Goal: Information Seeking & Learning: Learn about a topic

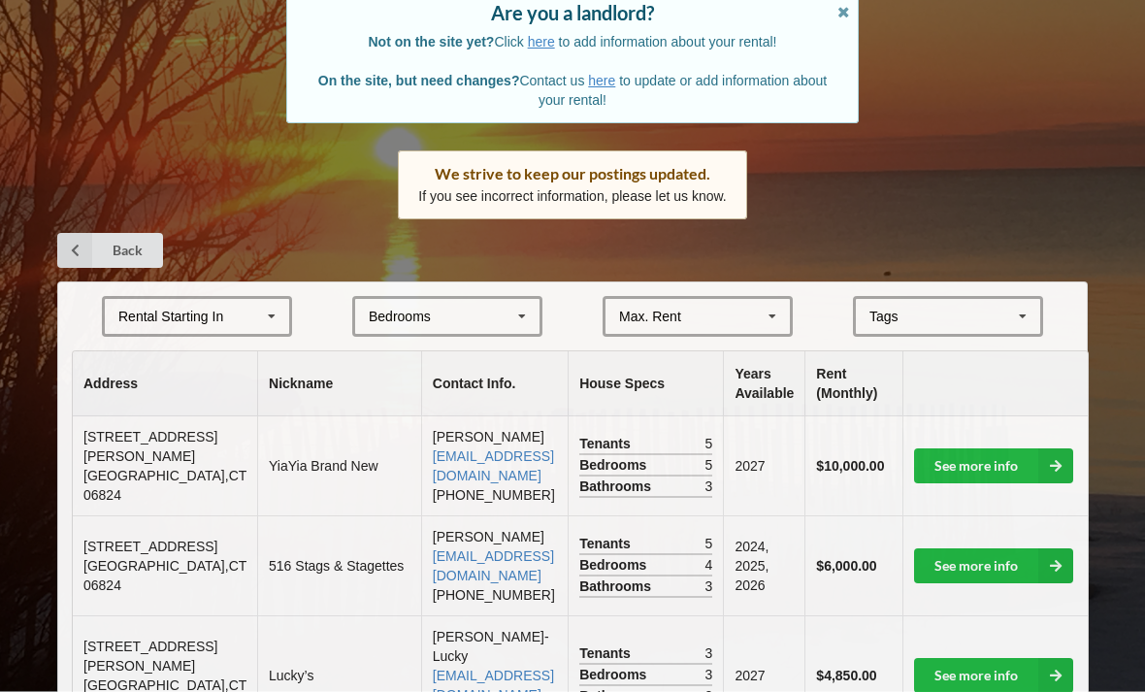
scroll to position [203, 0]
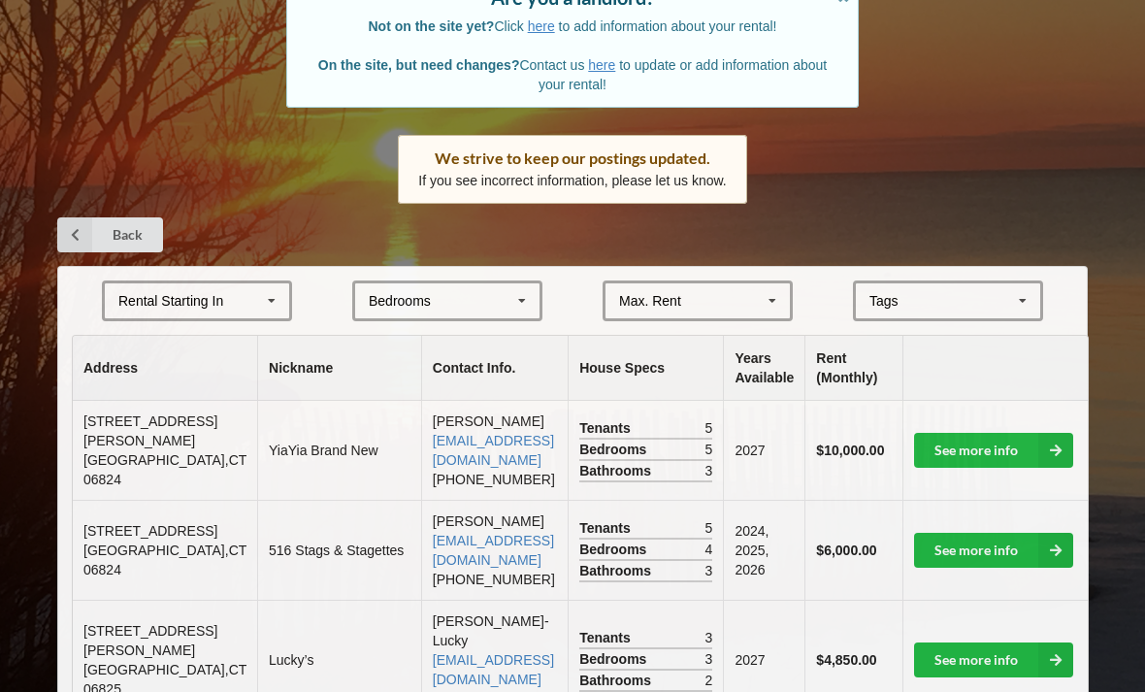
click at [770, 290] on icon at bounding box center [772, 301] width 29 height 36
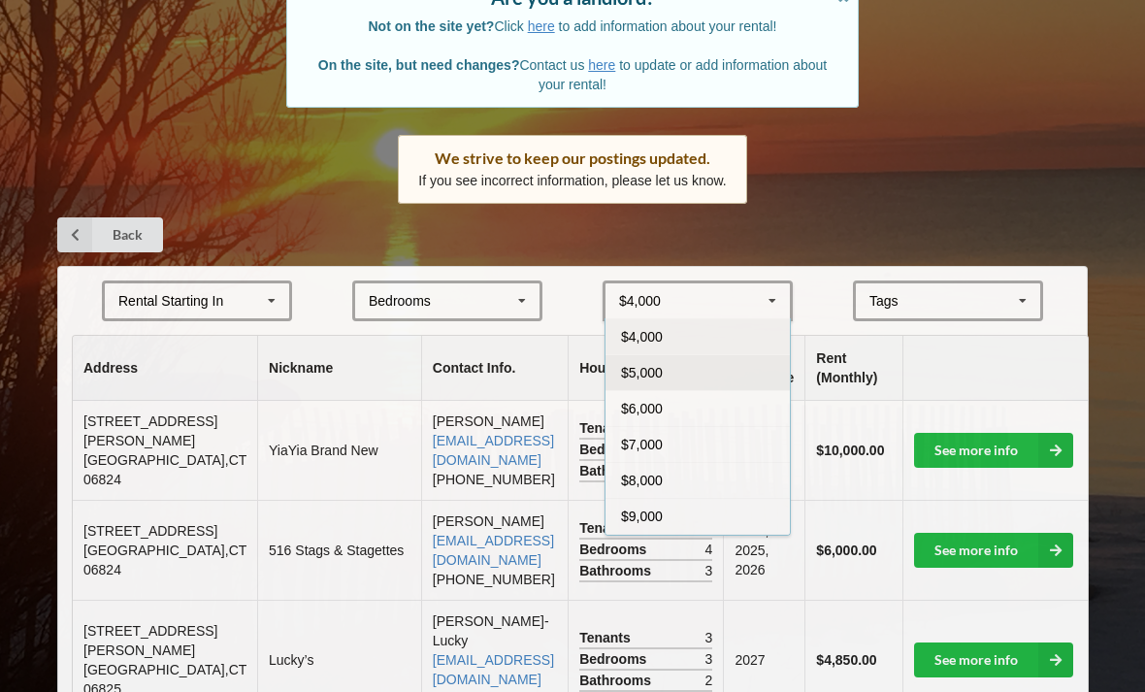
click at [744, 361] on div "$5,000" at bounding box center [697, 372] width 184 height 36
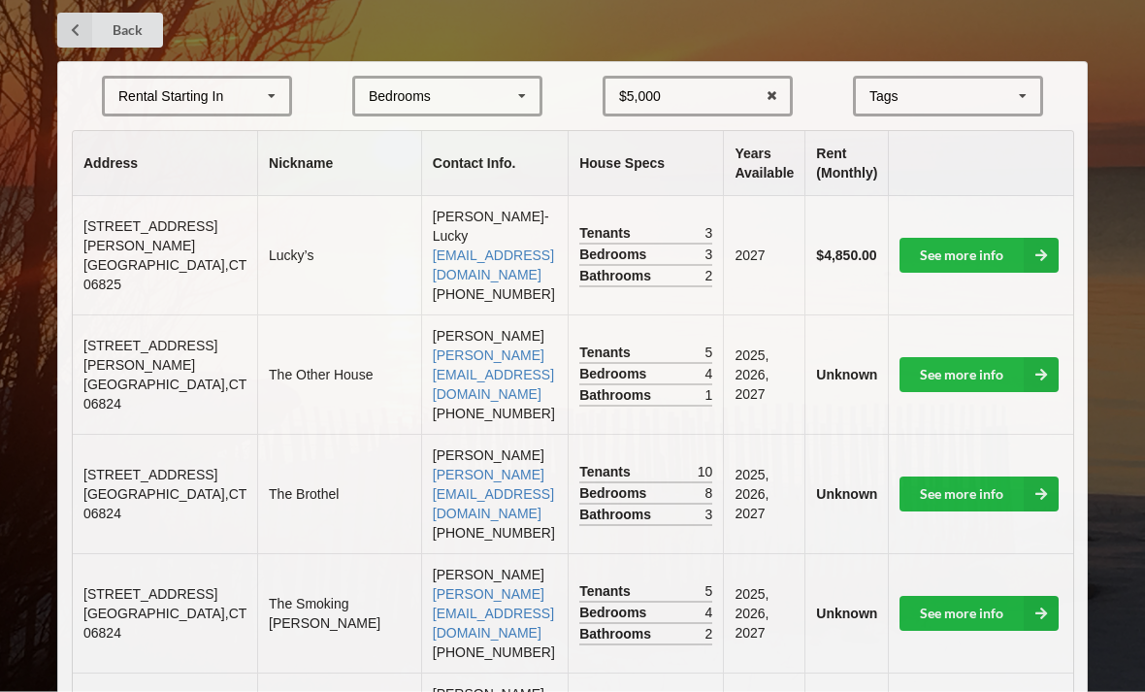
scroll to position [407, 0]
click at [965, 476] on link "See more info" at bounding box center [978, 493] width 159 height 35
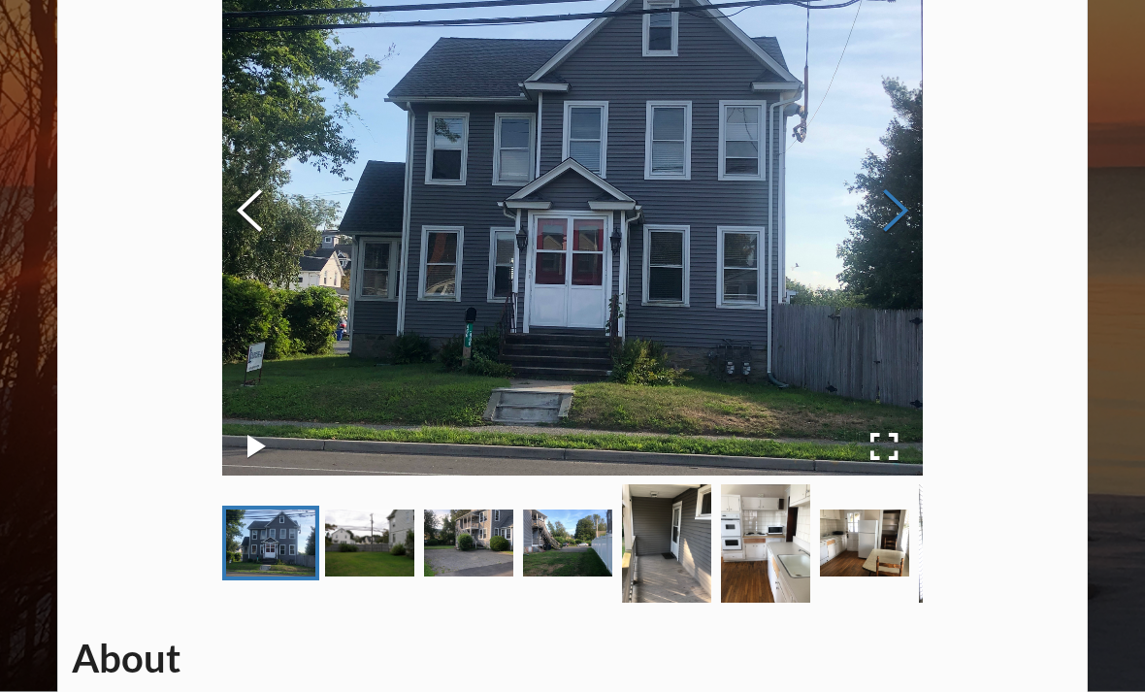
click at [887, 207] on button "Next Slide" at bounding box center [895, 213] width 54 height 176
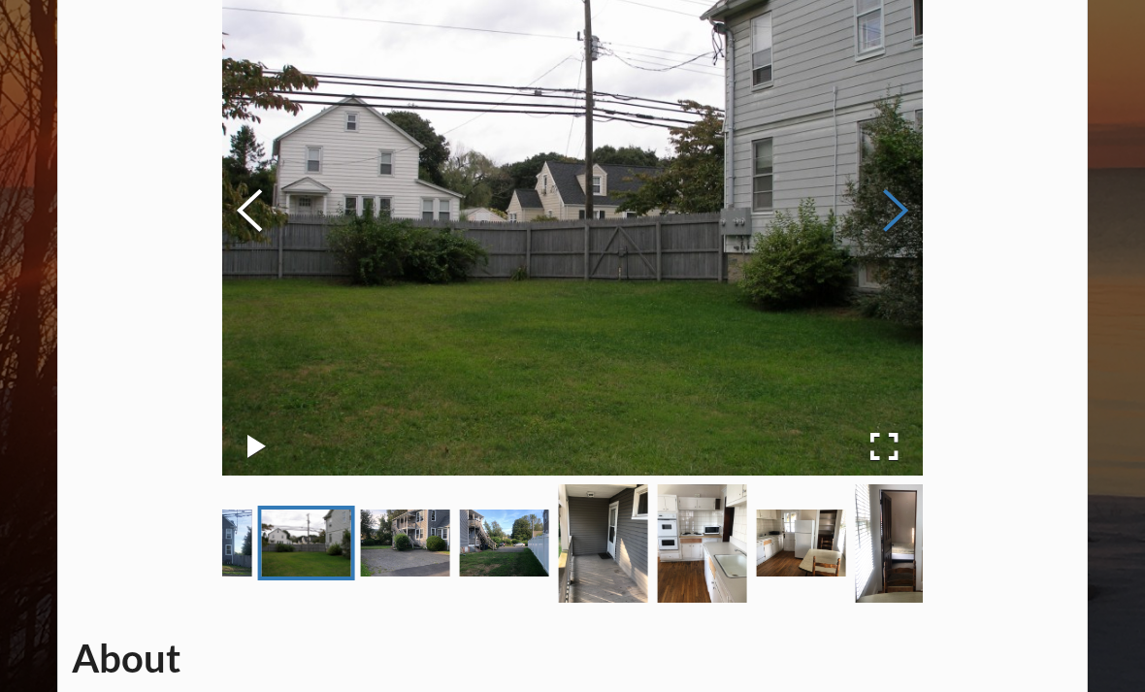
click at [888, 202] on button "Next Slide" at bounding box center [895, 212] width 54 height 176
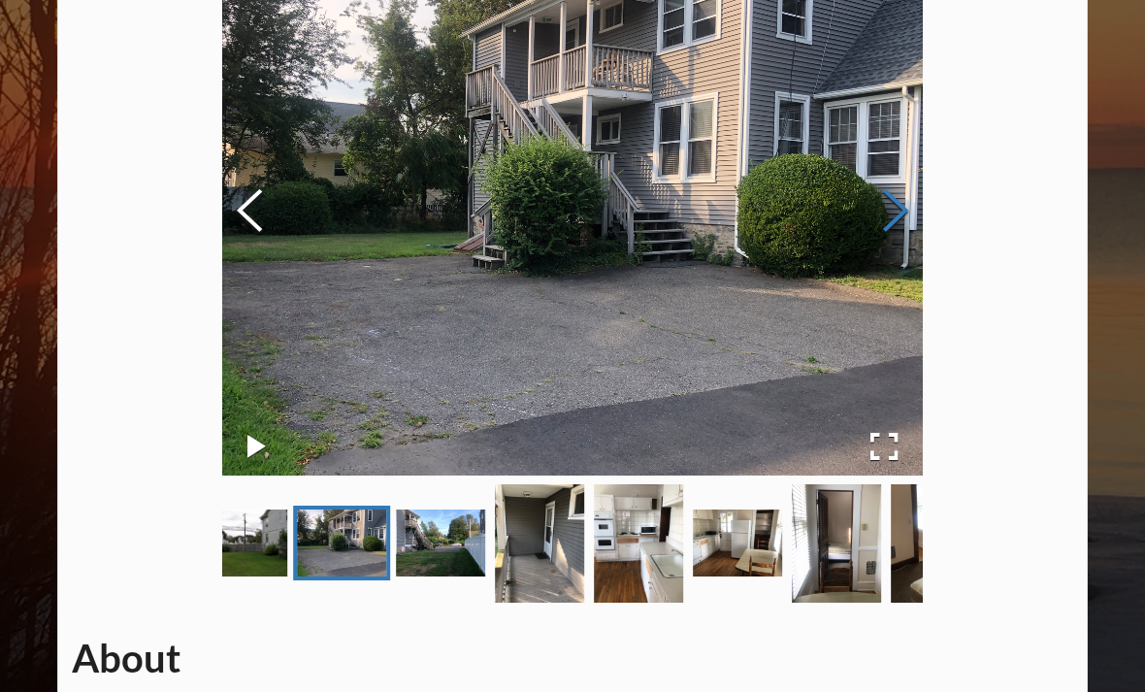
click at [890, 221] on button "Next Slide" at bounding box center [895, 212] width 54 height 176
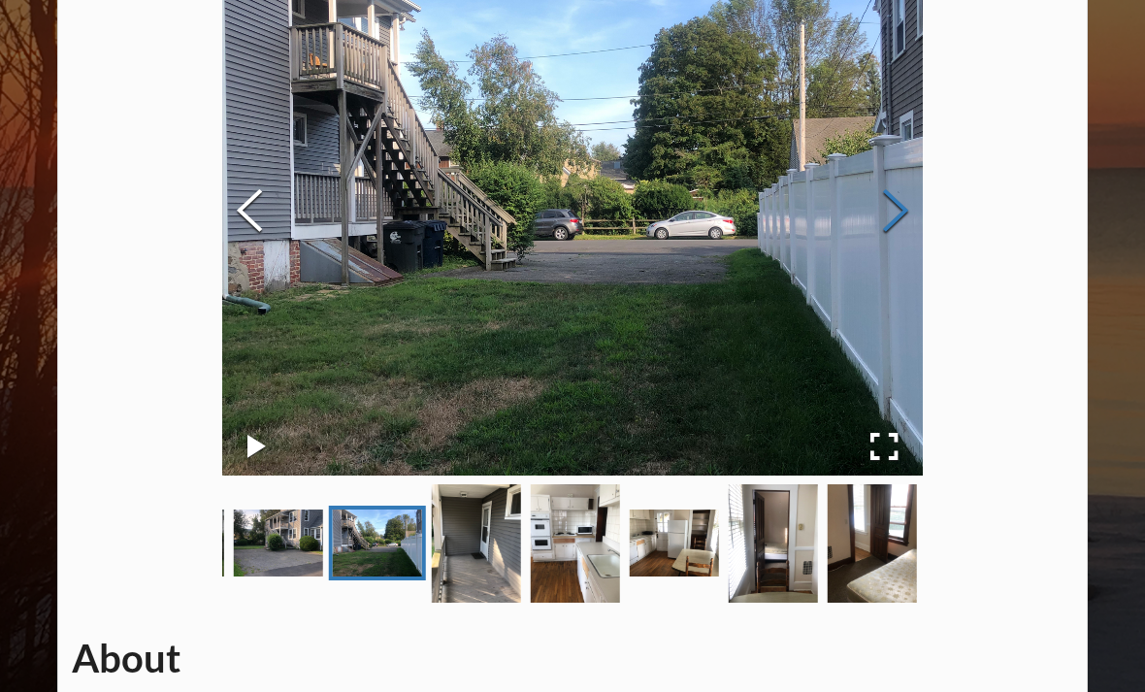
click at [897, 216] on button "Next Slide" at bounding box center [895, 212] width 54 height 176
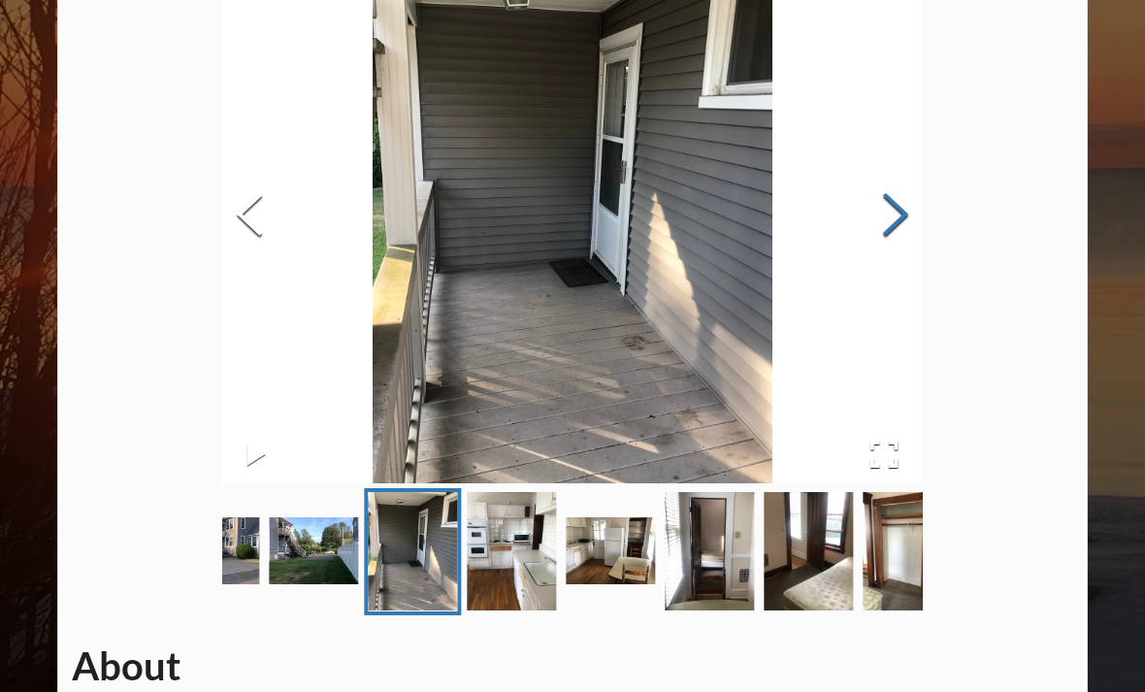
click at [889, 219] on button "Next Slide" at bounding box center [895, 217] width 54 height 176
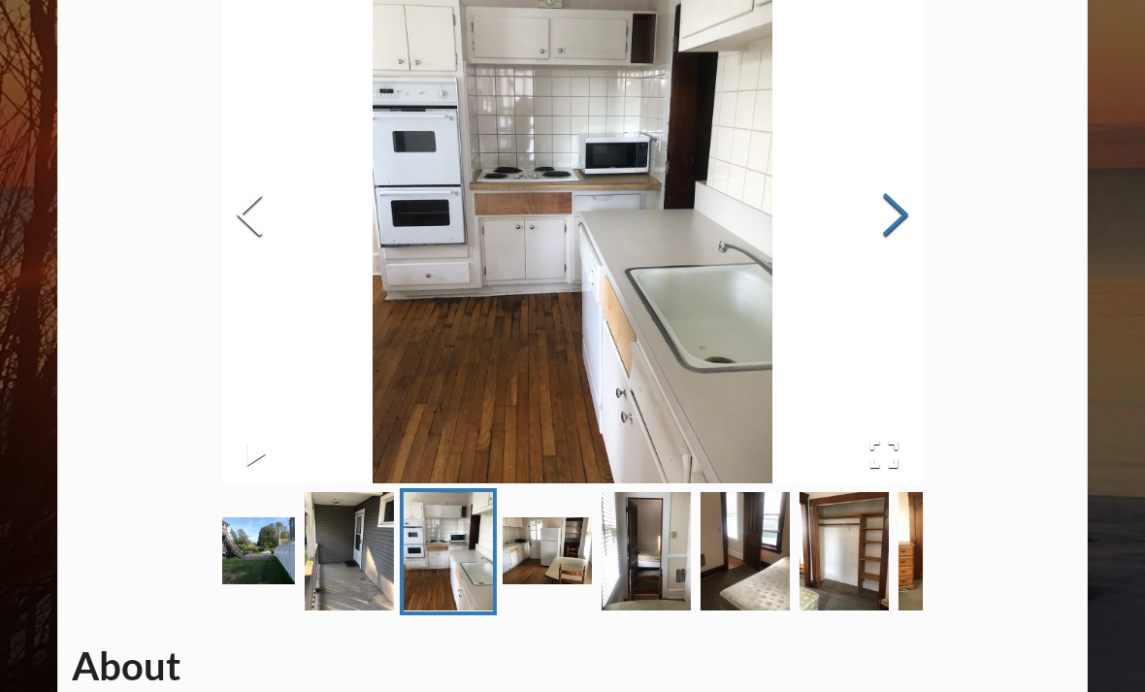
click at [888, 222] on button "Next Slide" at bounding box center [895, 217] width 54 height 176
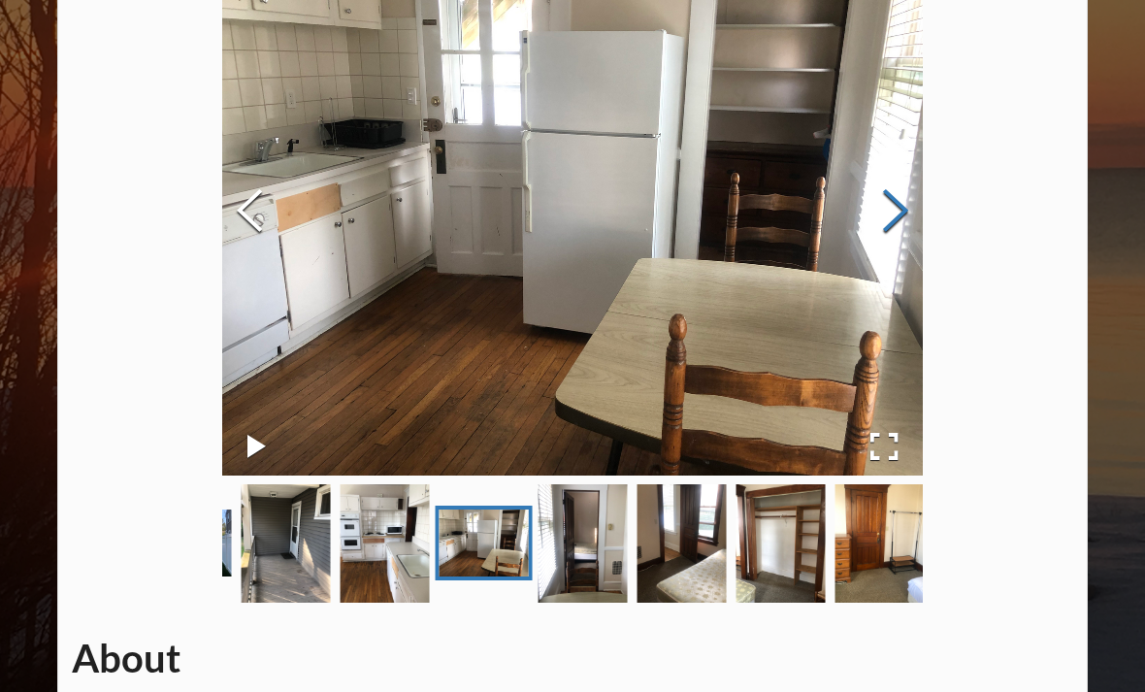
click at [895, 229] on button "Next Slide" at bounding box center [895, 212] width 54 height 176
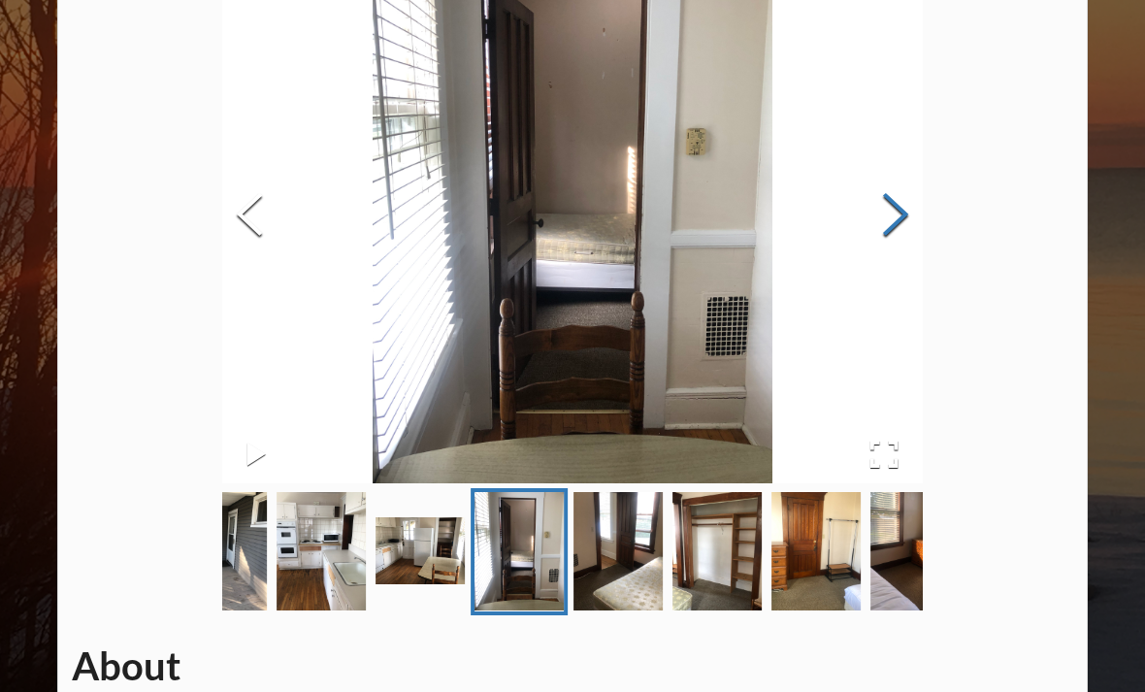
click at [890, 230] on button "Next Slide" at bounding box center [895, 217] width 54 height 176
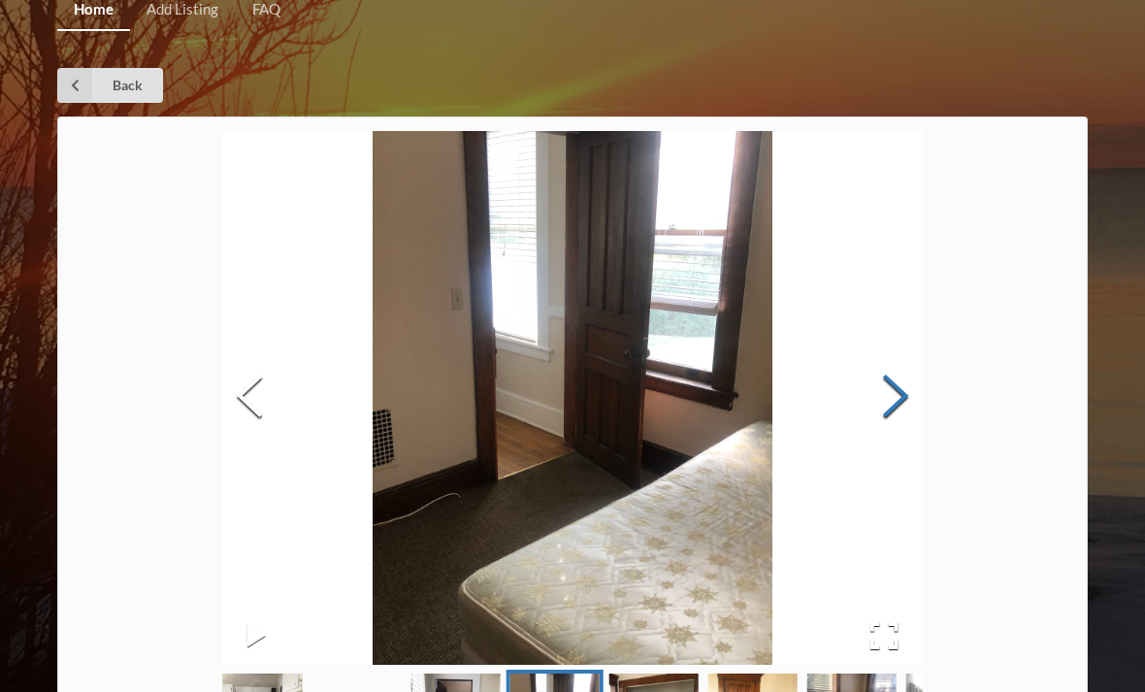
scroll to position [0, 0]
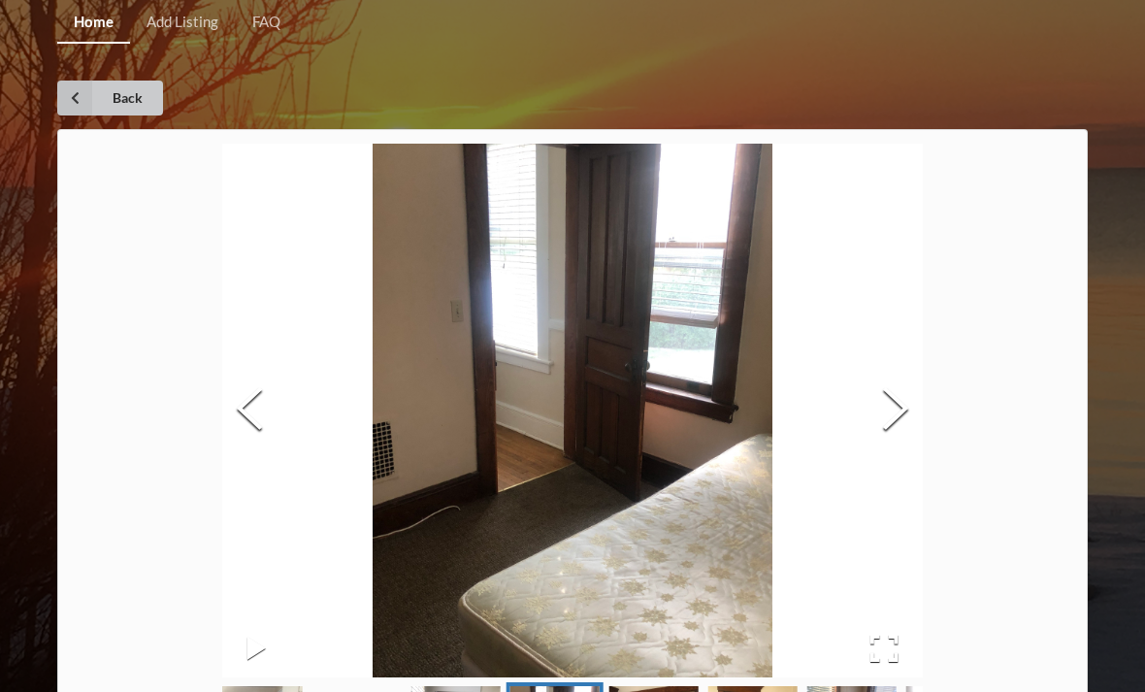
click at [123, 91] on link "Back" at bounding box center [110, 98] width 106 height 35
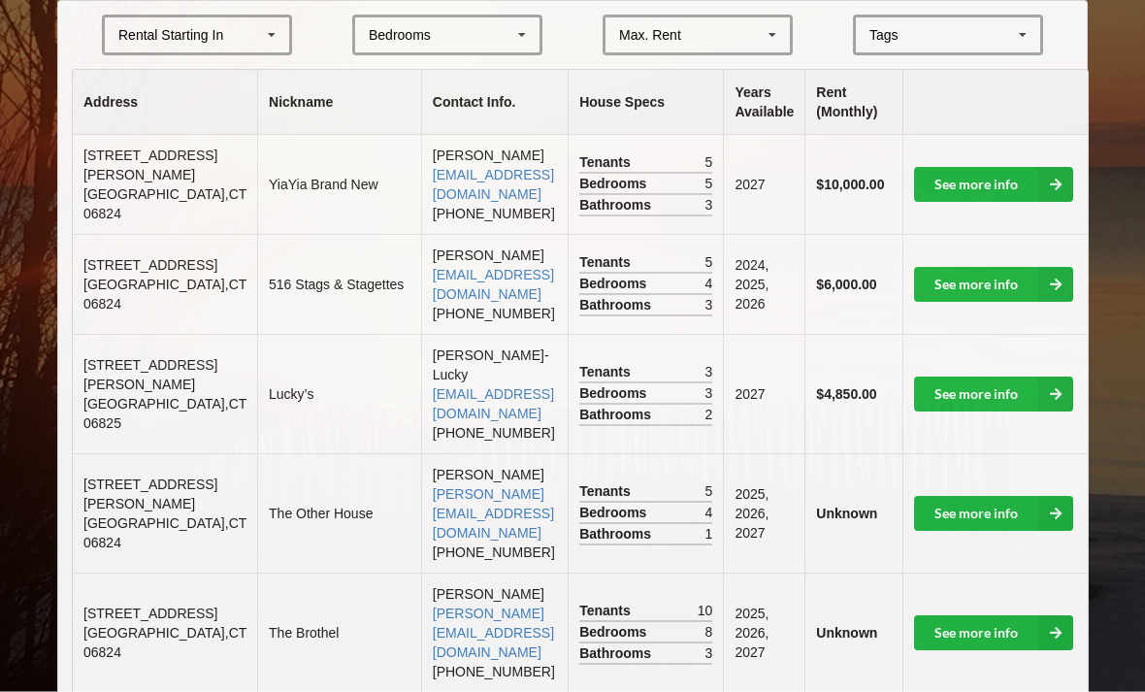
scroll to position [470, 0]
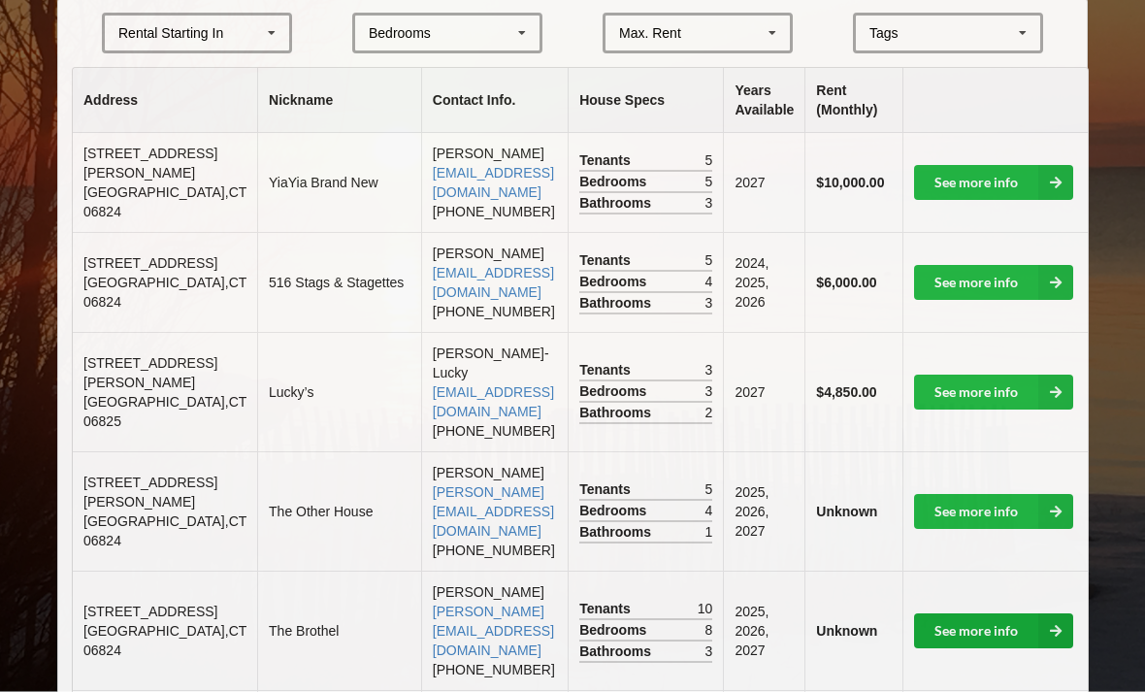
click at [981, 614] on link "See more info" at bounding box center [993, 631] width 159 height 35
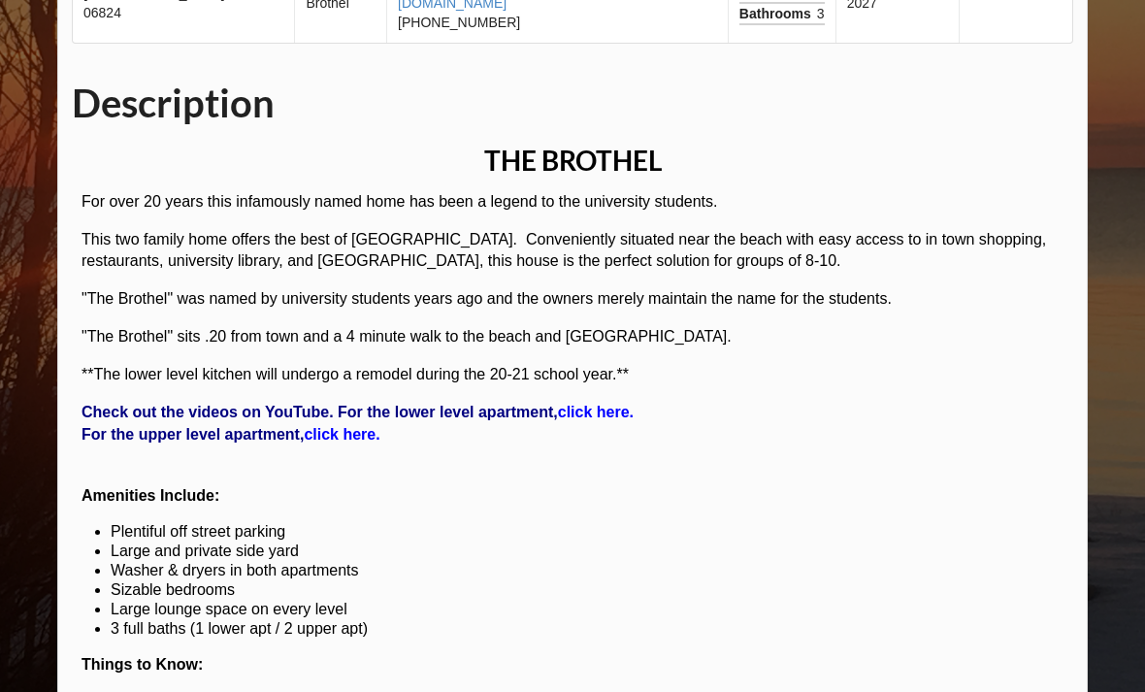
scroll to position [1063, 0]
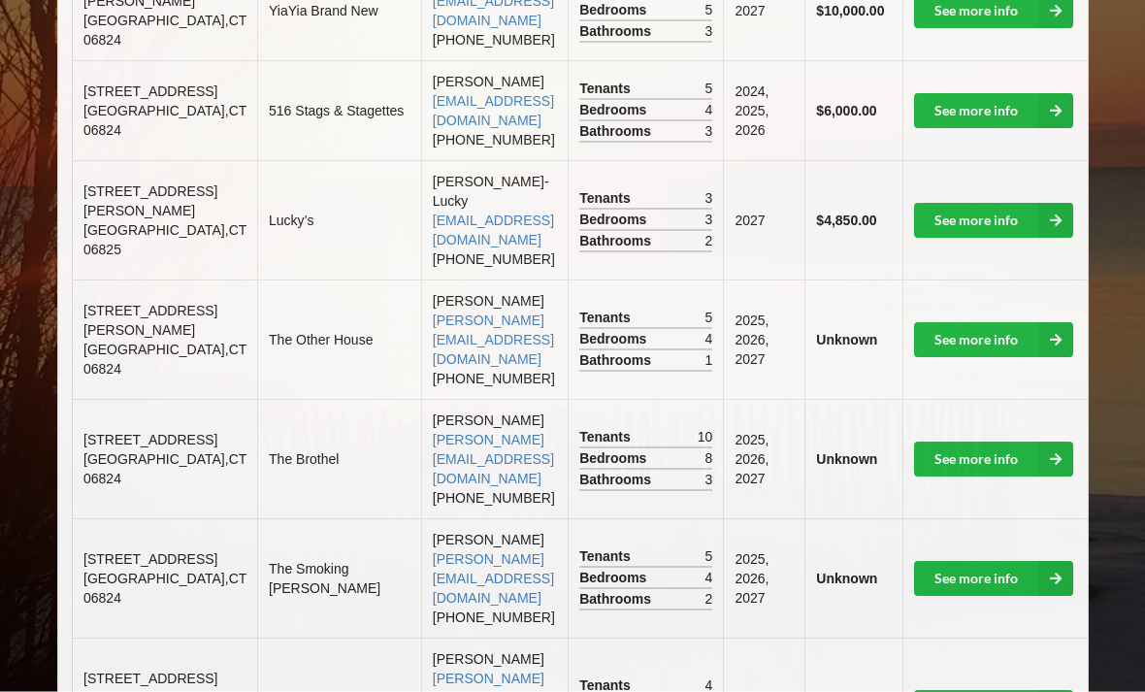
scroll to position [644, 0]
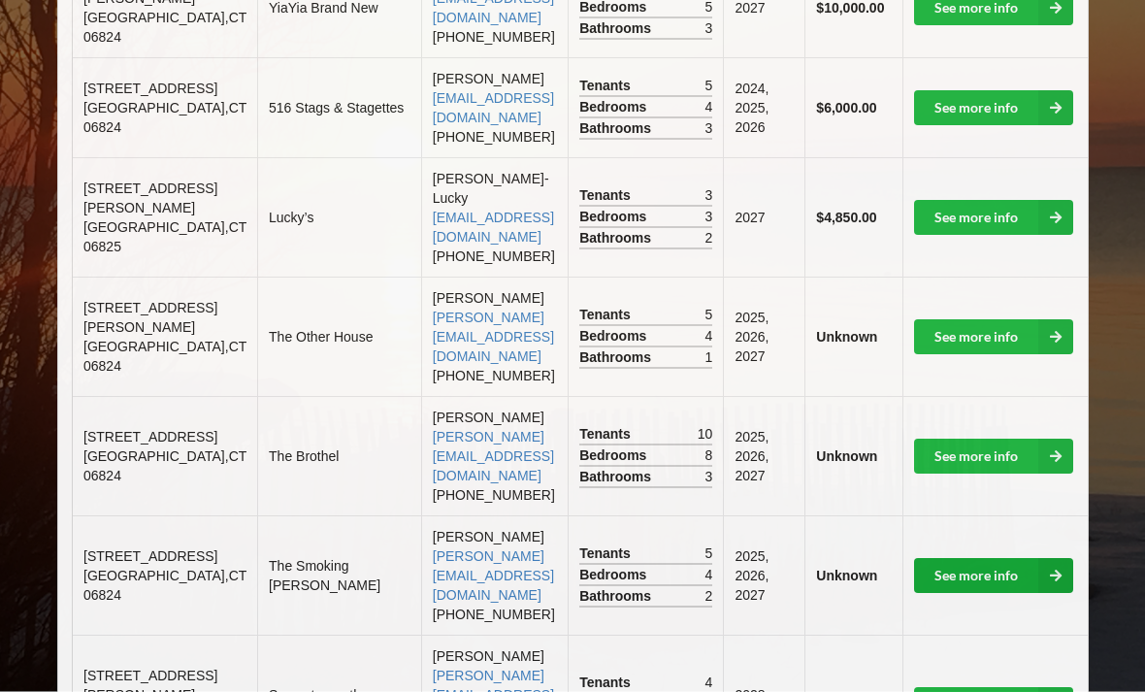
click at [979, 559] on link "See more info" at bounding box center [993, 576] width 159 height 35
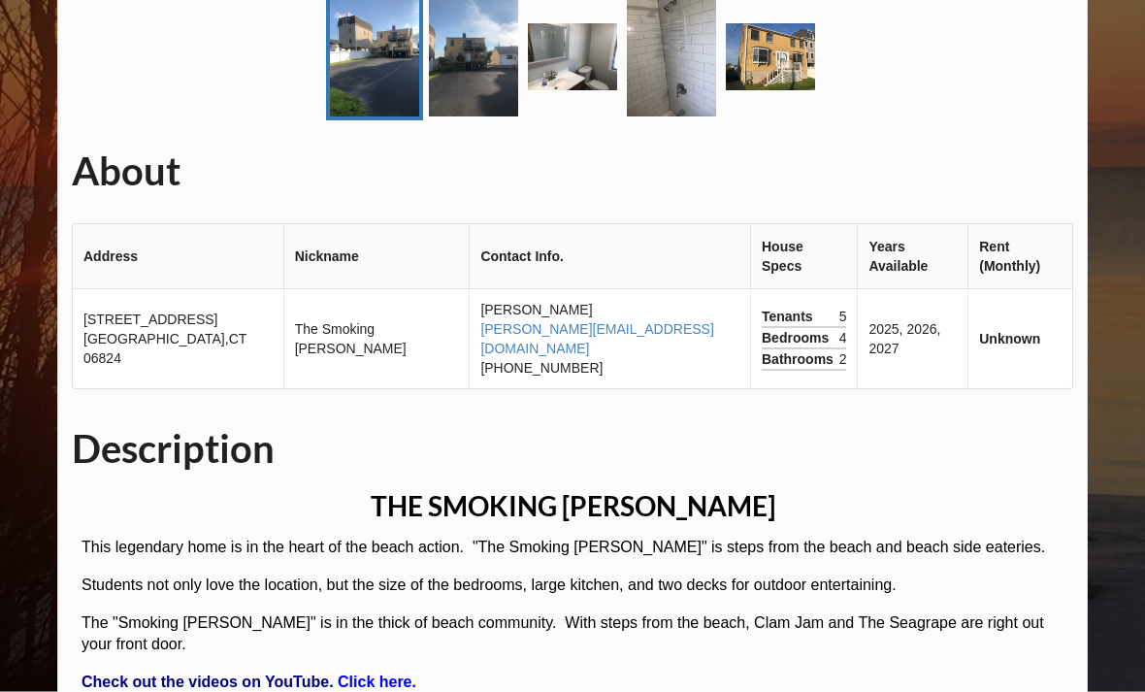
scroll to position [689, 0]
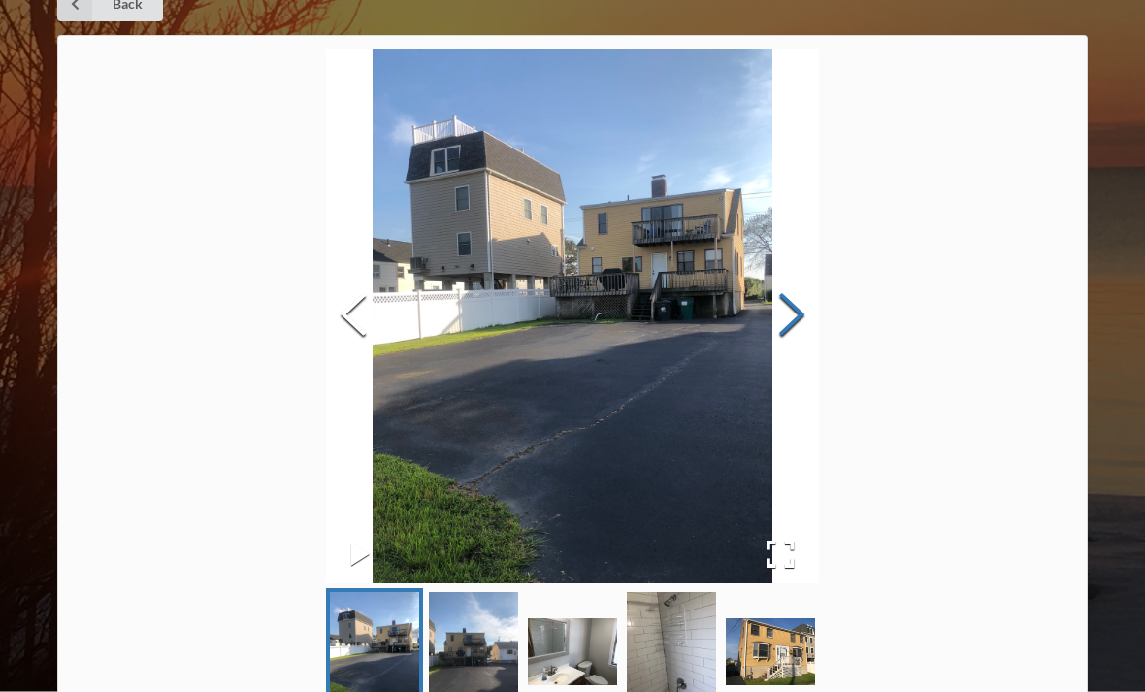
click at [819, 318] on button "Next Slide" at bounding box center [792, 318] width 54 height 176
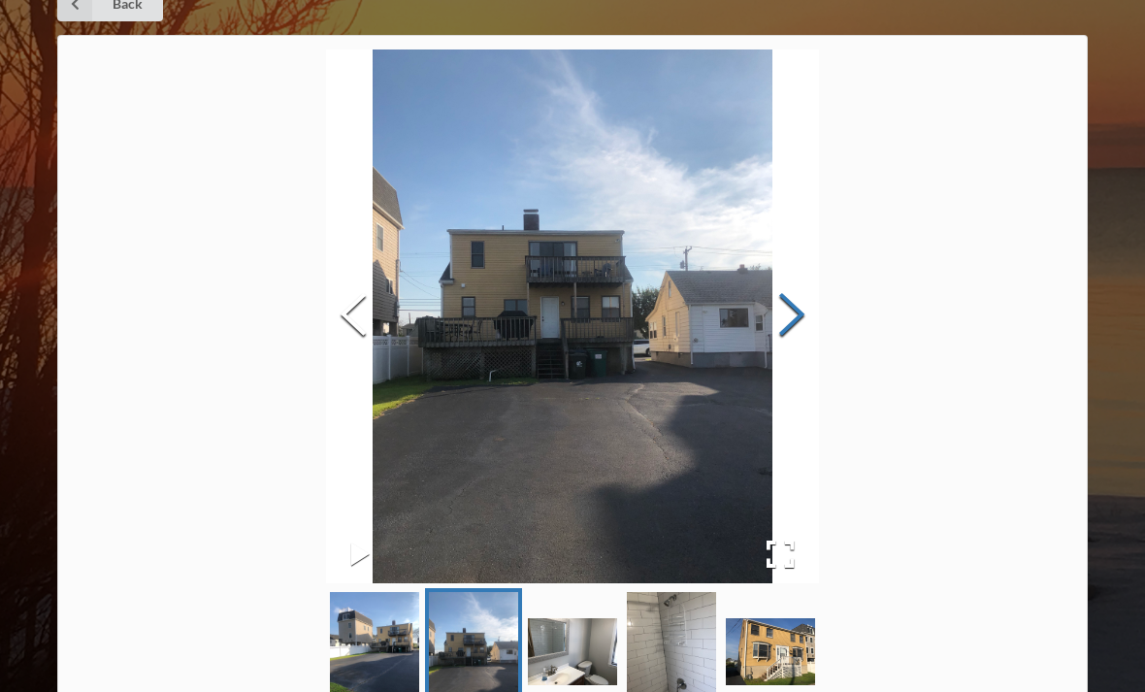
click at [819, 321] on button "Next Slide" at bounding box center [792, 317] width 54 height 176
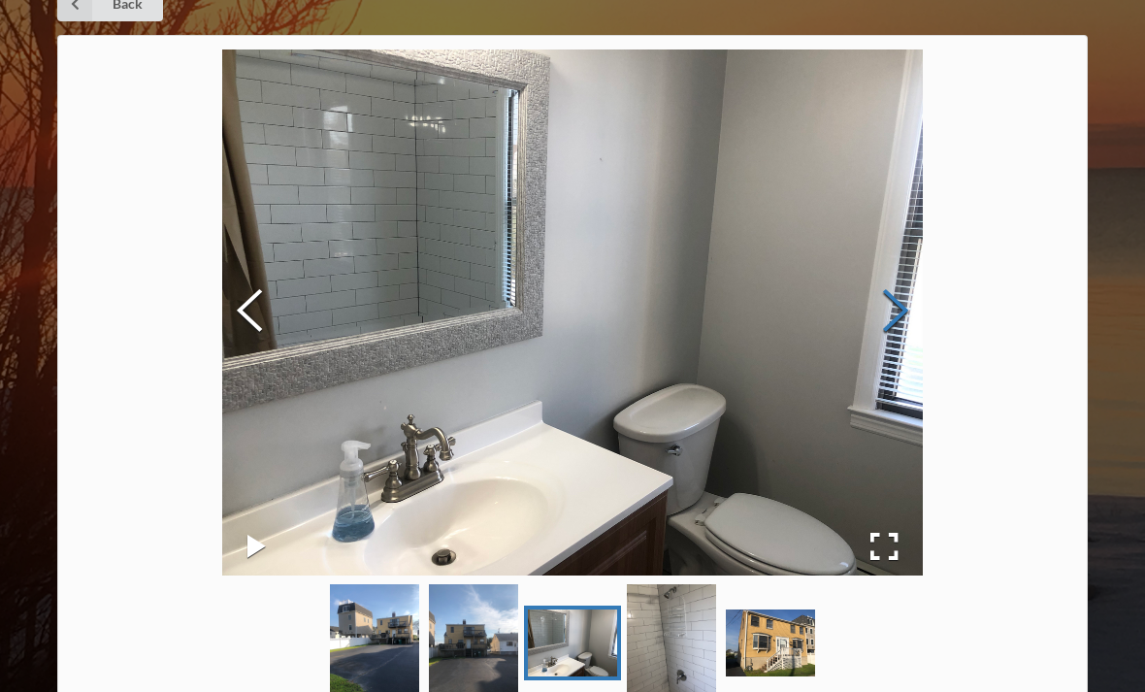
click at [899, 318] on button "Next Slide" at bounding box center [895, 312] width 54 height 176
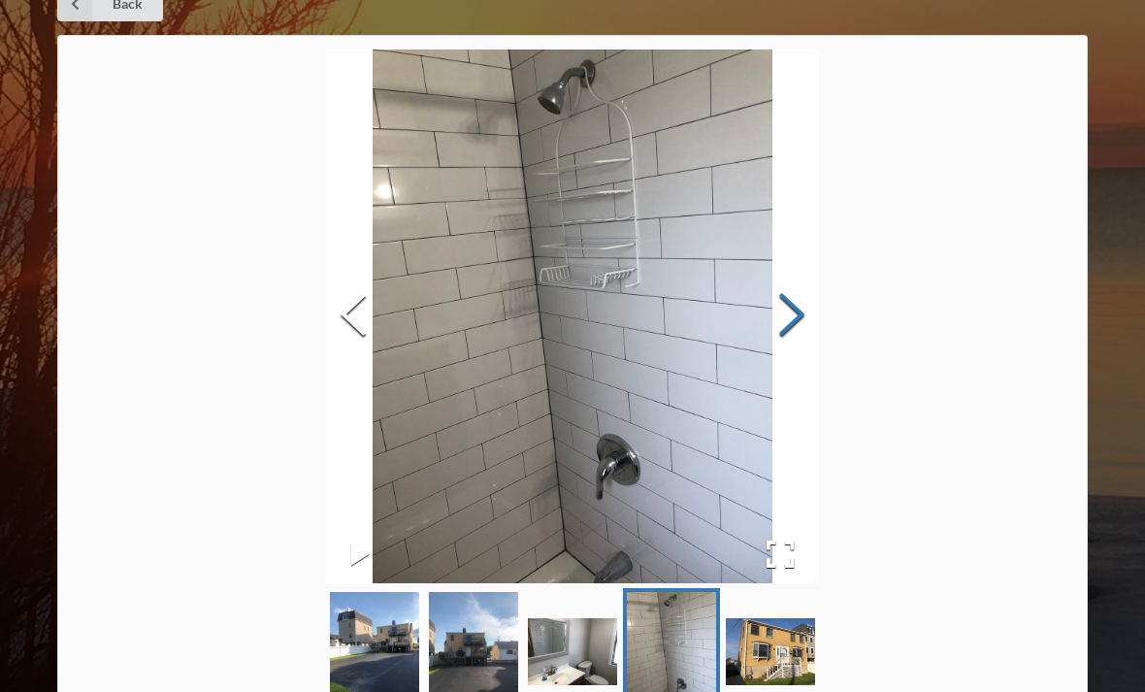
click at [819, 334] on button "Next Slide" at bounding box center [792, 317] width 54 height 176
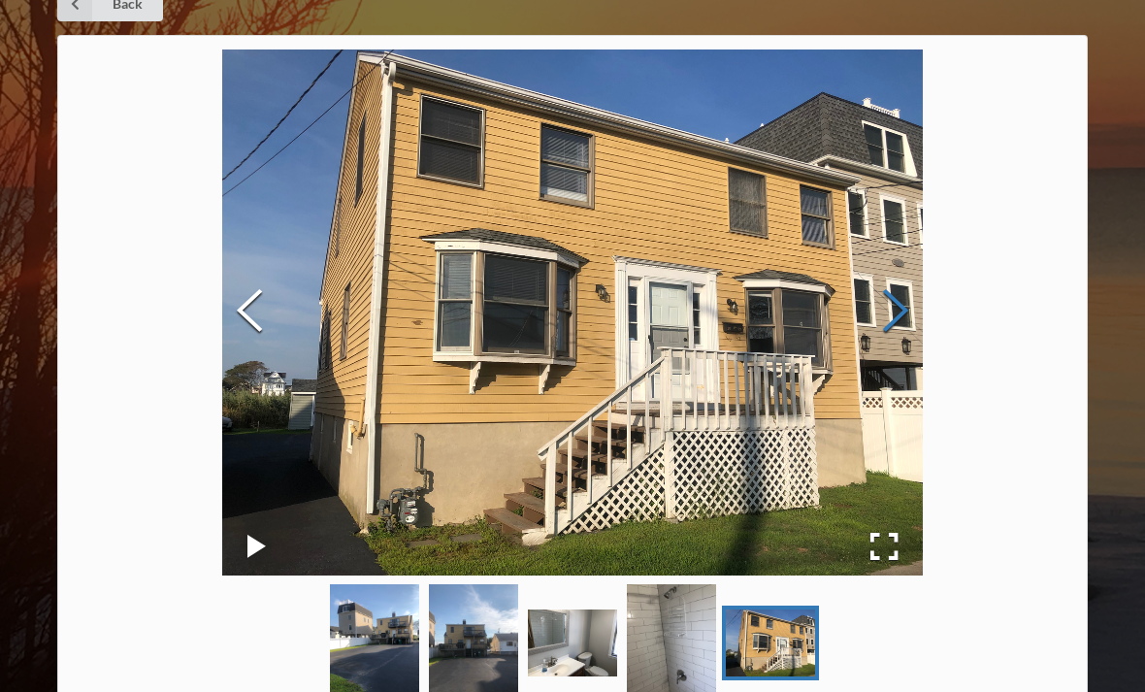
click at [892, 324] on button "Next Slide" at bounding box center [895, 312] width 54 height 176
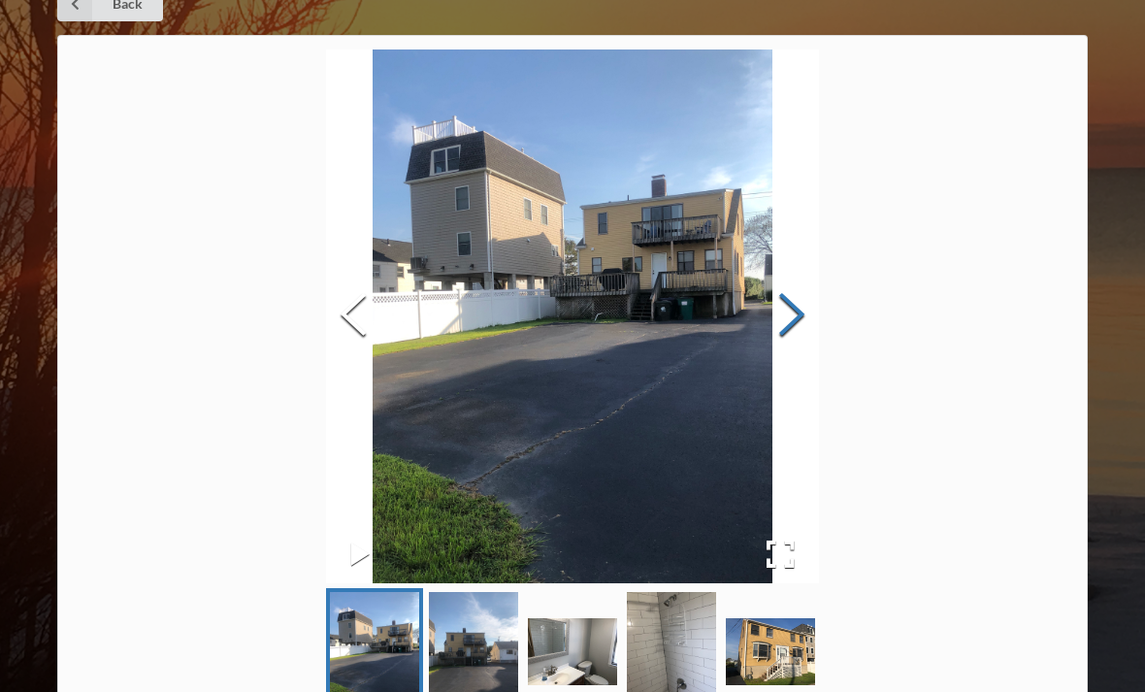
click at [819, 331] on button "Next Slide" at bounding box center [792, 317] width 54 height 176
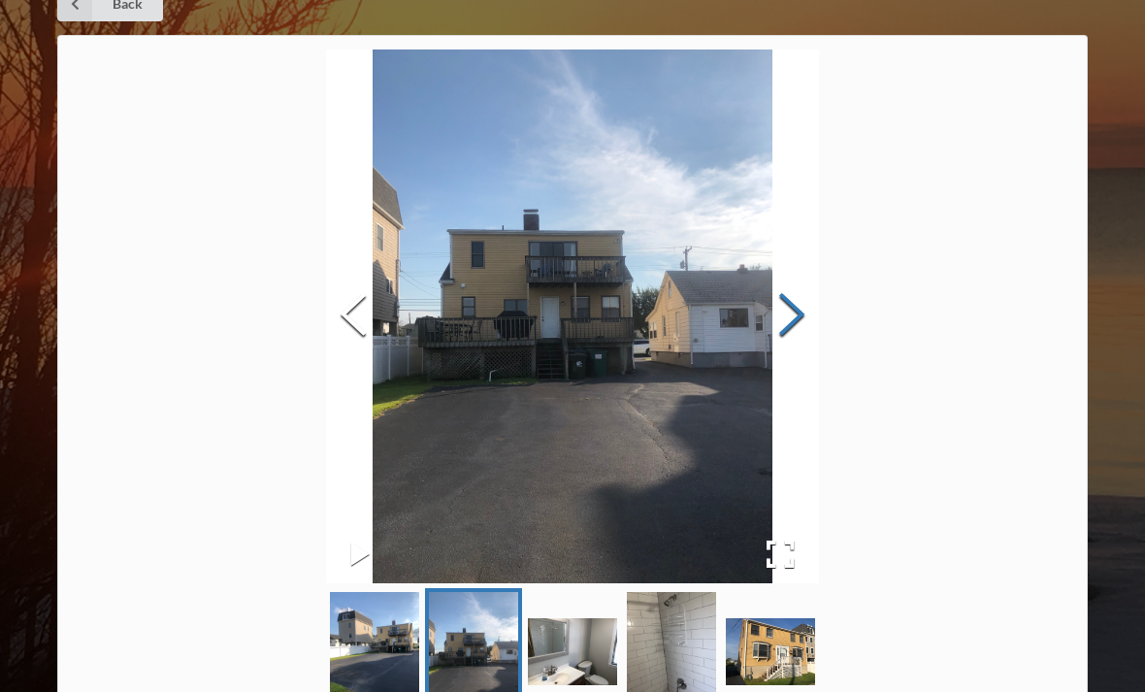
click at [819, 330] on button "Next Slide" at bounding box center [792, 317] width 54 height 176
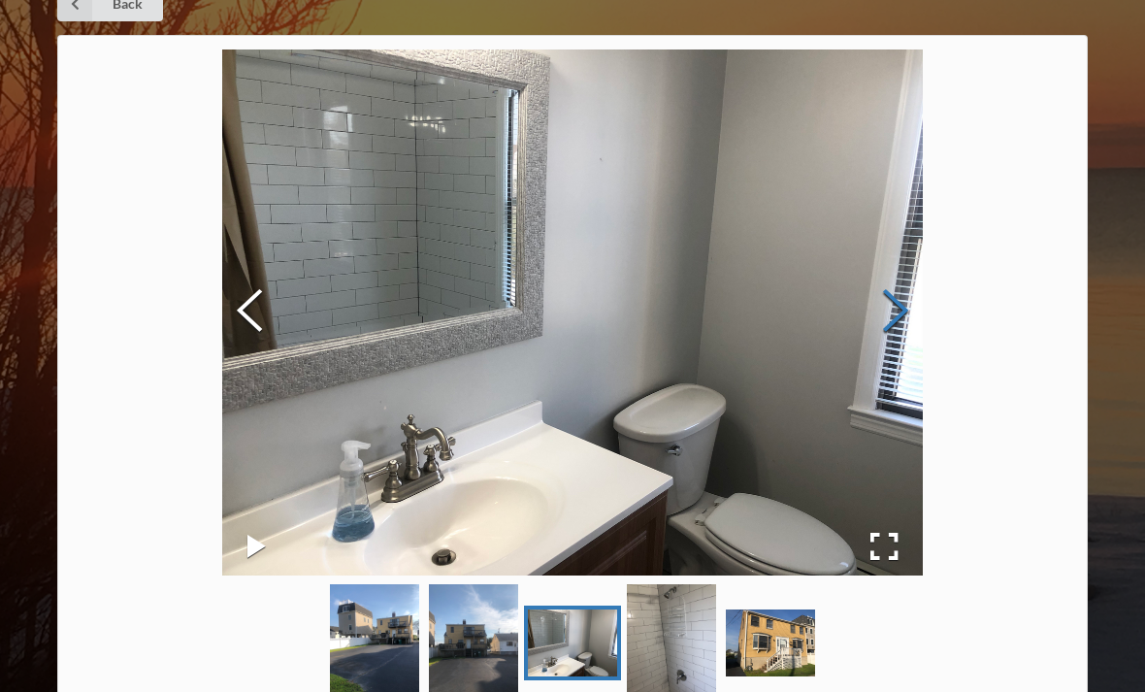
click at [892, 333] on button "Next Slide" at bounding box center [895, 312] width 54 height 176
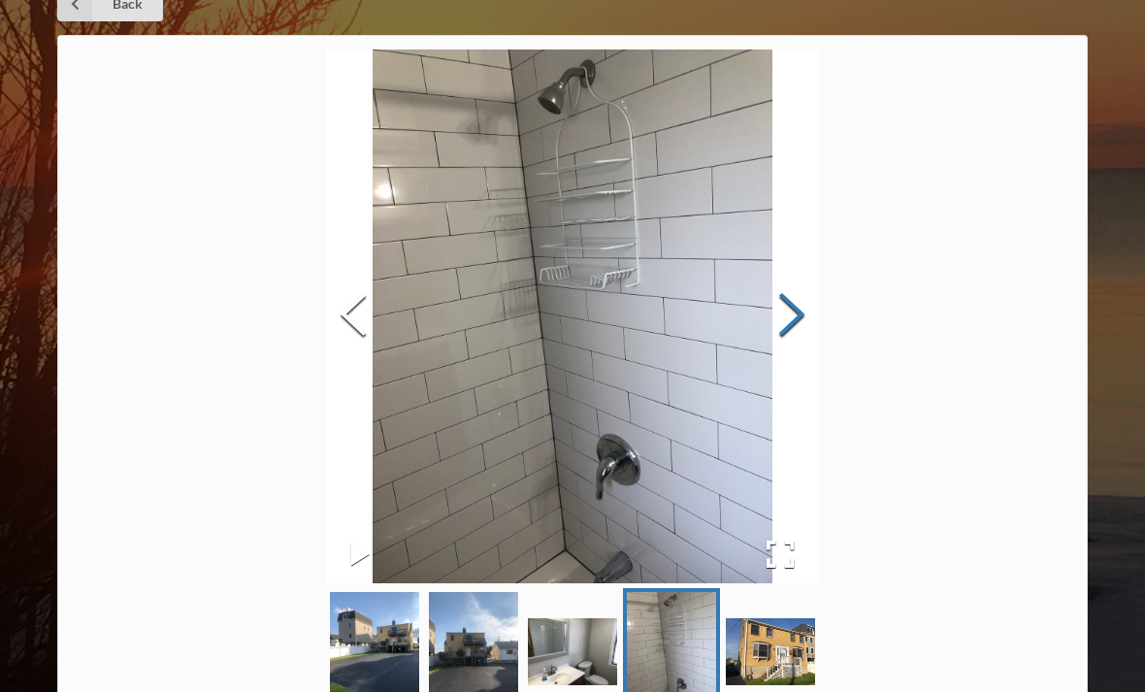
click at [819, 318] on button "Next Slide" at bounding box center [792, 317] width 54 height 176
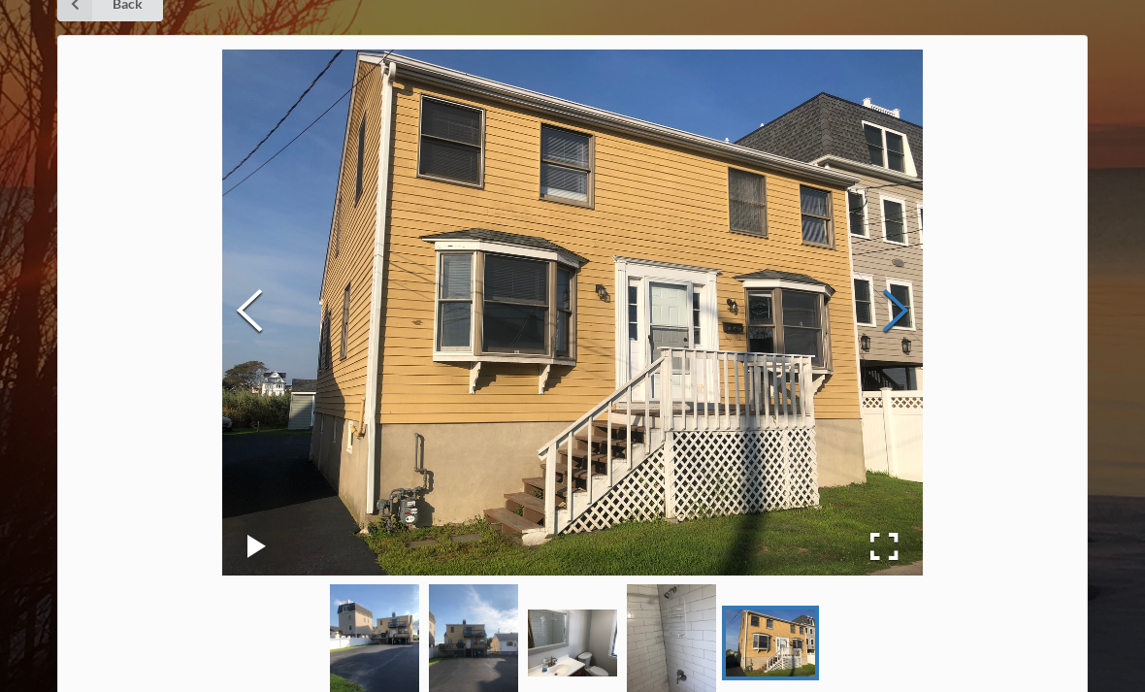
click at [900, 320] on button "Next Slide" at bounding box center [895, 312] width 54 height 176
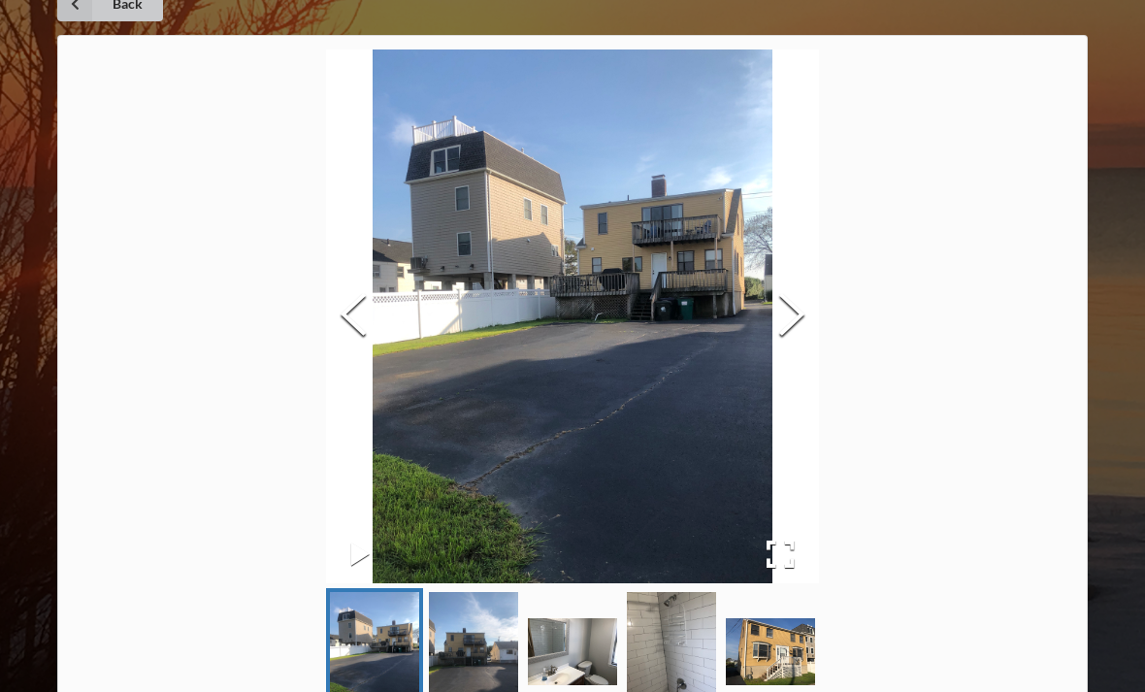
click at [127, 19] on link "Back" at bounding box center [110, 3] width 106 height 35
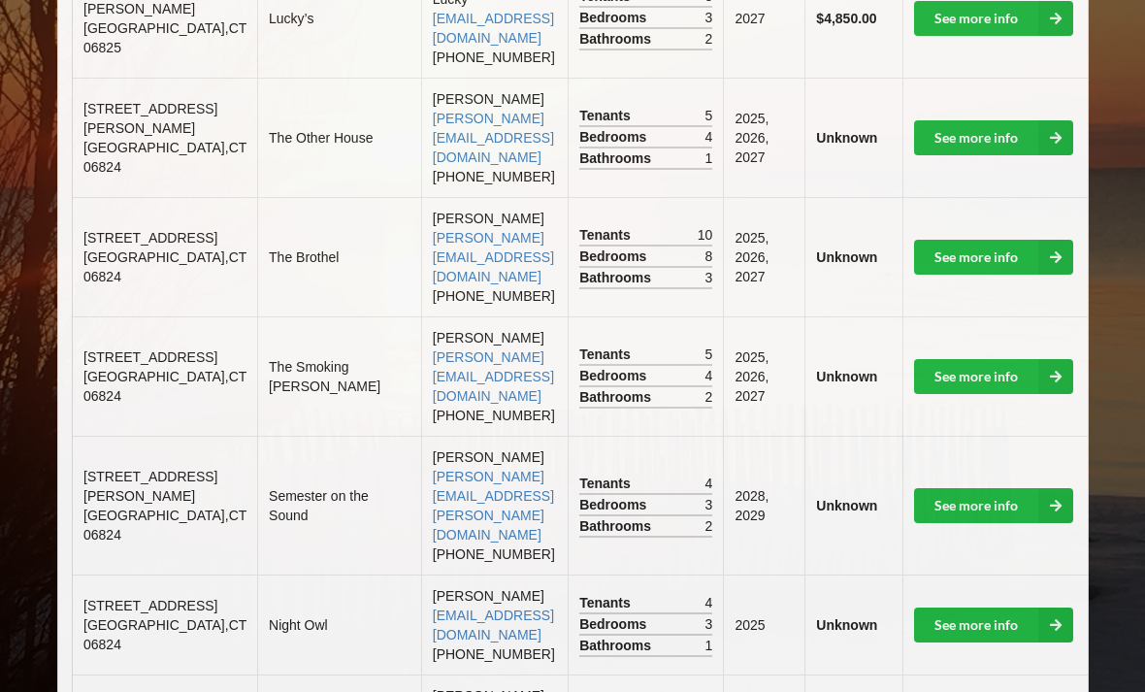
scroll to position [847, 0]
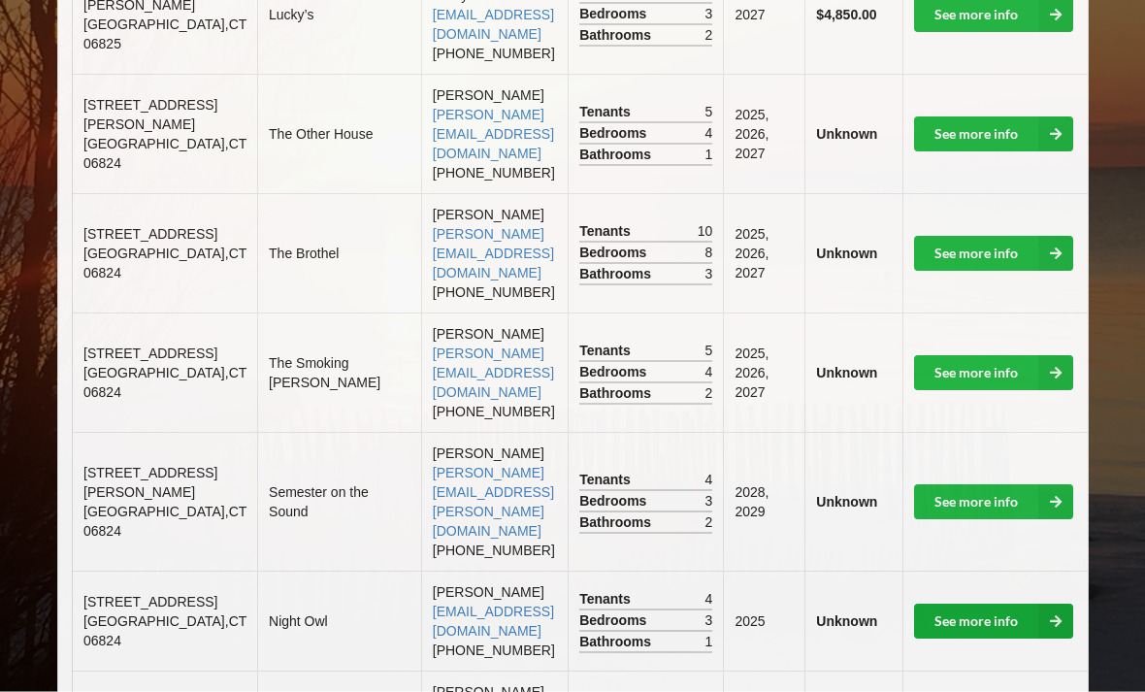
click at [980, 604] on link "See more info" at bounding box center [993, 621] width 159 height 35
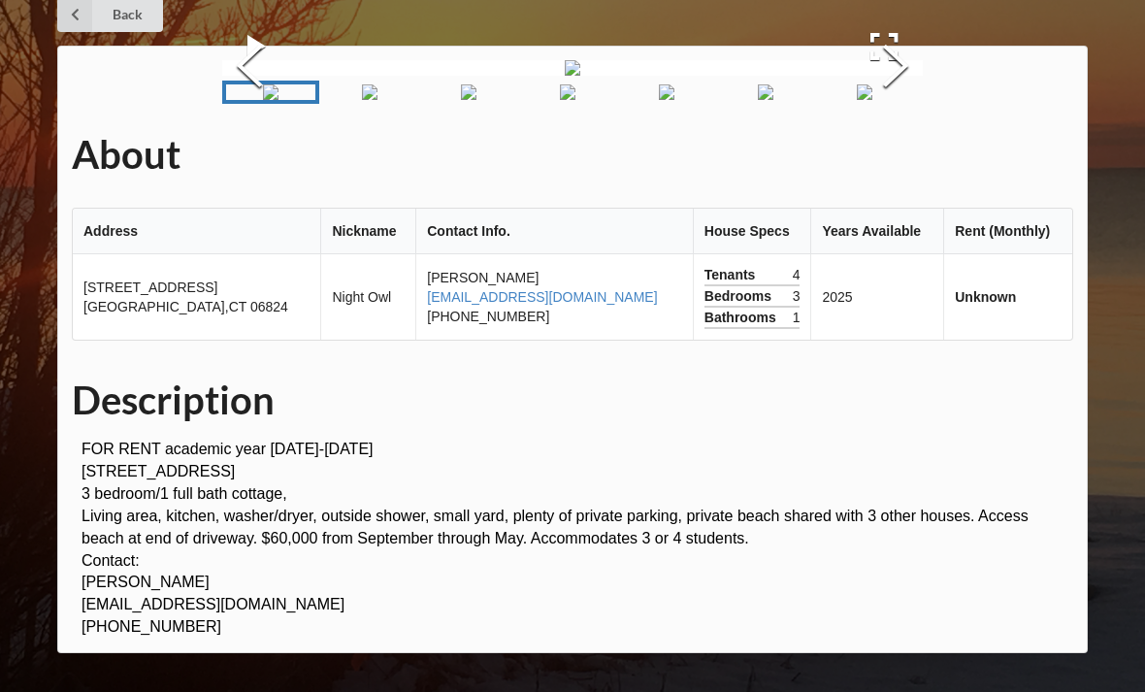
scroll to position [188, 0]
click at [912, 156] on button "Next Slide" at bounding box center [895, 69] width 54 height 176
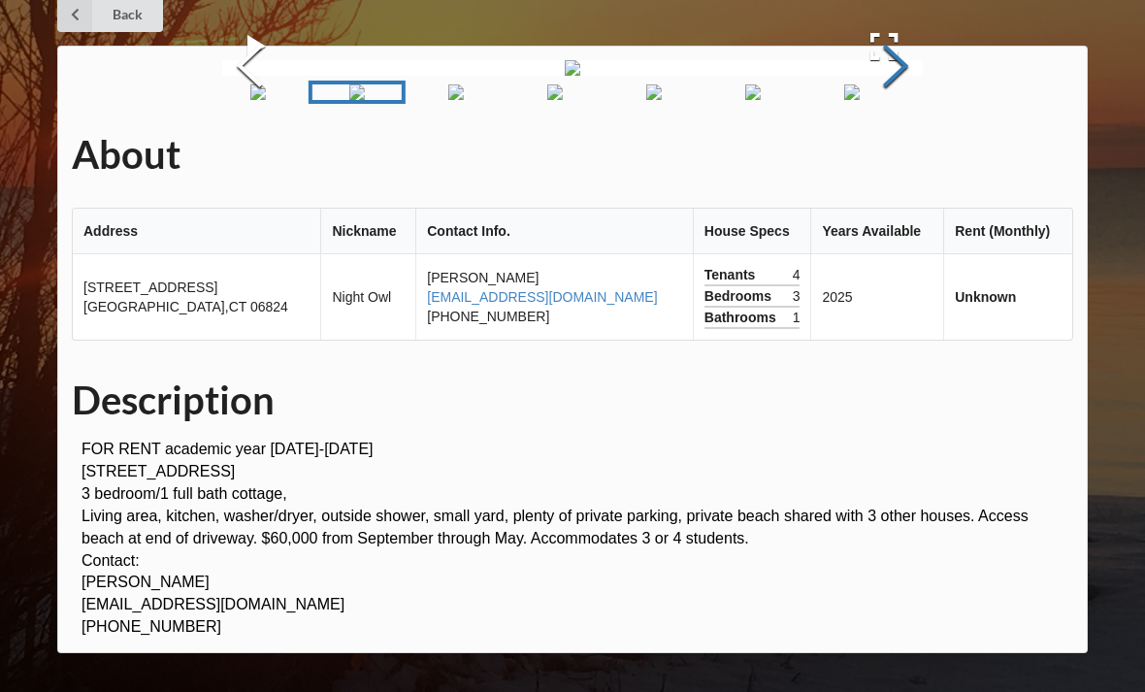
click at [902, 156] on button "Next Slide" at bounding box center [895, 69] width 54 height 176
click at [891, 156] on button "Next Slide" at bounding box center [895, 69] width 54 height 176
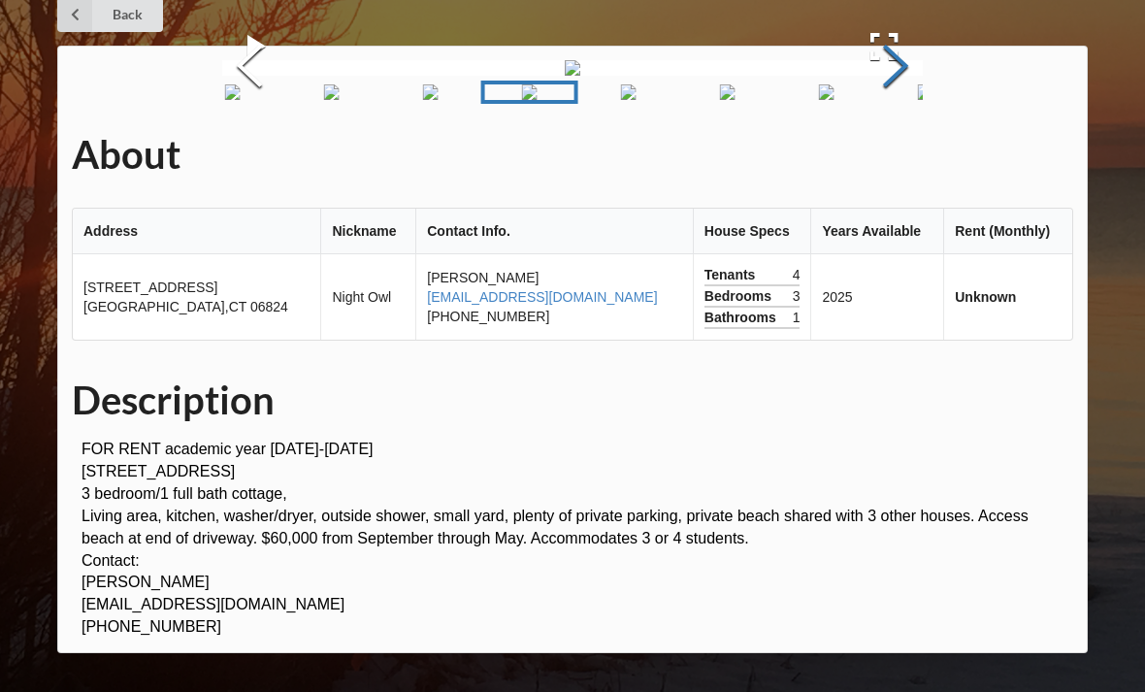
click at [893, 156] on button "Next Slide" at bounding box center [895, 69] width 54 height 176
click at [882, 156] on button "Next Slide" at bounding box center [895, 69] width 54 height 176
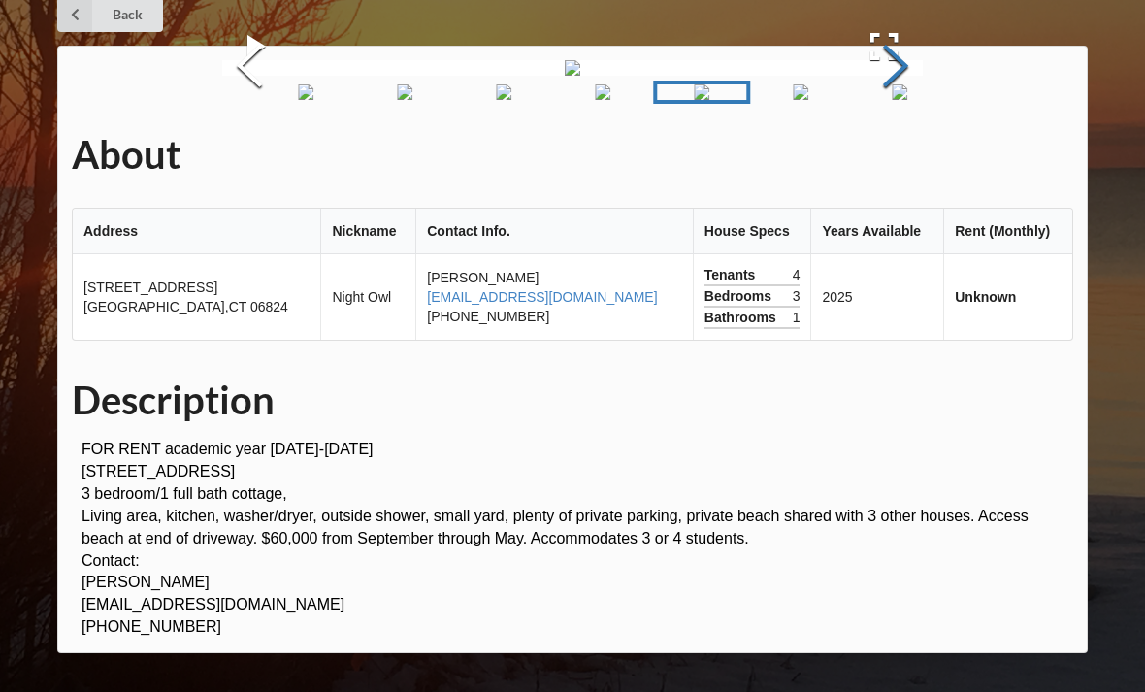
click at [876, 156] on button "Next Slide" at bounding box center [895, 69] width 54 height 176
click at [872, 156] on button "Next Slide" at bounding box center [895, 69] width 54 height 176
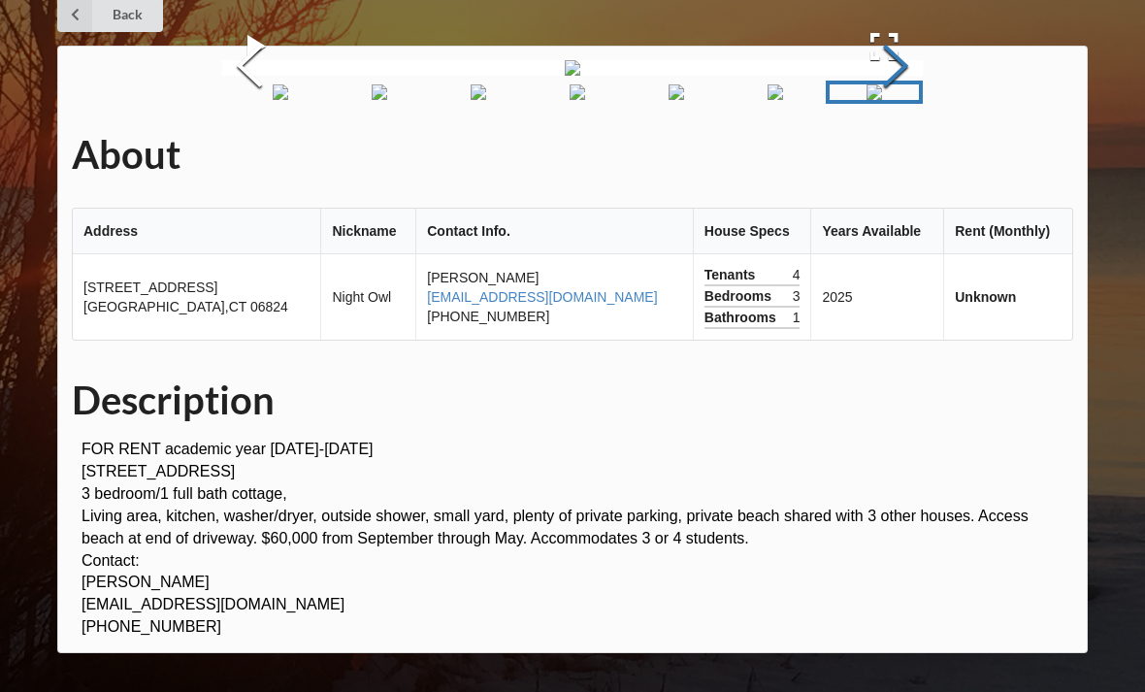
click at [881, 156] on button "Next Slide" at bounding box center [895, 69] width 54 height 176
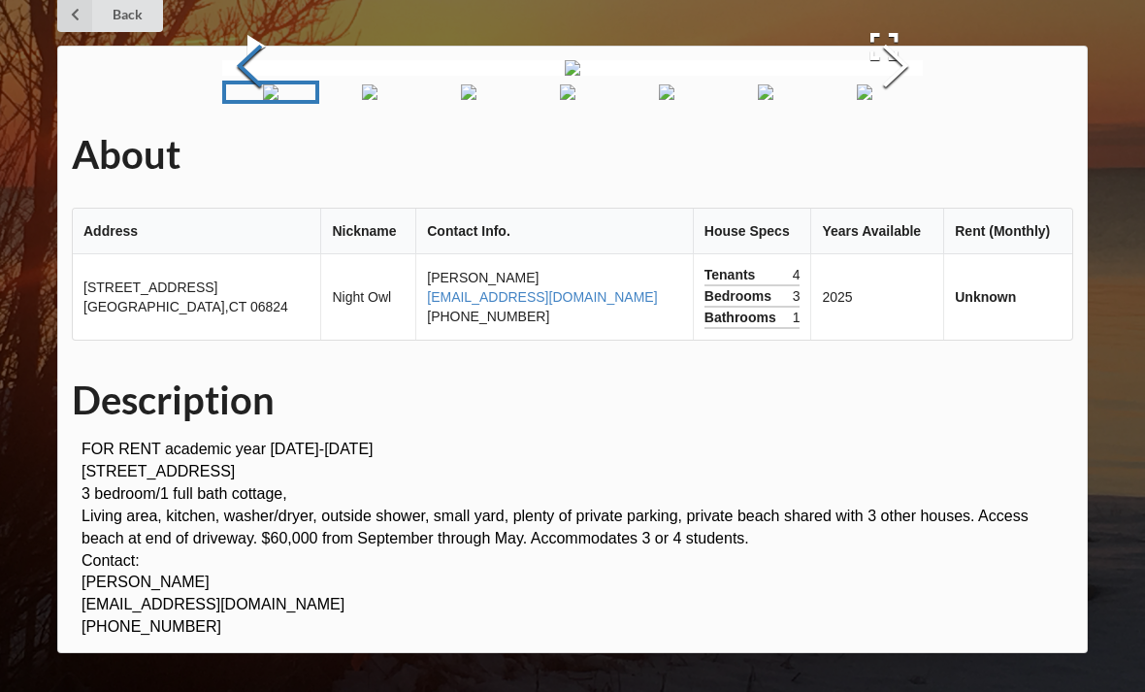
click at [248, 156] on button "Previous Slide" at bounding box center [249, 69] width 54 height 176
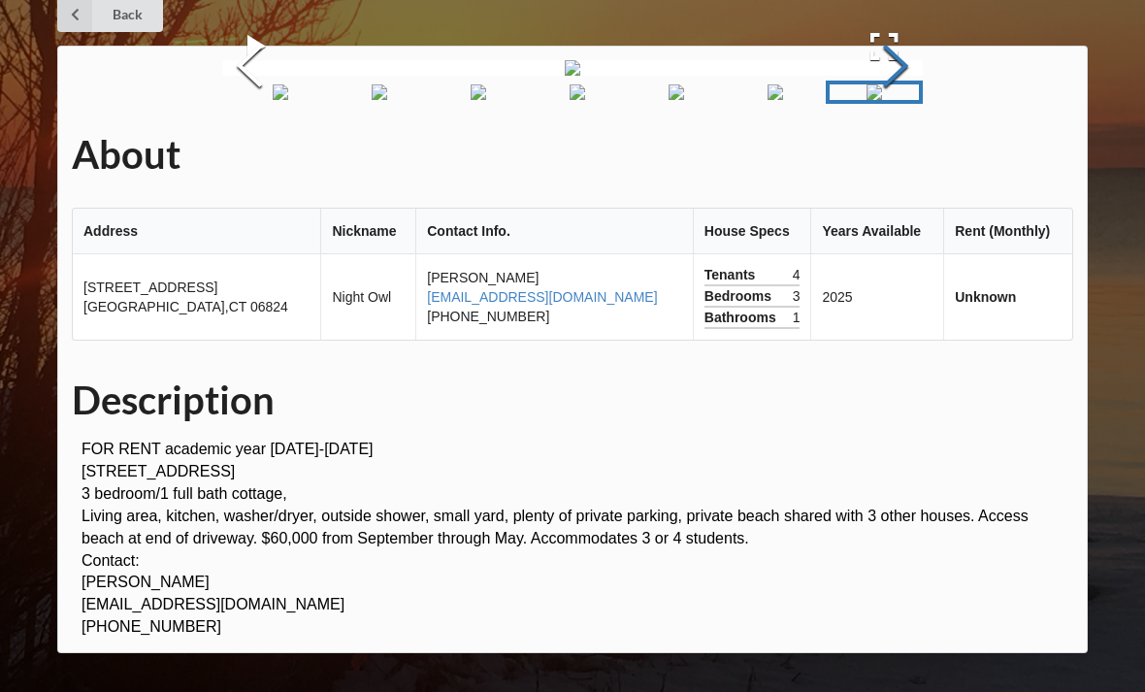
click at [903, 156] on button "Next Slide" at bounding box center [895, 69] width 54 height 176
click at [904, 156] on button "Next Slide" at bounding box center [895, 69] width 54 height 176
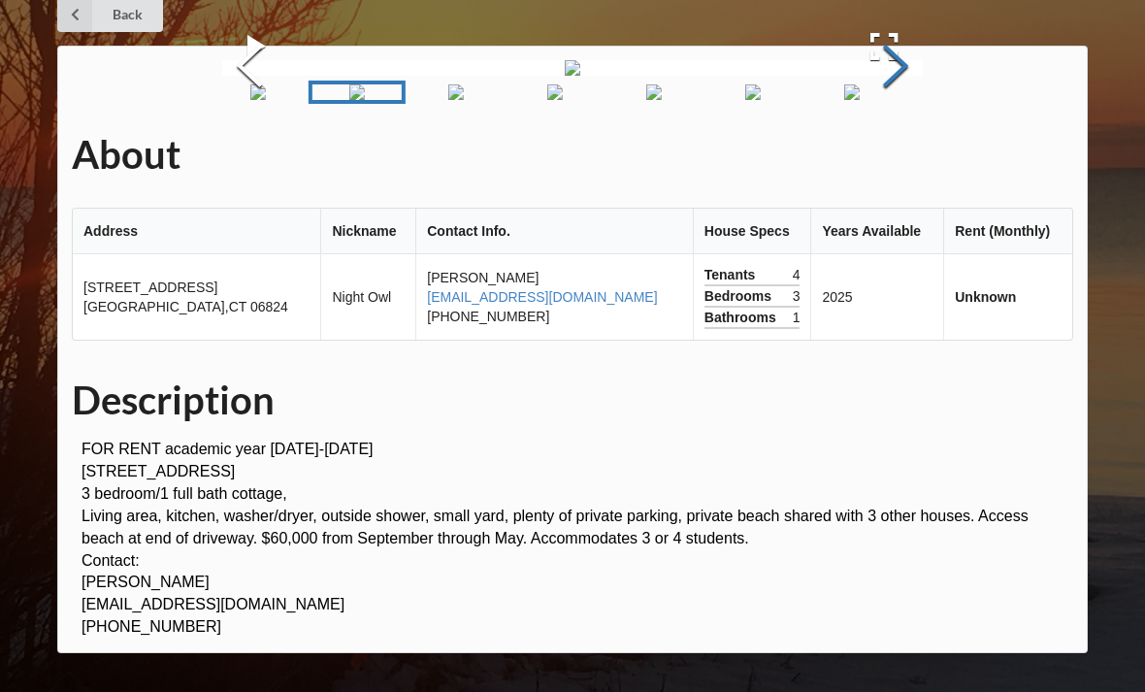
click at [907, 156] on button "Next Slide" at bounding box center [895, 69] width 54 height 176
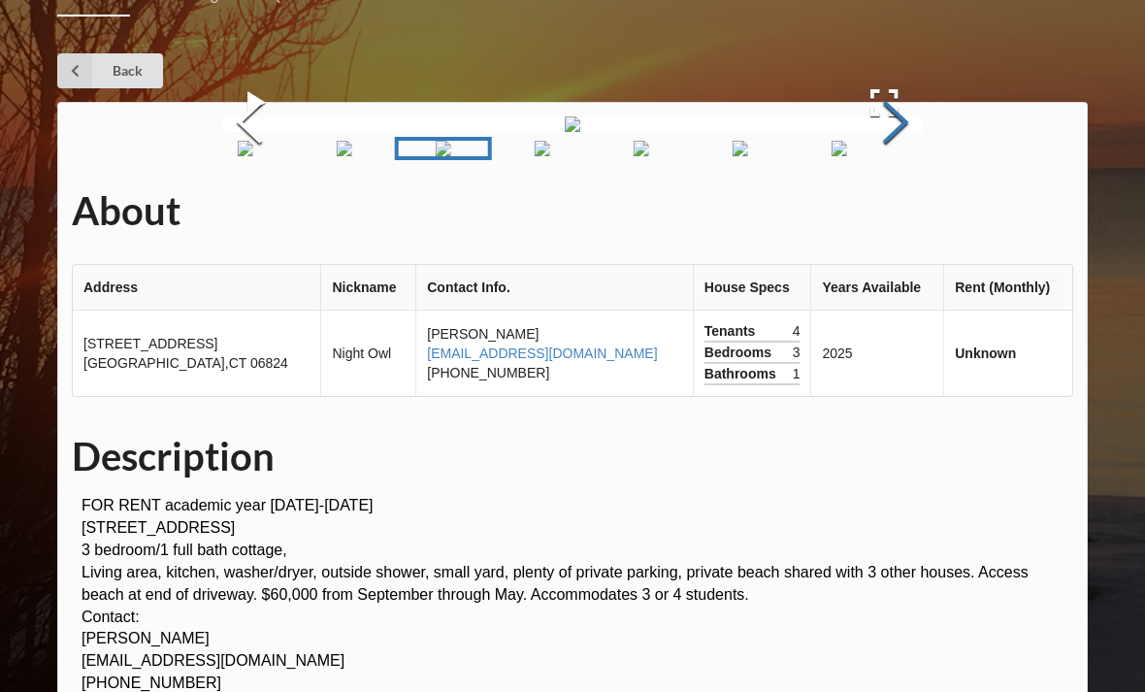
scroll to position [0, 0]
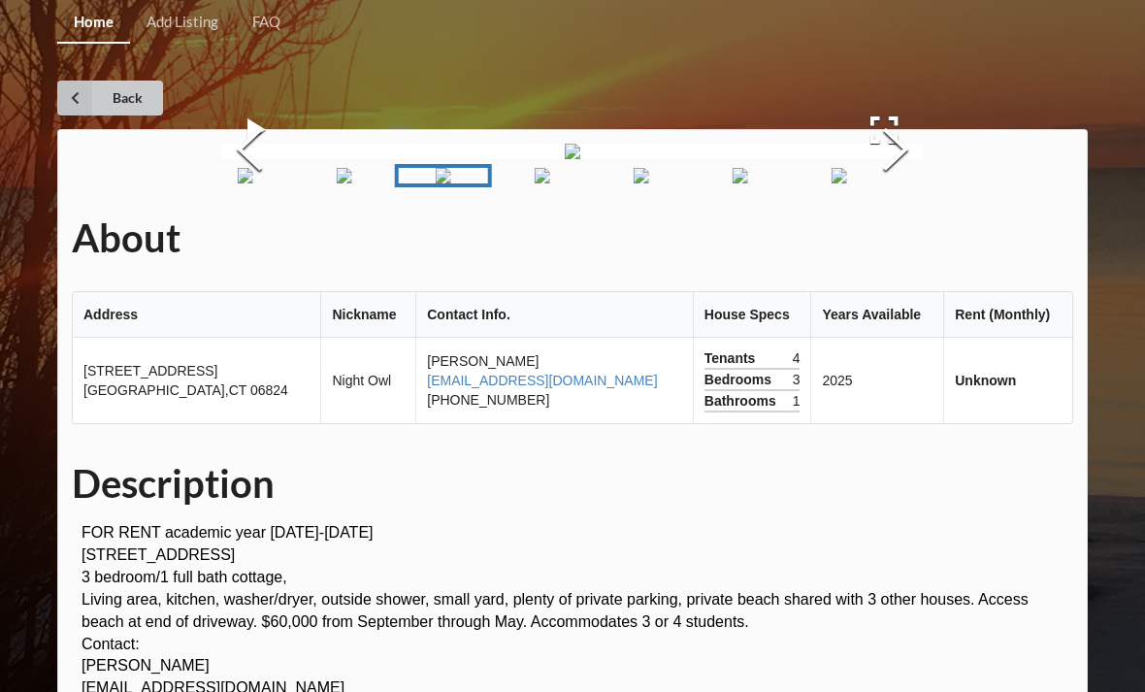
click at [131, 96] on link "Back" at bounding box center [110, 98] width 106 height 35
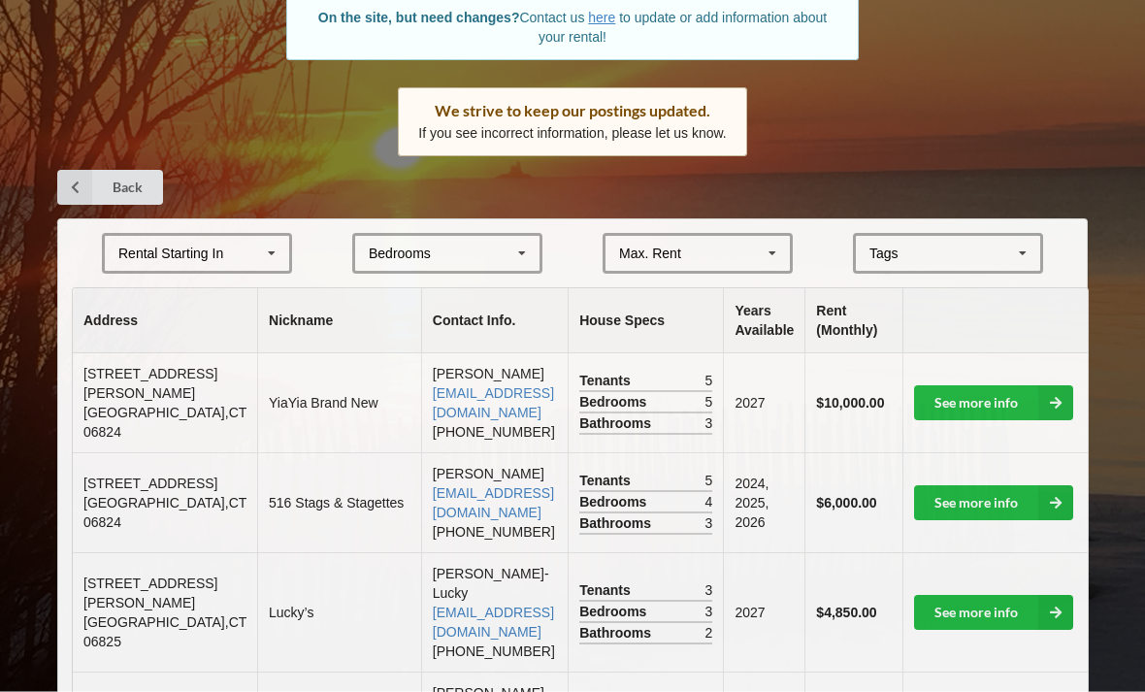
scroll to position [252, 0]
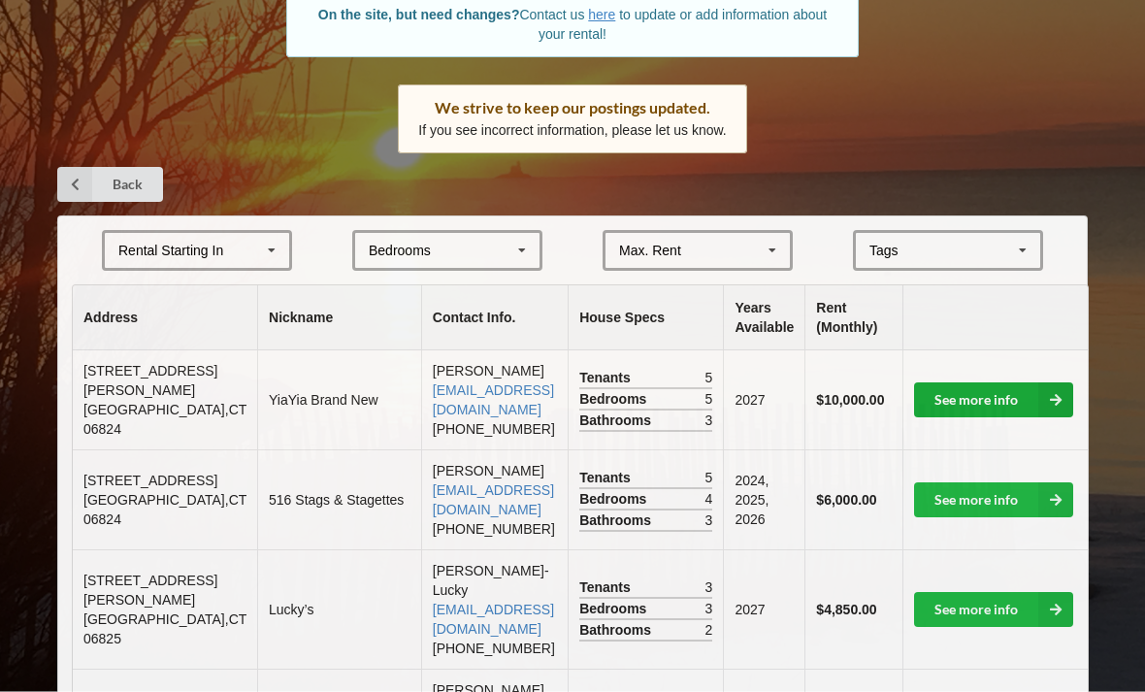
click at [982, 394] on link "See more info" at bounding box center [993, 400] width 159 height 35
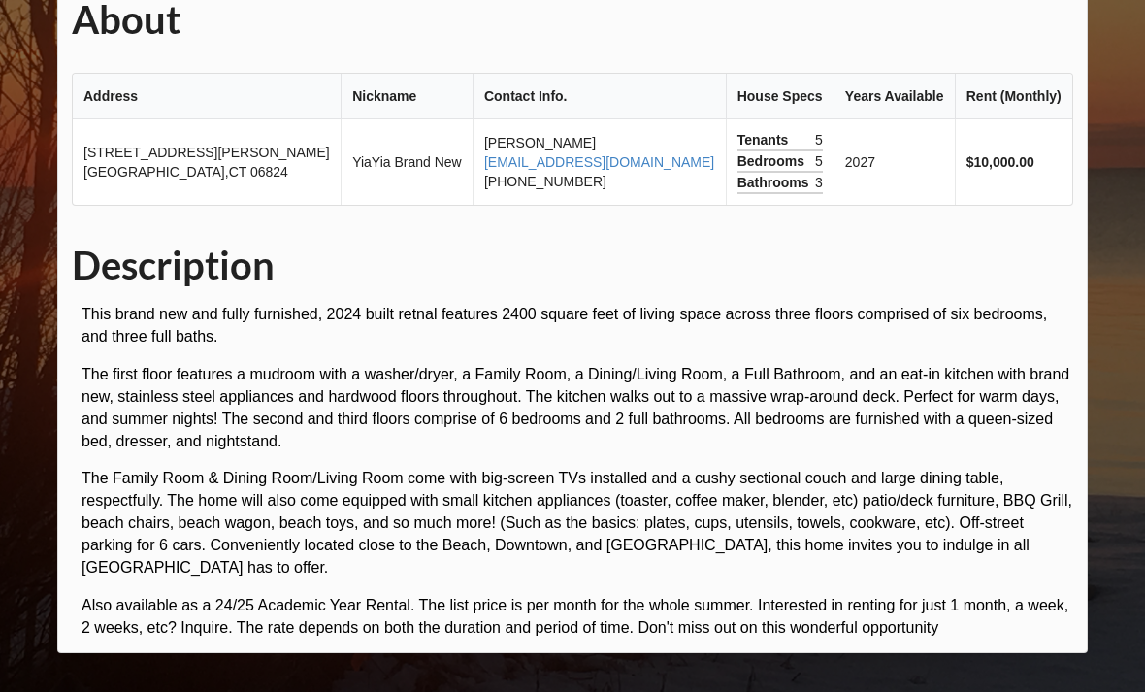
scroll to position [636, 0]
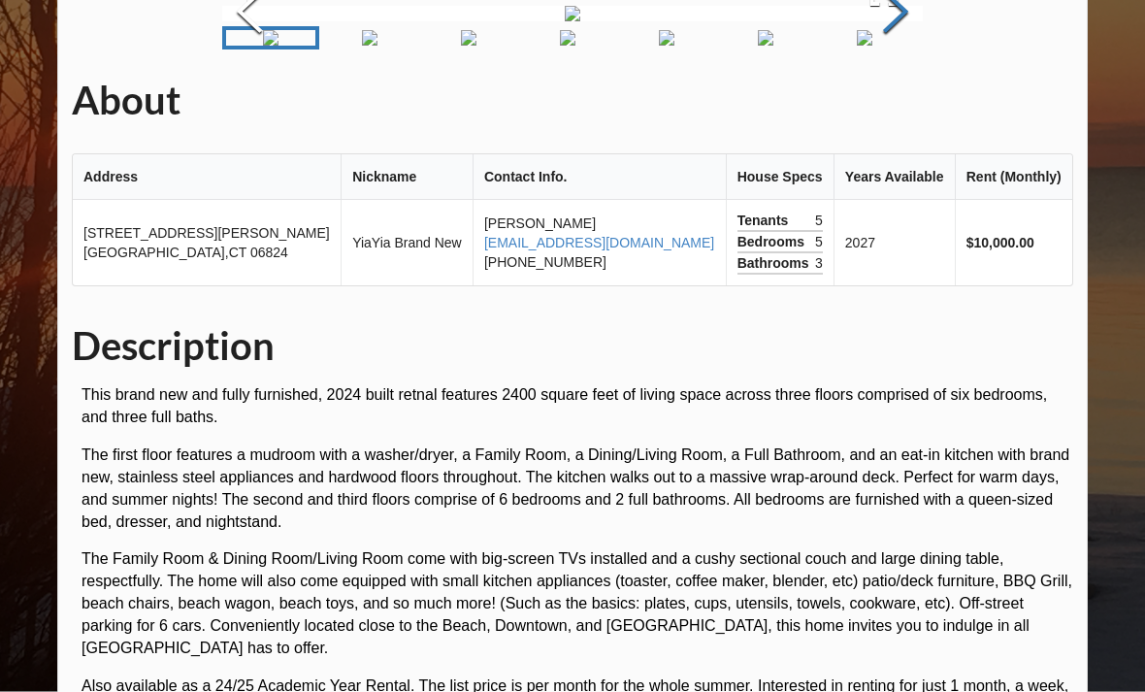
click at [893, 103] on button "Next Slide" at bounding box center [895, 15] width 54 height 176
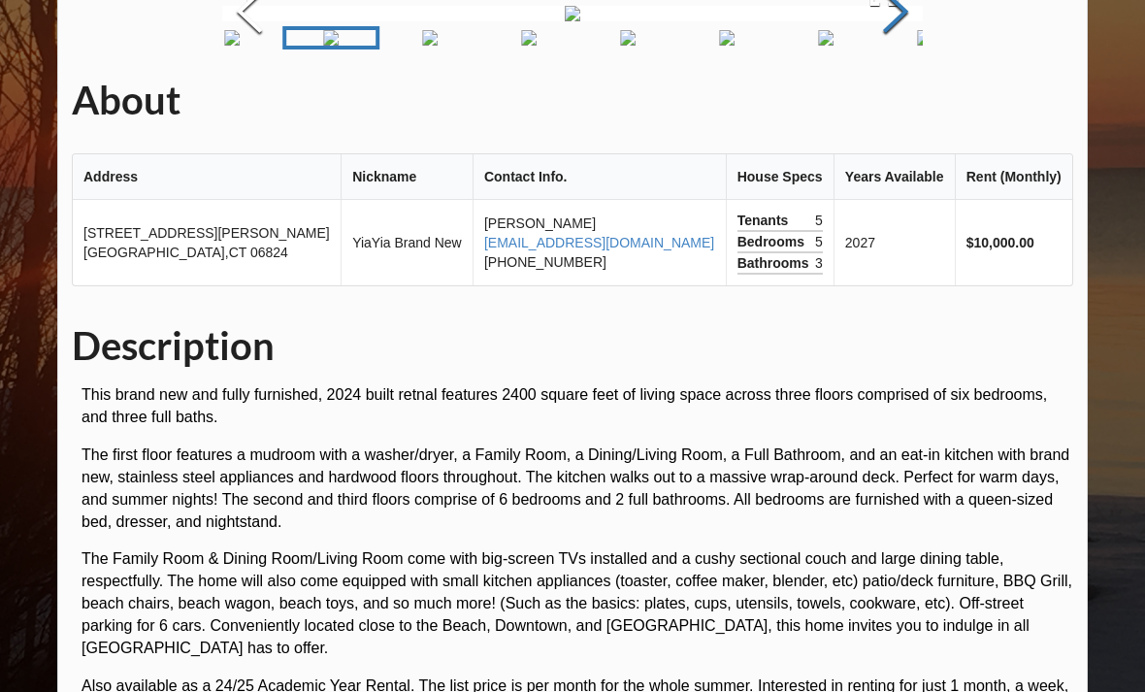
click at [895, 102] on button "Next Slide" at bounding box center [895, 14] width 54 height 176
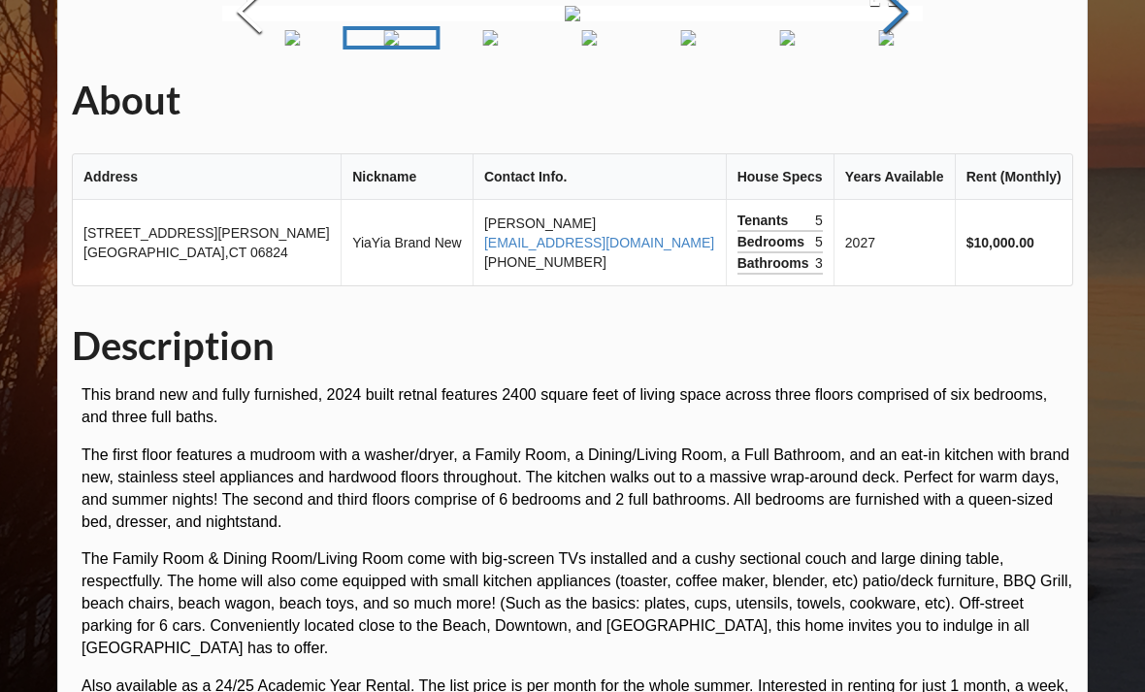
click at [896, 102] on button "Next Slide" at bounding box center [895, 14] width 54 height 176
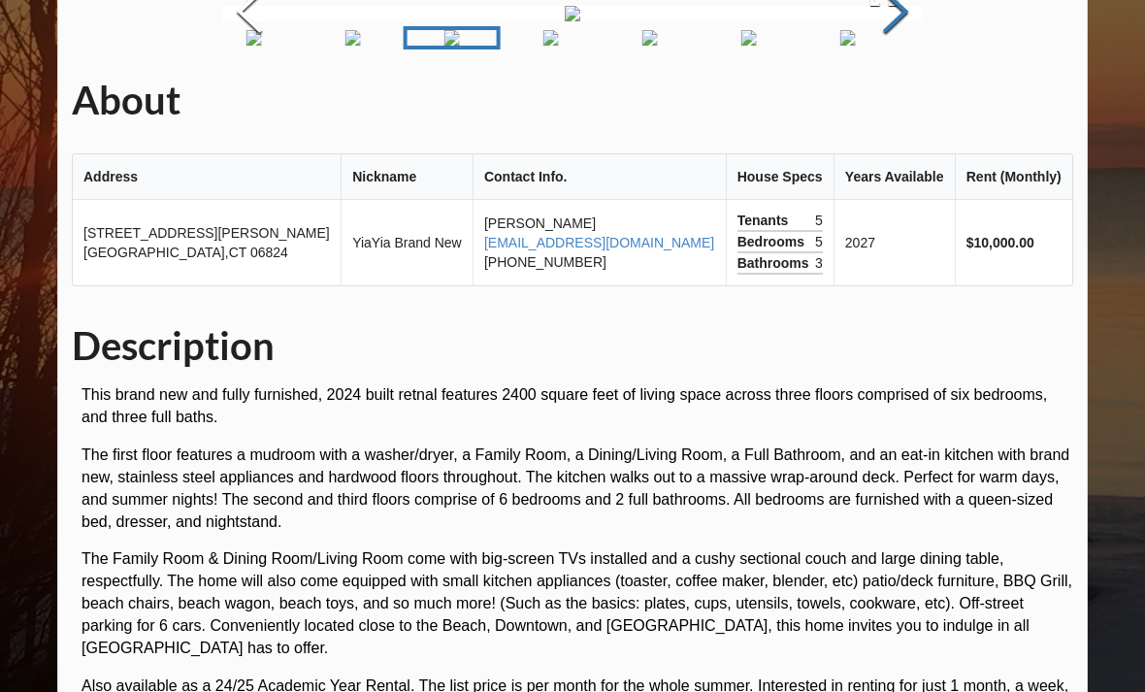
click at [901, 102] on button "Next Slide" at bounding box center [895, 14] width 54 height 176
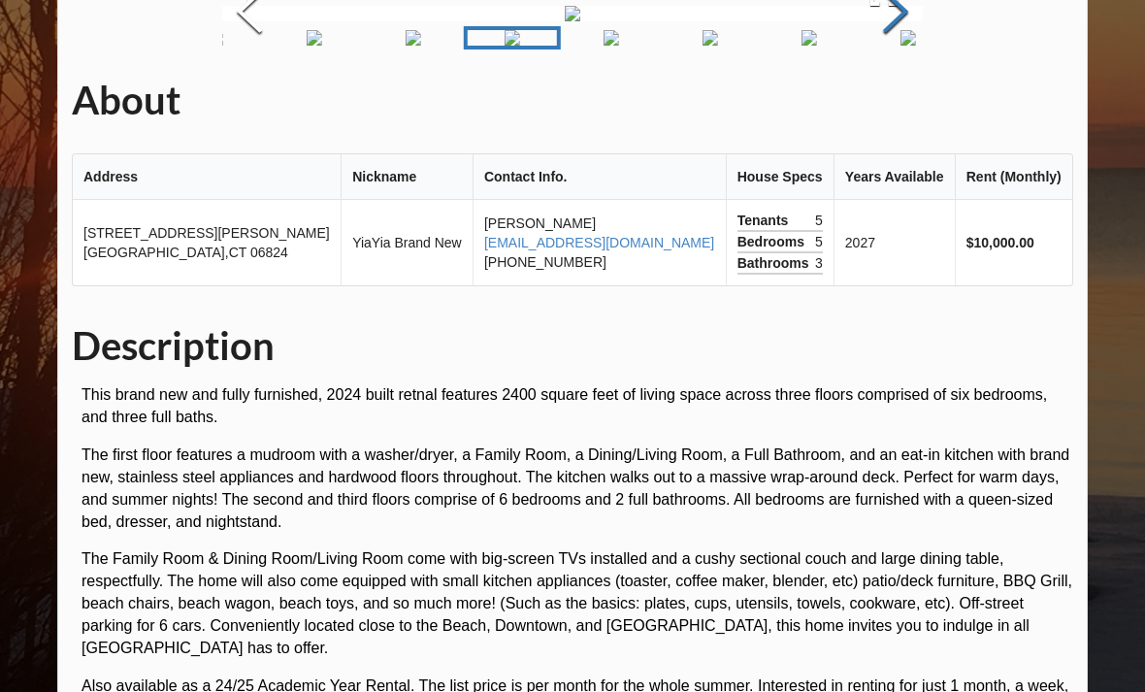
click at [890, 102] on button "Next Slide" at bounding box center [895, 14] width 54 height 176
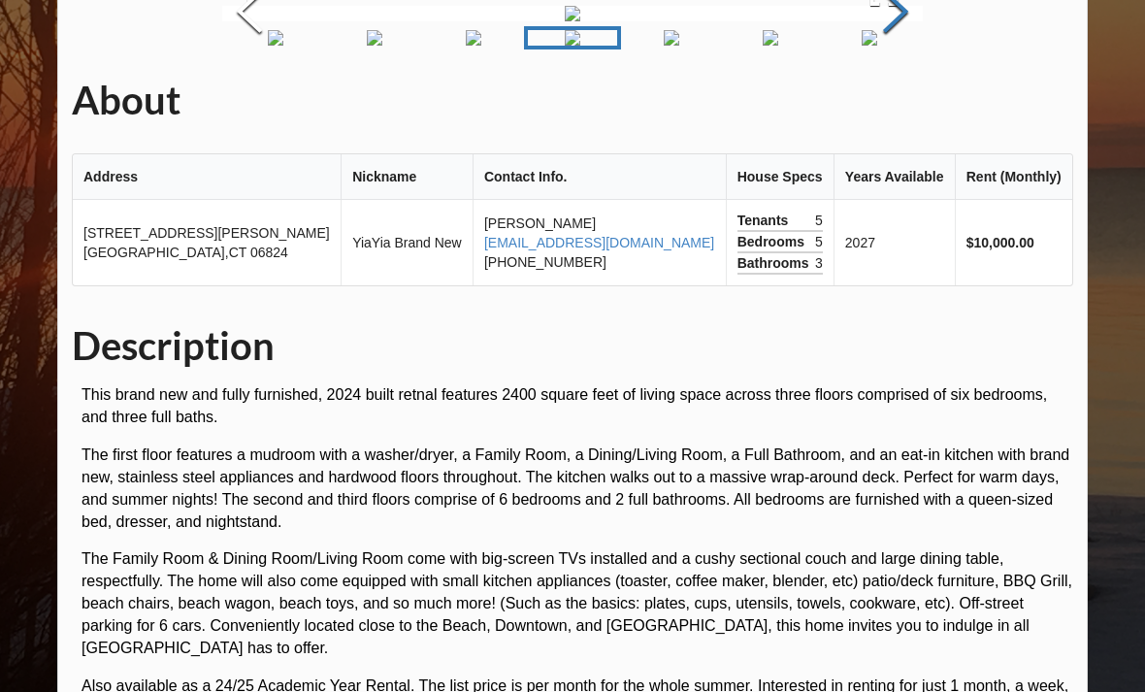
click at [887, 102] on button "Next Slide" at bounding box center [895, 14] width 54 height 176
click at [894, 102] on button "Next Slide" at bounding box center [895, 14] width 54 height 176
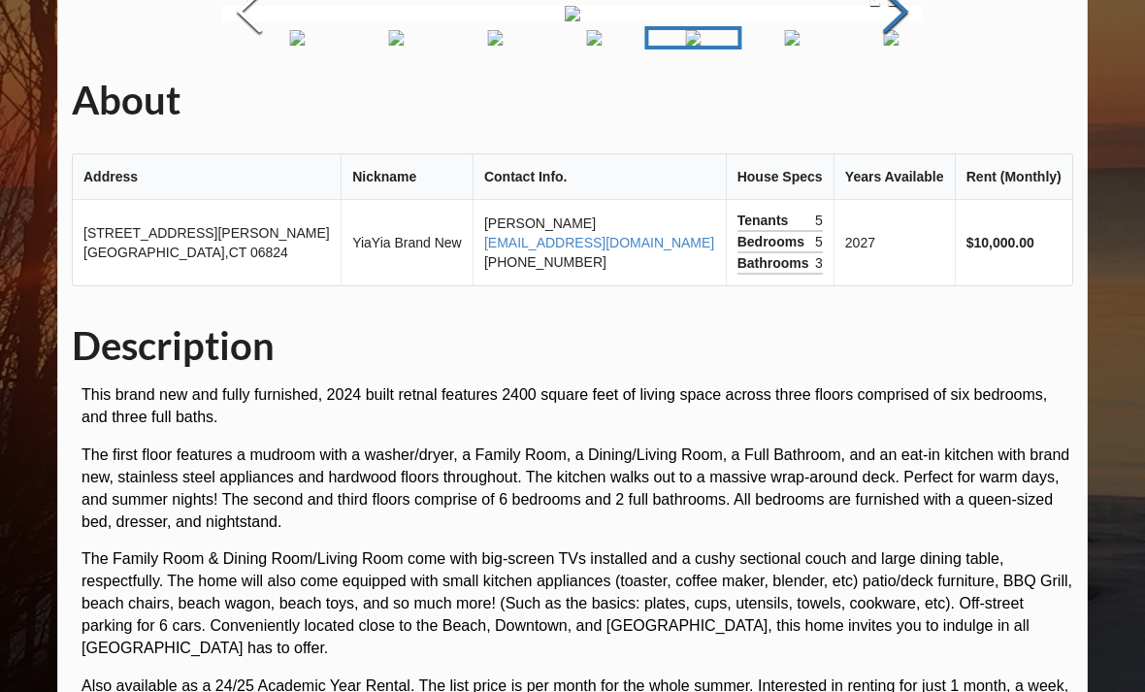
click at [893, 102] on button "Next Slide" at bounding box center [895, 14] width 54 height 176
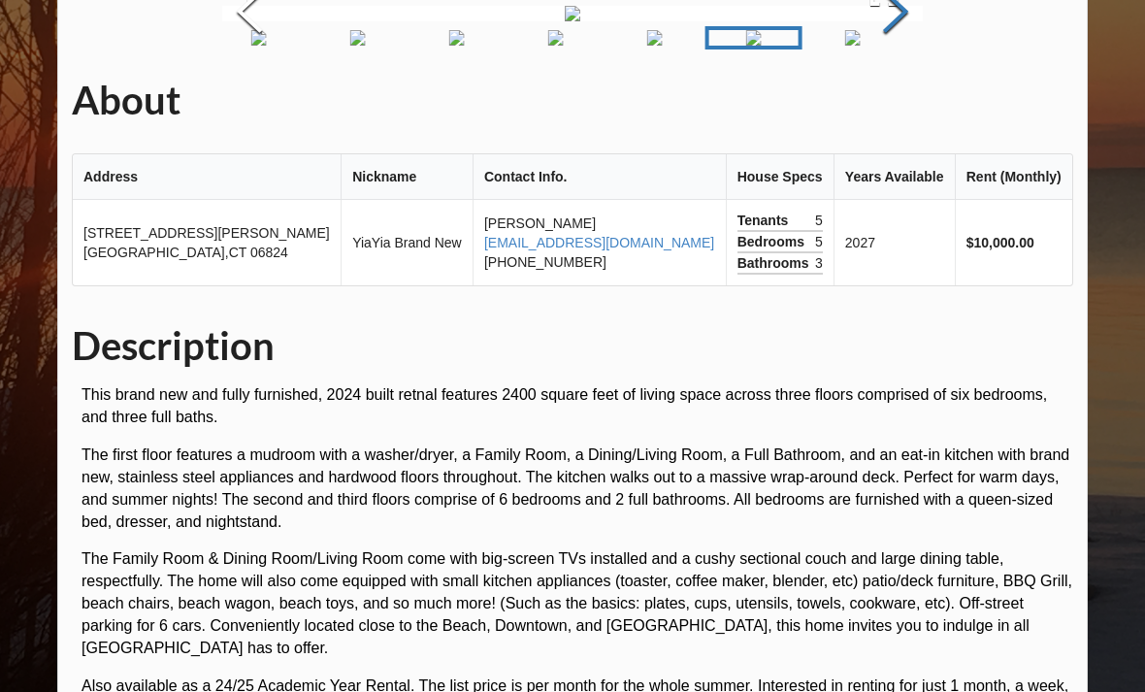
click at [888, 102] on button "Next Slide" at bounding box center [895, 14] width 54 height 176
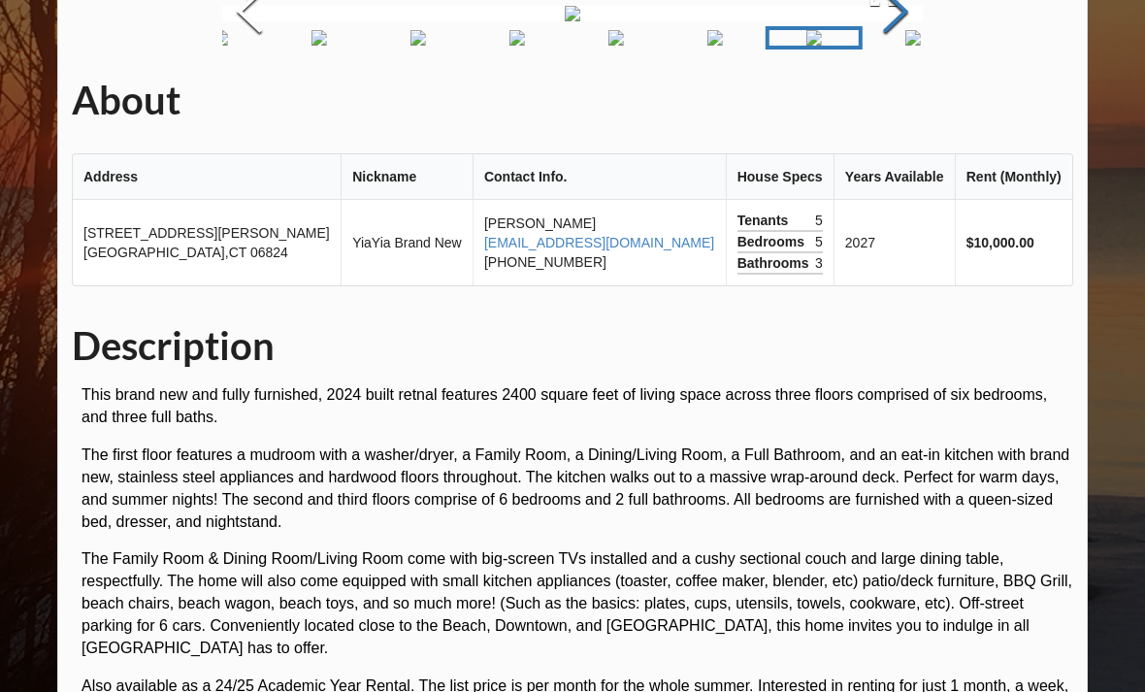
click at [891, 102] on button "Next Slide" at bounding box center [895, 14] width 54 height 176
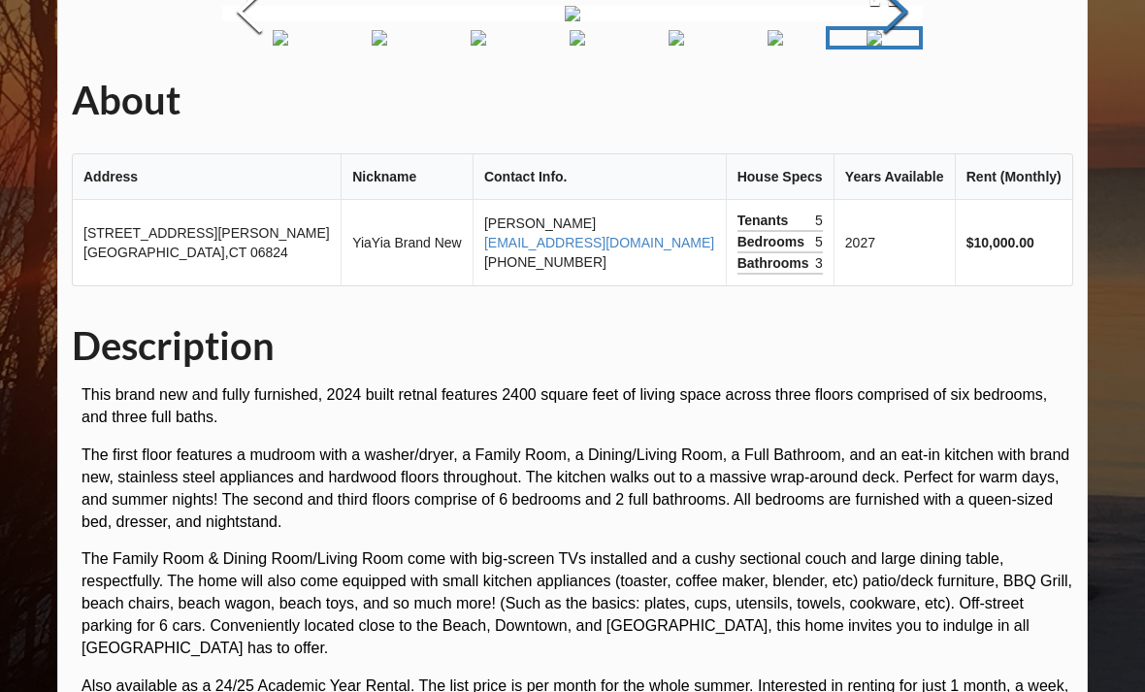
click at [901, 102] on button "Next Slide" at bounding box center [895, 14] width 54 height 176
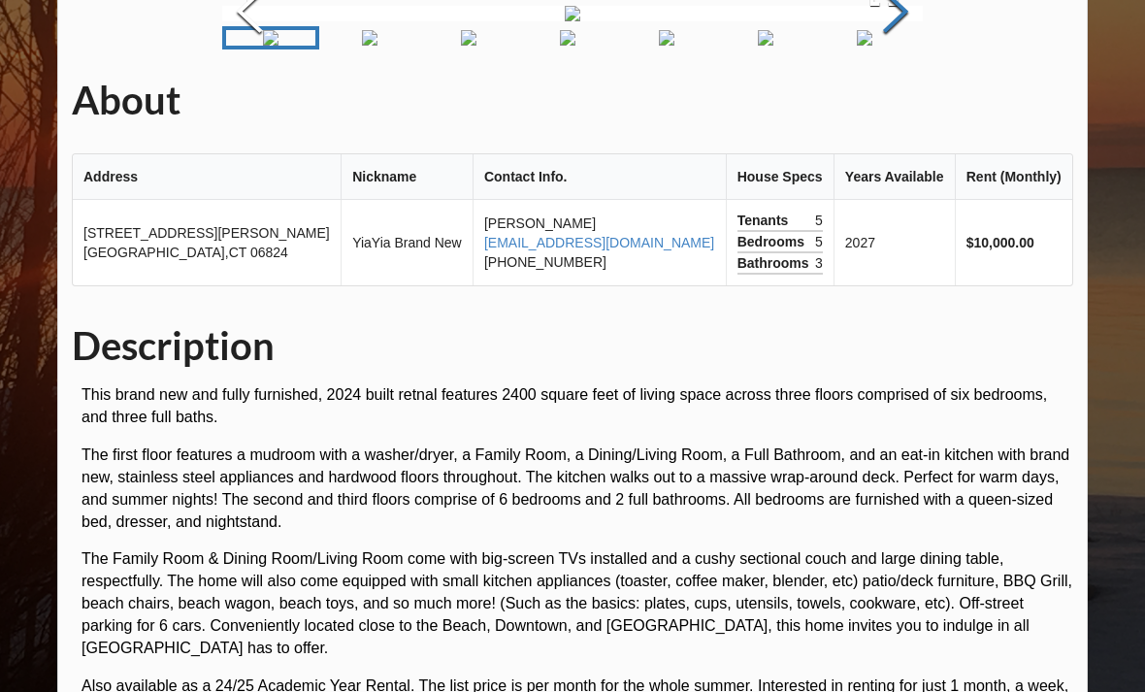
click at [906, 102] on button "Next Slide" at bounding box center [895, 14] width 54 height 176
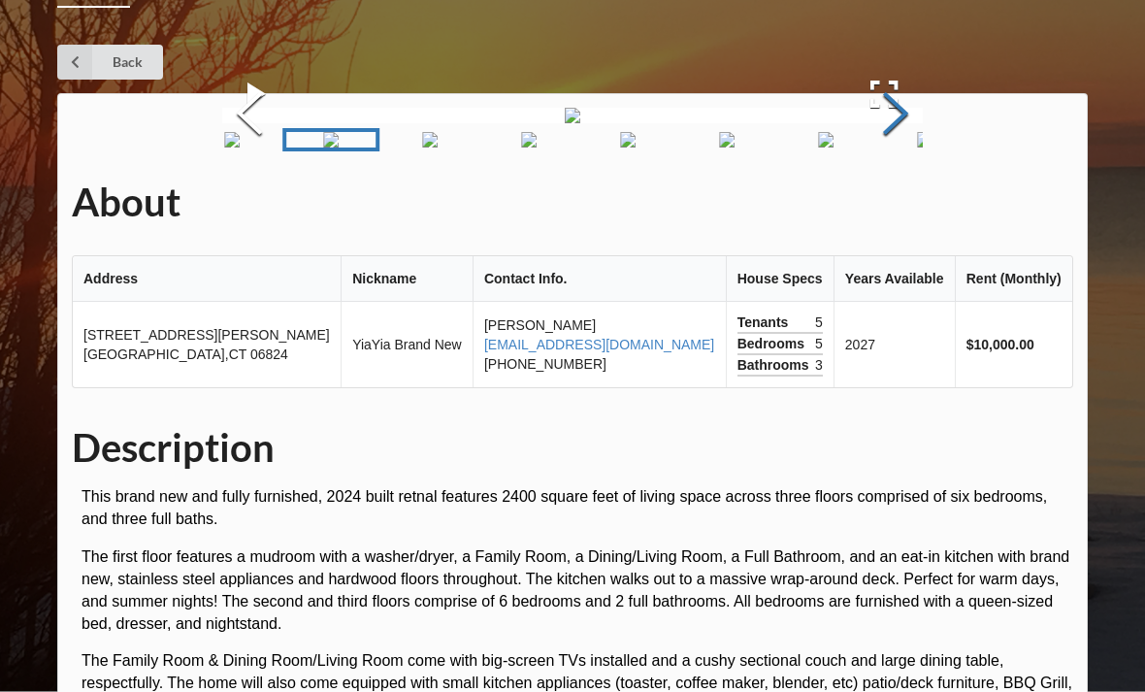
scroll to position [0, 0]
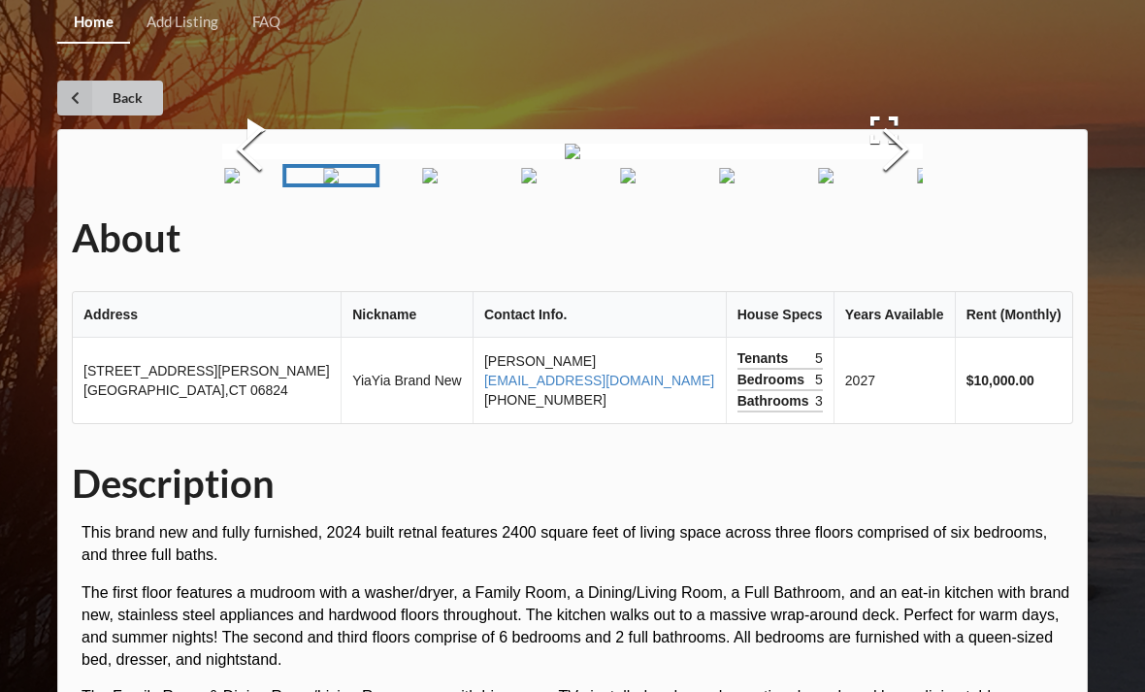
click at [126, 96] on link "Back" at bounding box center [110, 98] width 106 height 35
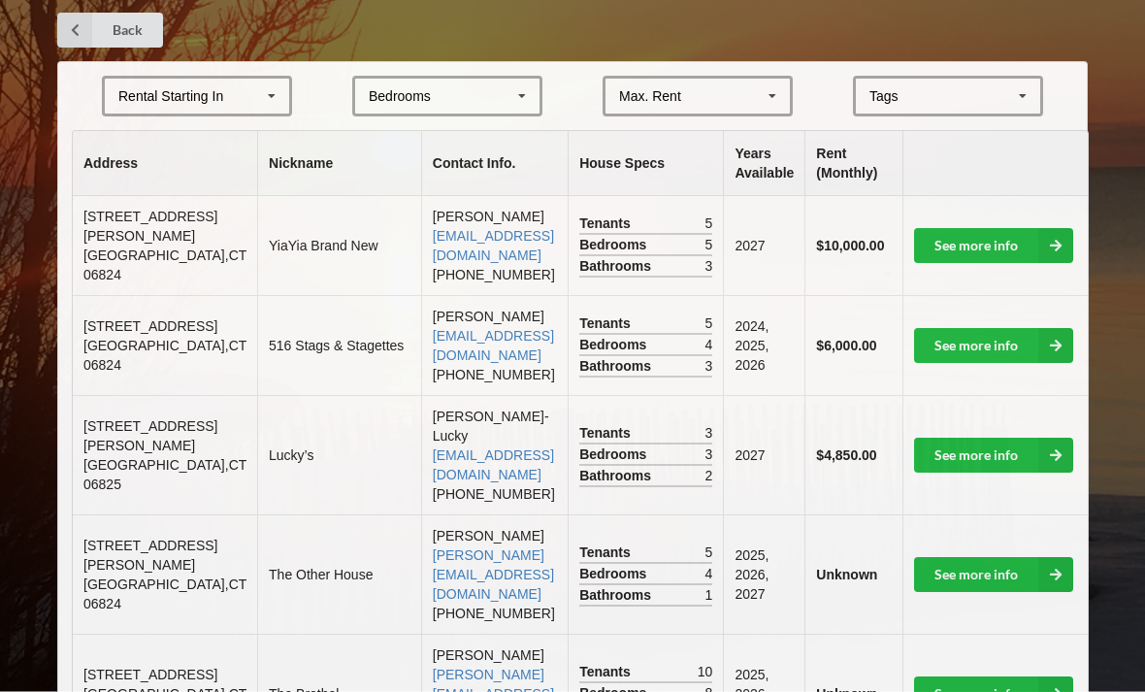
scroll to position [407, 0]
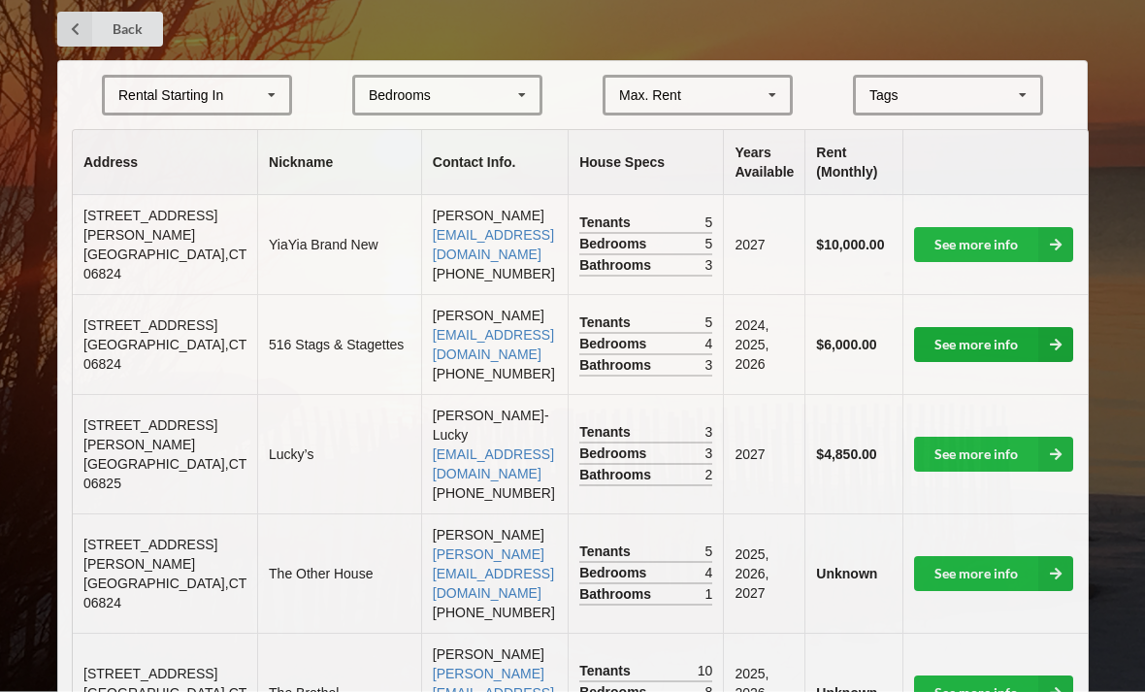
click at [996, 328] on link "See more info" at bounding box center [993, 345] width 159 height 35
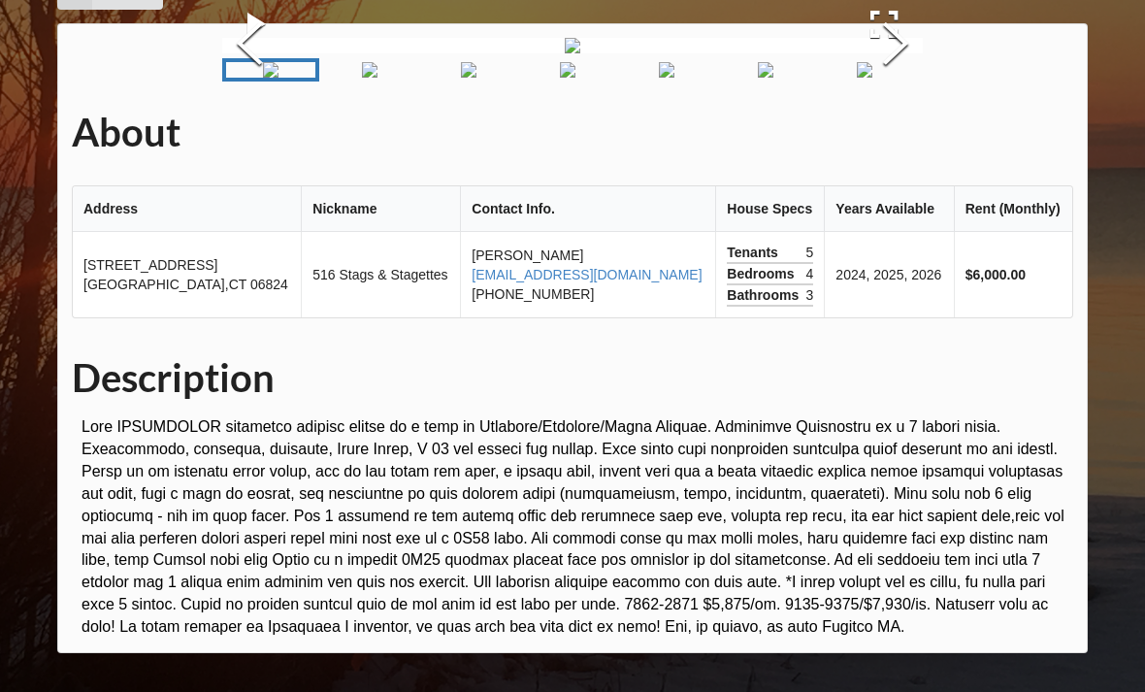
scroll to position [474, 0]
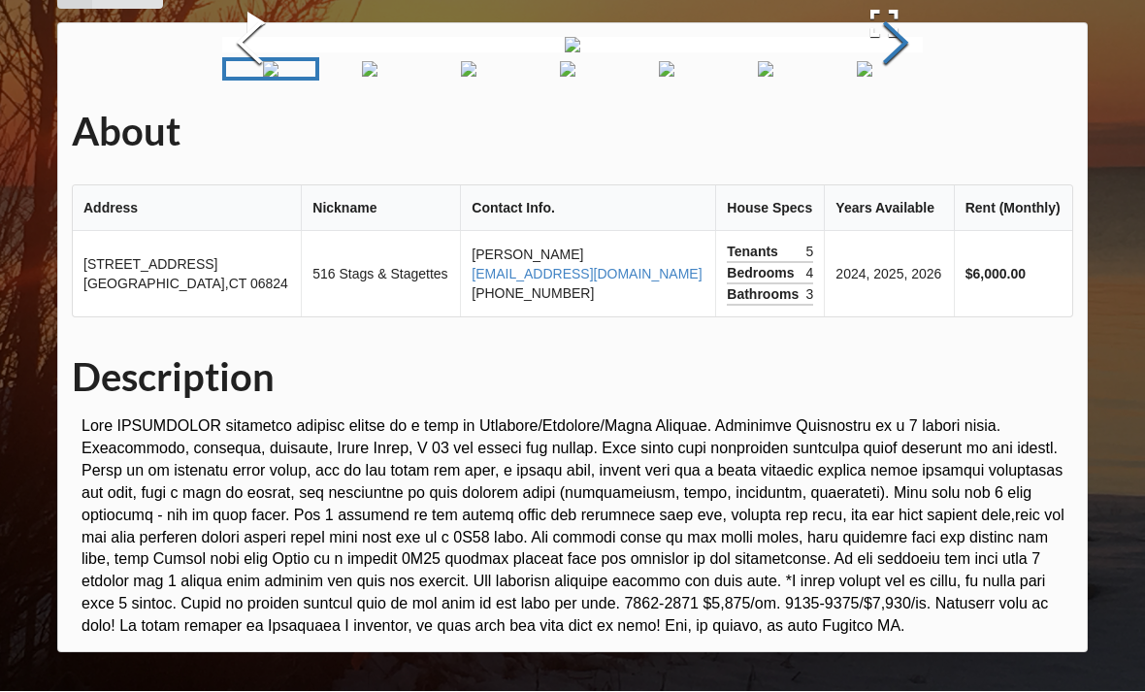
click at [899, 134] on button "Next Slide" at bounding box center [895, 46] width 54 height 176
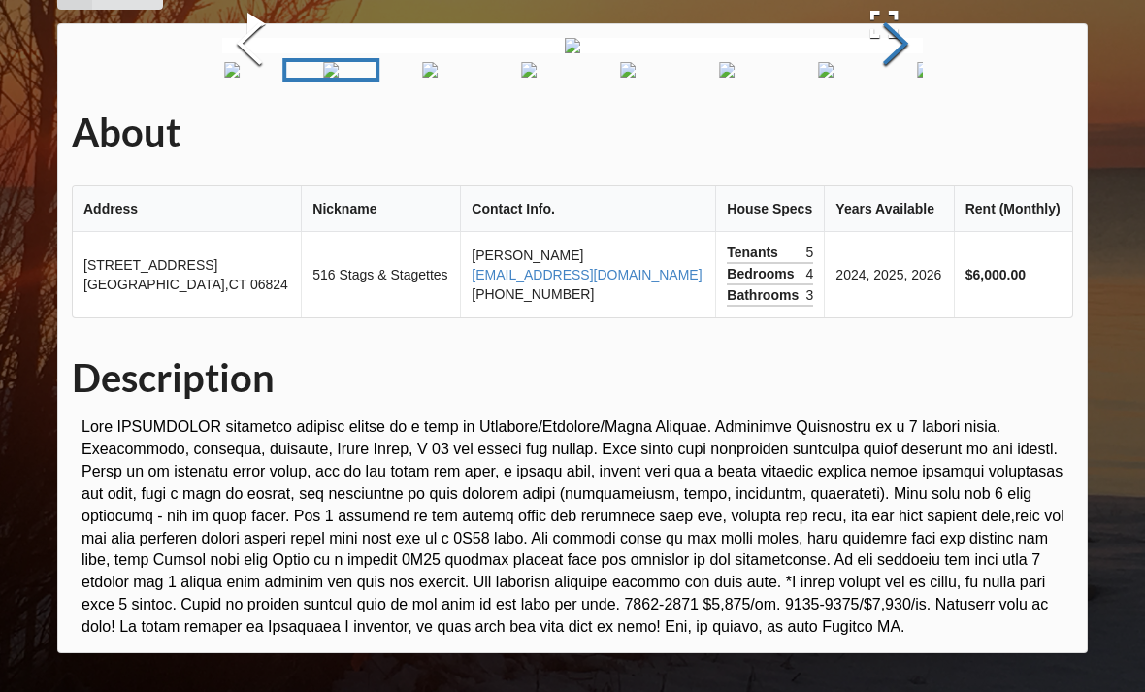
click at [907, 134] on button "Next Slide" at bounding box center [895, 46] width 54 height 176
click at [891, 134] on button "Next Slide" at bounding box center [895, 46] width 54 height 176
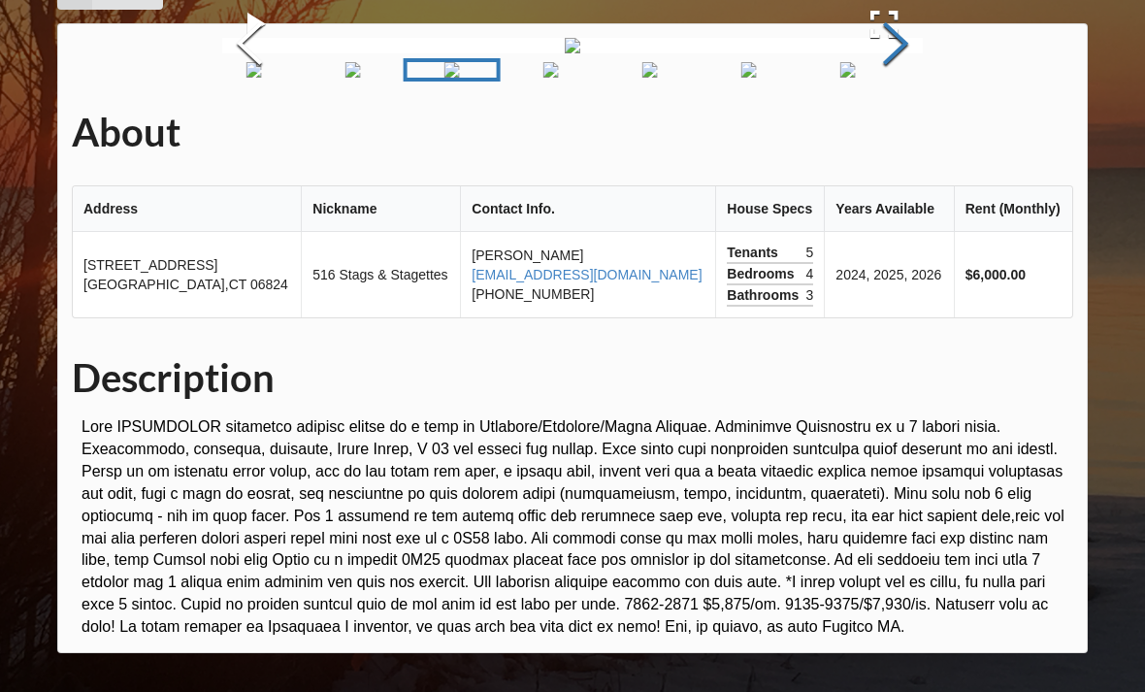
click at [896, 134] on button "Next Slide" at bounding box center [895, 46] width 54 height 176
click at [883, 134] on button "Next Slide" at bounding box center [895, 46] width 54 height 176
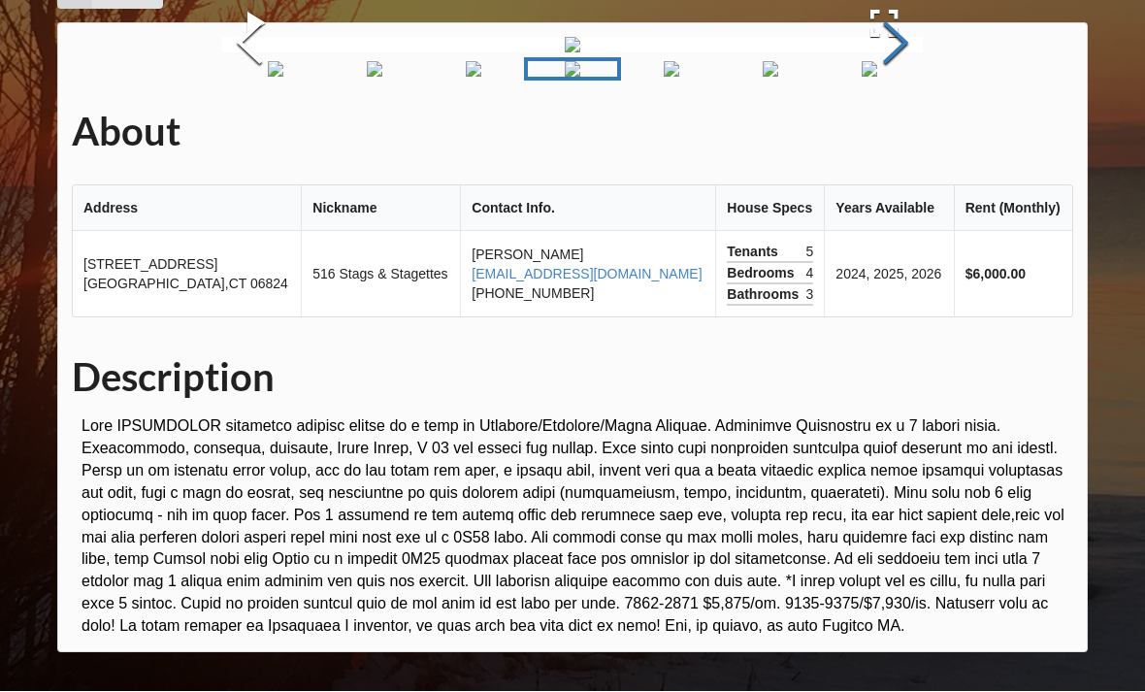
scroll to position [0, 0]
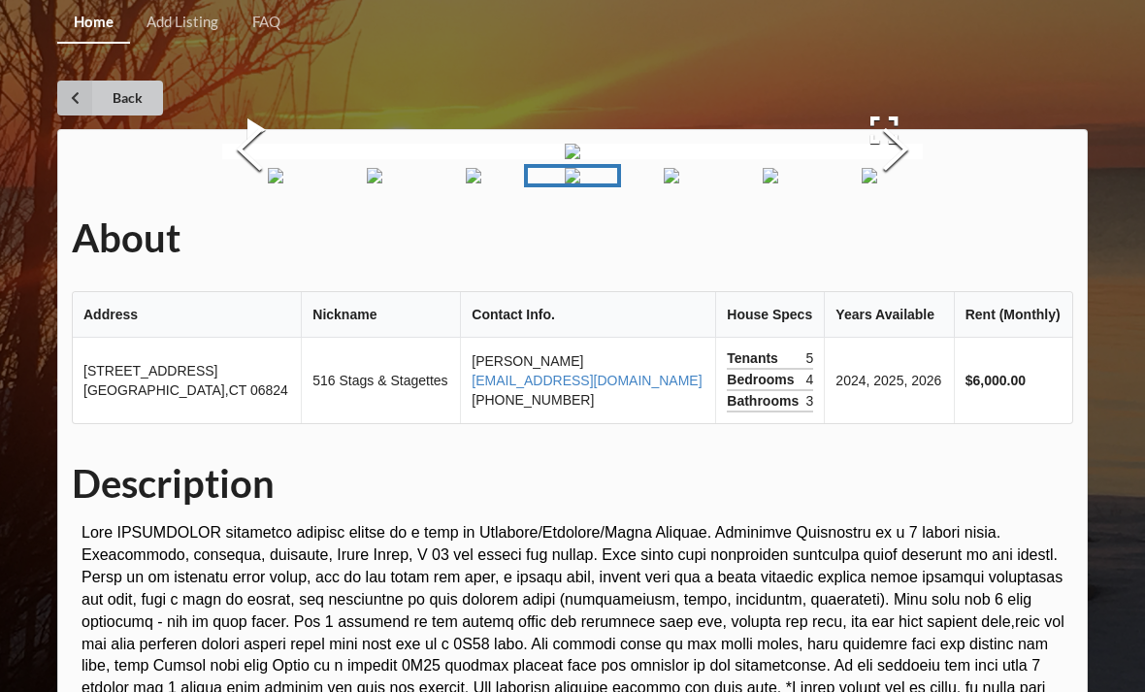
click at [149, 94] on link "Back" at bounding box center [110, 98] width 106 height 35
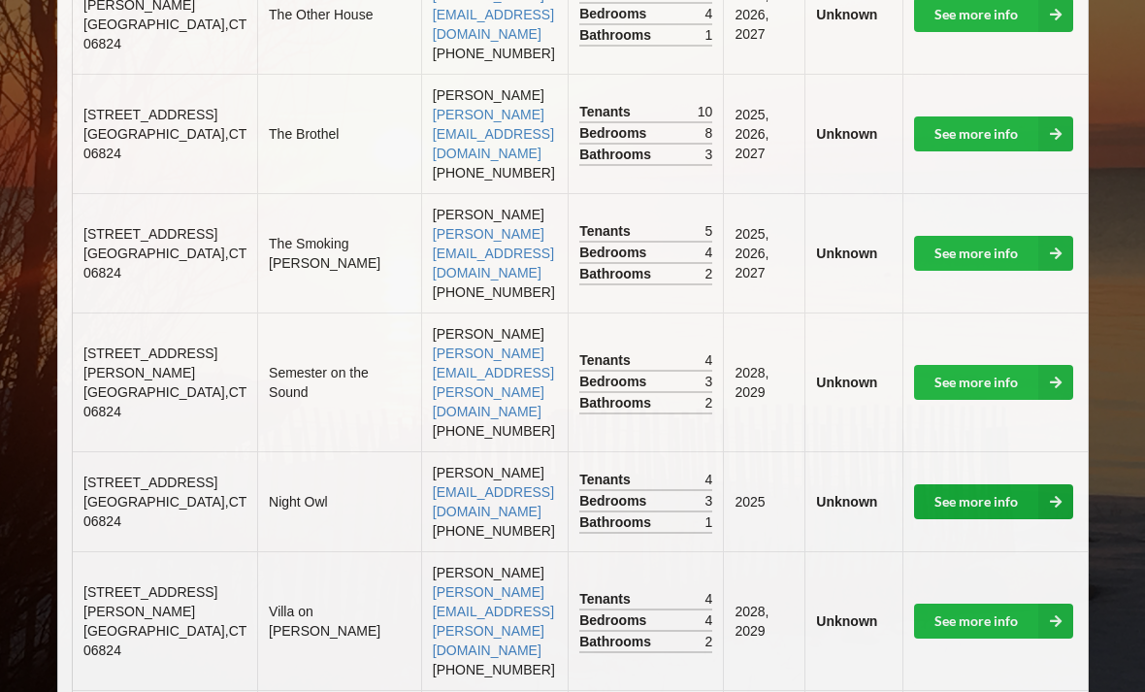
click at [994, 484] on link "See more info" at bounding box center [993, 501] width 159 height 35
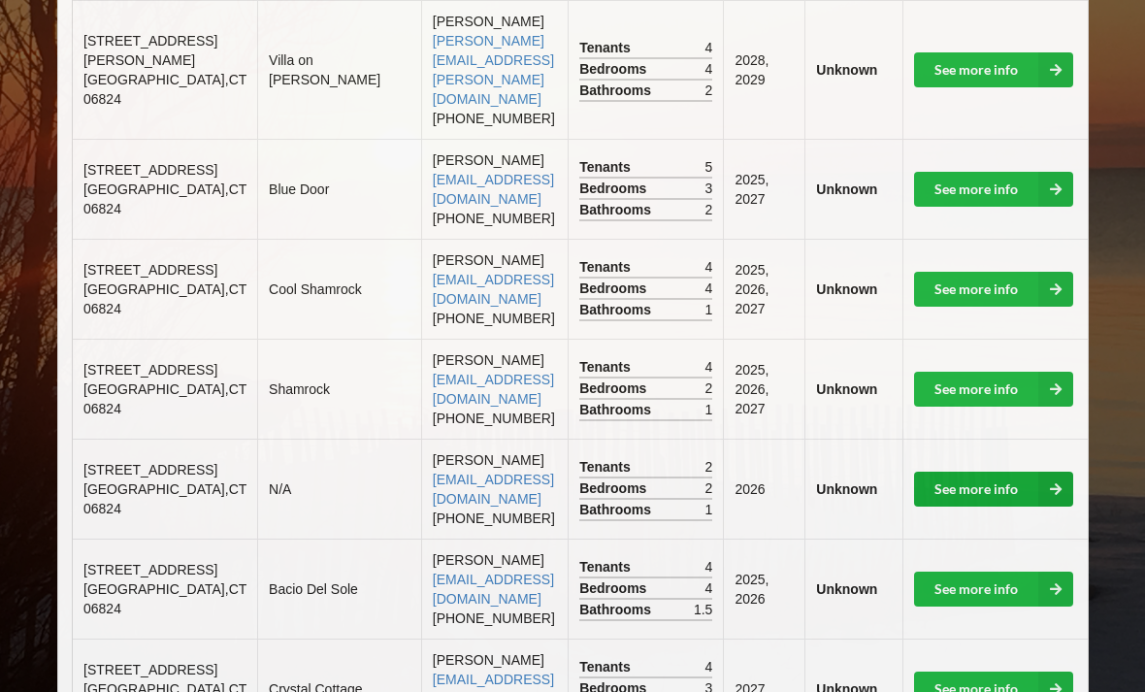
click at [993, 472] on link "See more info" at bounding box center [993, 489] width 159 height 35
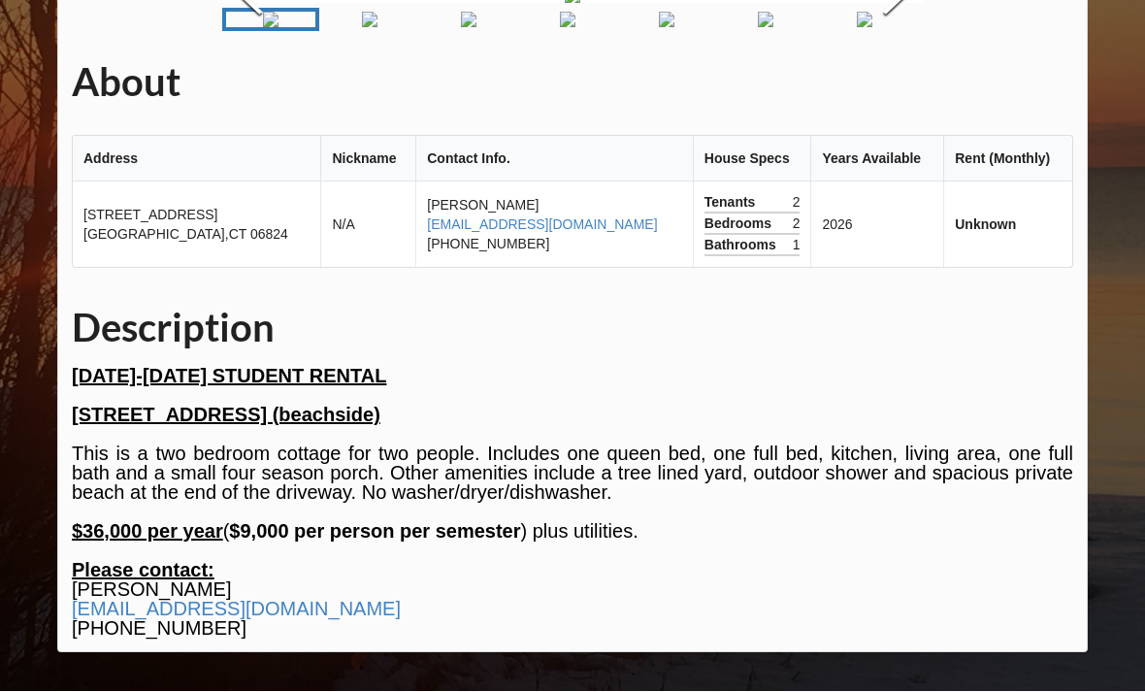
scroll to position [697, 0]
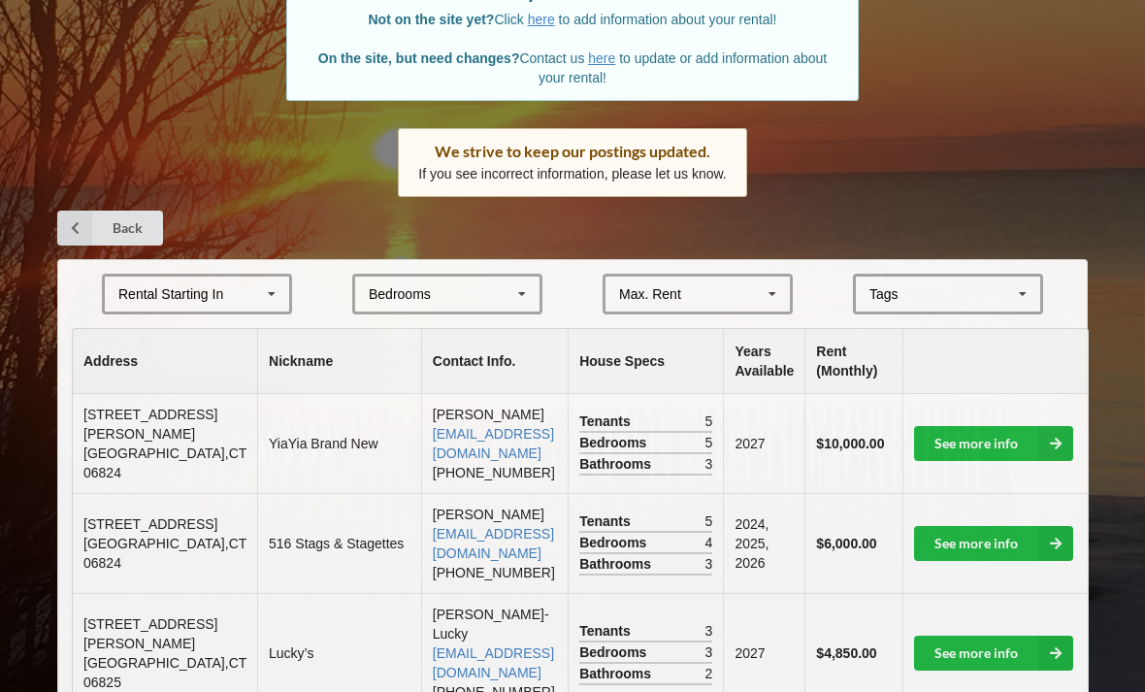
scroll to position [1580, 0]
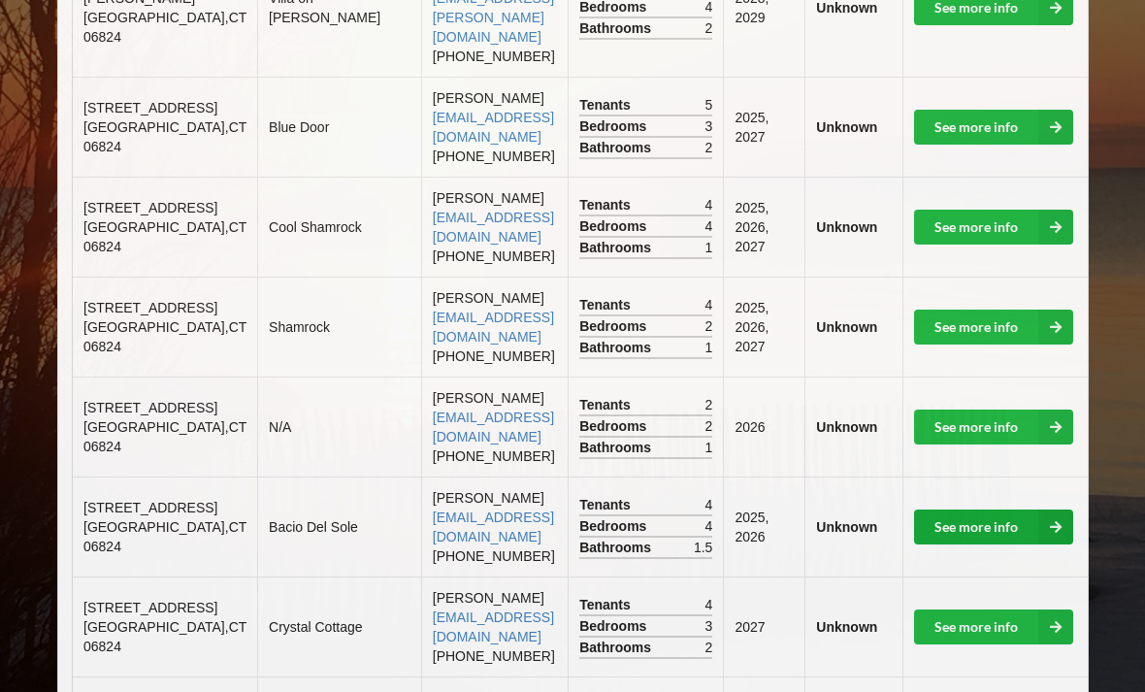
click at [981, 509] on link "See more info" at bounding box center [993, 526] width 159 height 35
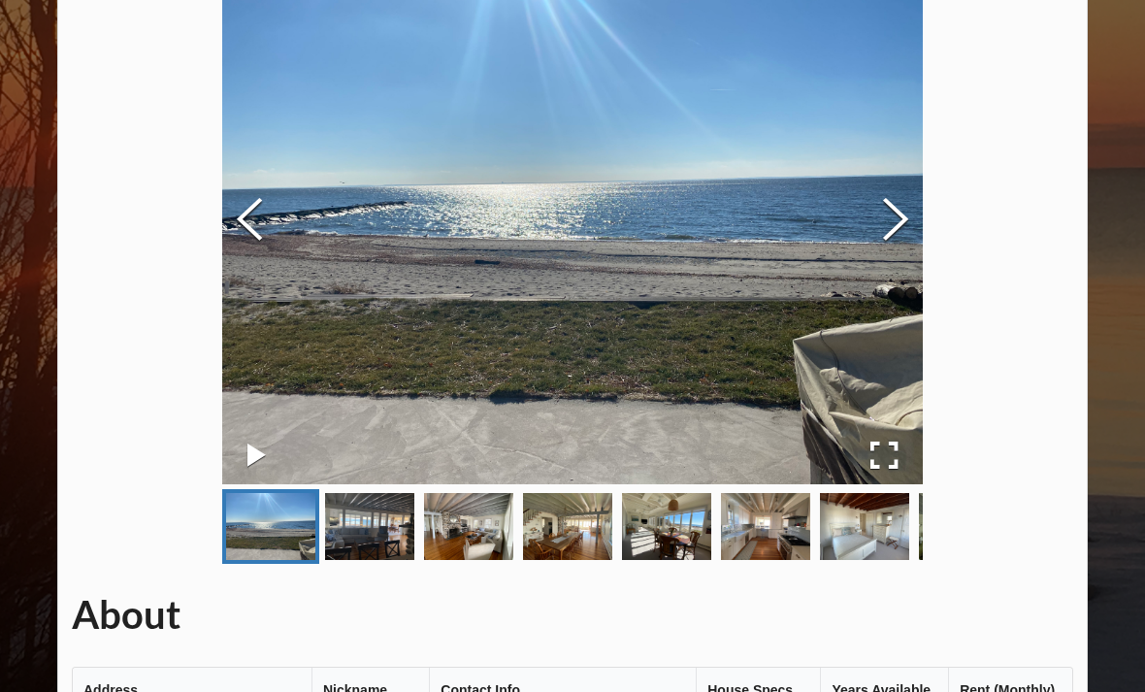
scroll to position [184, 0]
click at [901, 226] on button "Next Slide" at bounding box center [895, 222] width 54 height 176
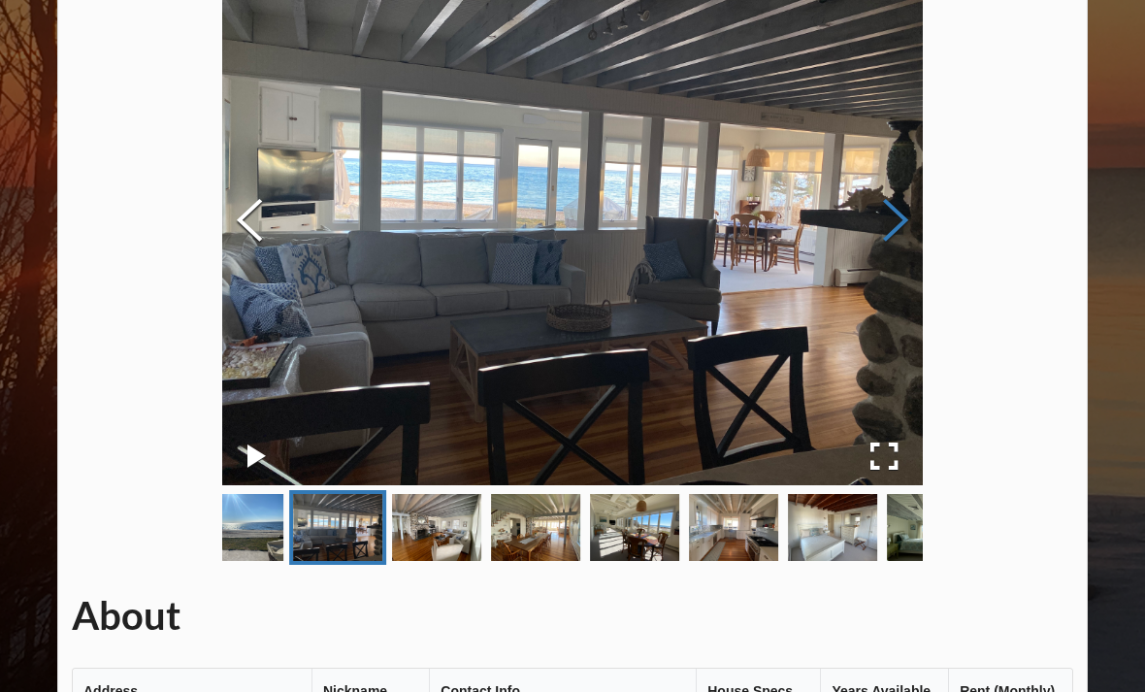
click at [904, 235] on button "Next Slide" at bounding box center [895, 222] width 54 height 176
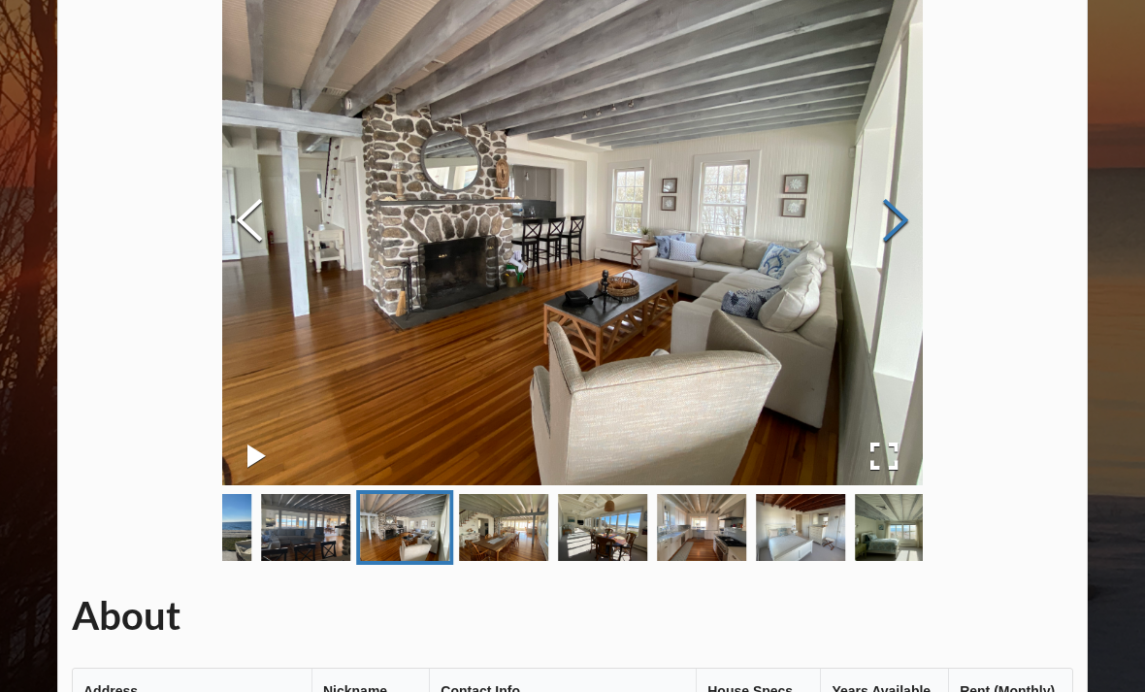
click at [908, 232] on button "Next Slide" at bounding box center [895, 222] width 54 height 176
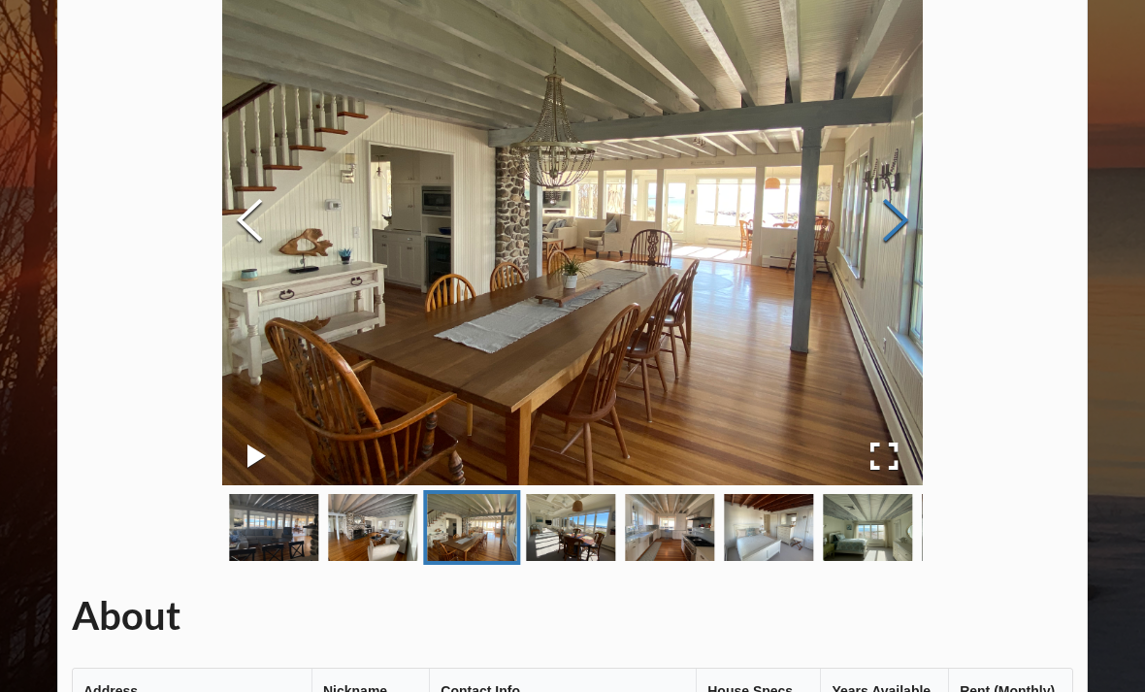
click at [901, 223] on button "Next Slide" at bounding box center [895, 222] width 54 height 176
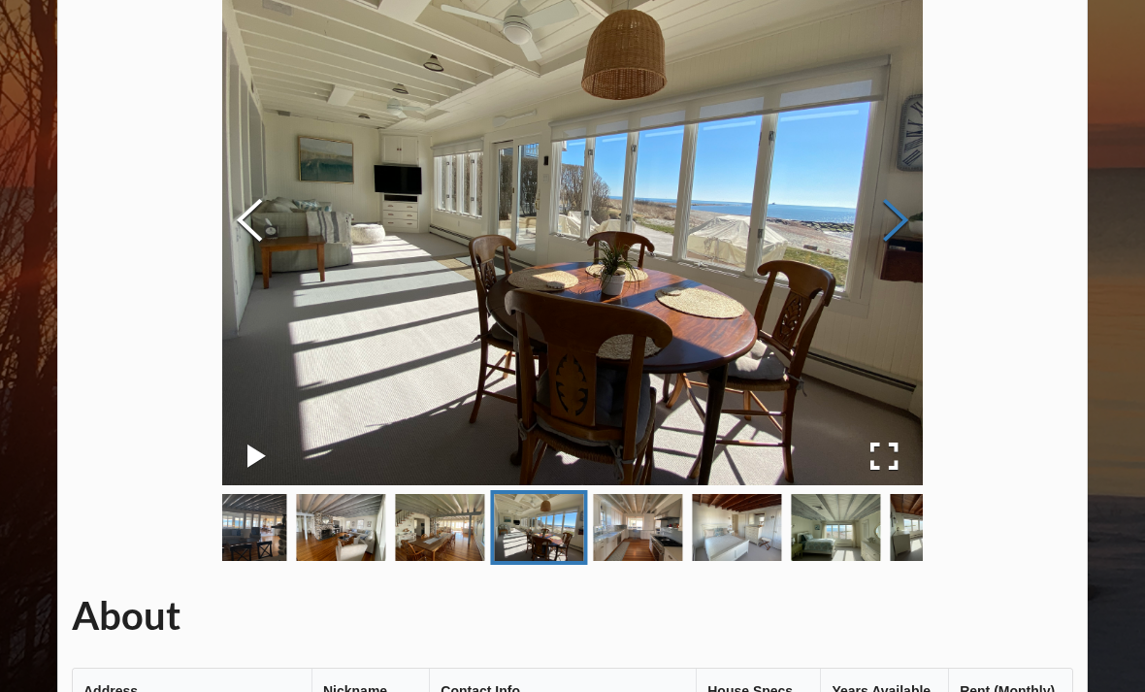
click at [906, 235] on button "Next Slide" at bounding box center [895, 222] width 54 height 176
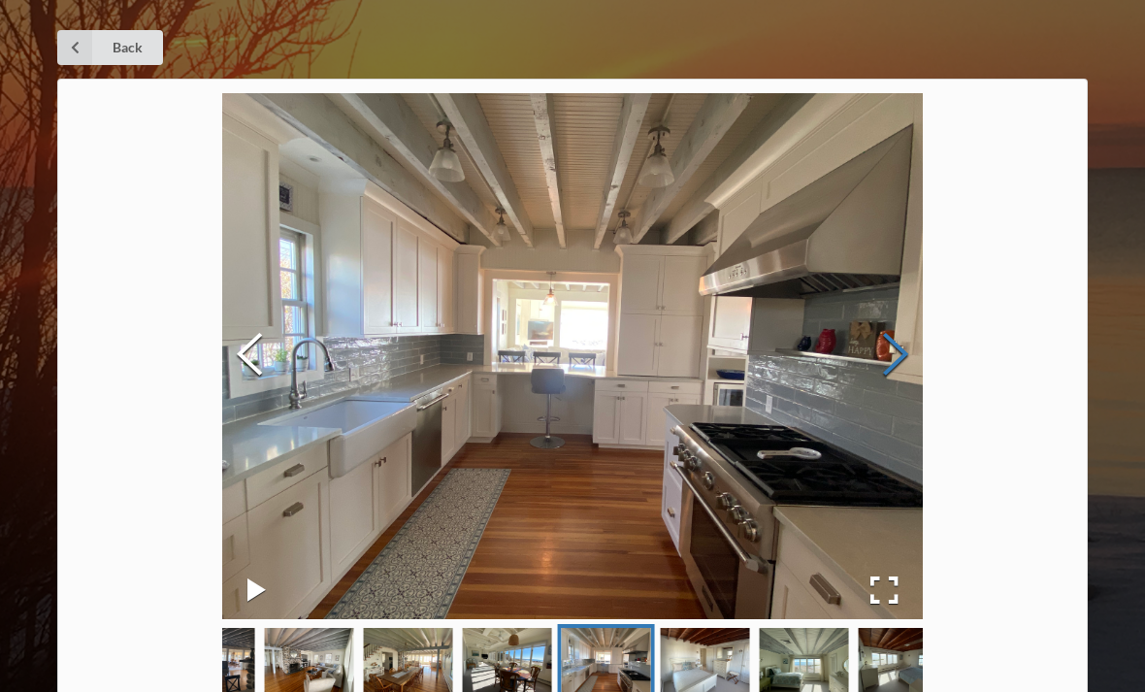
scroll to position [0, 0]
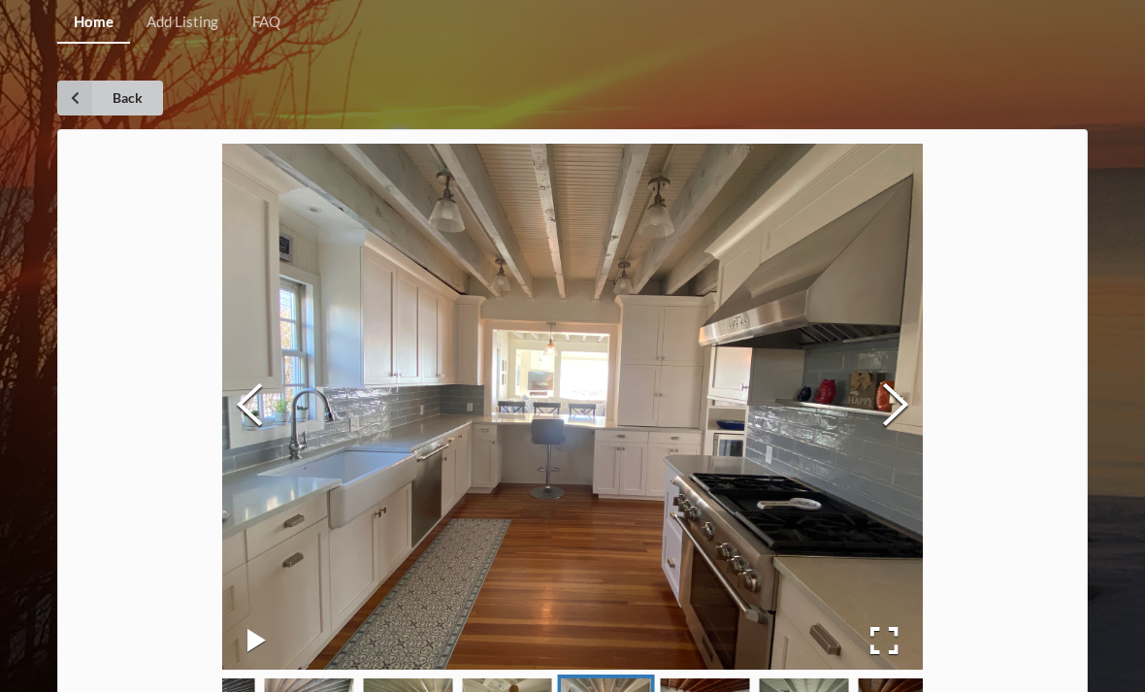
click at [140, 104] on link "Back" at bounding box center [110, 98] width 106 height 35
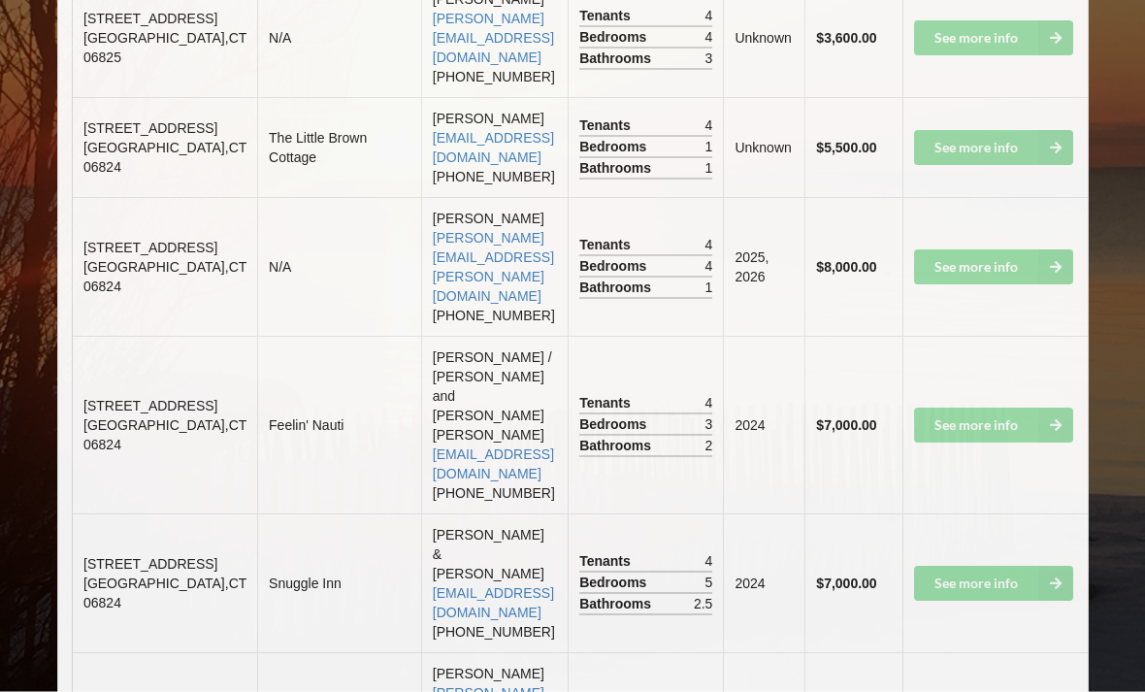
scroll to position [2798, 0]
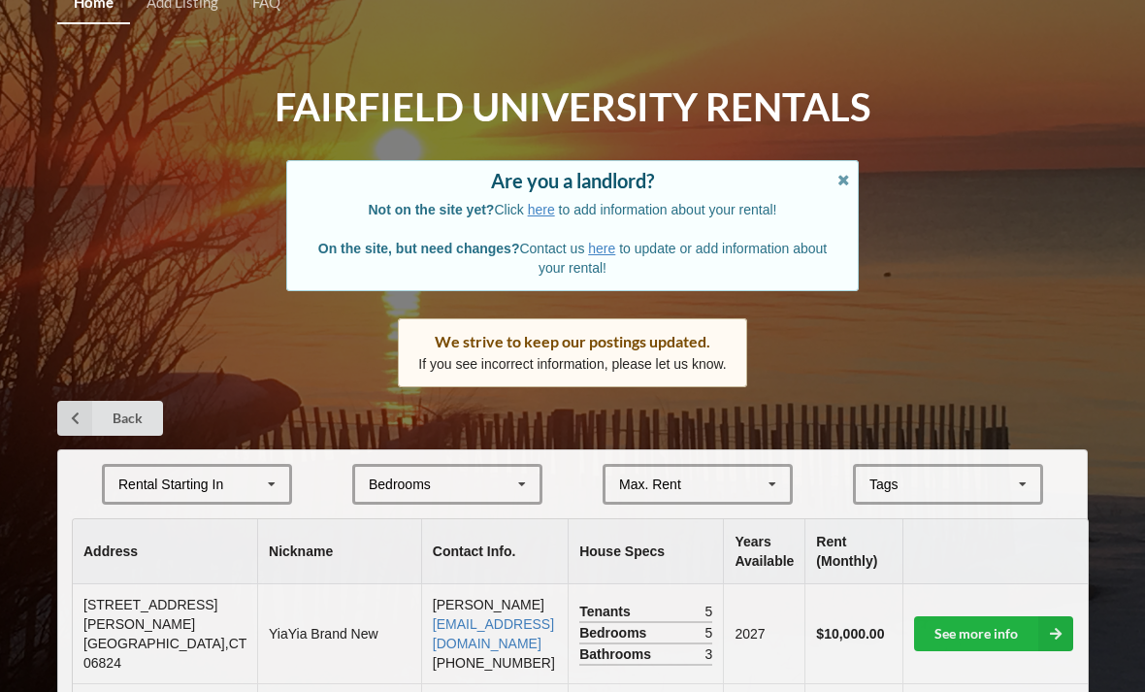
scroll to position [0, 0]
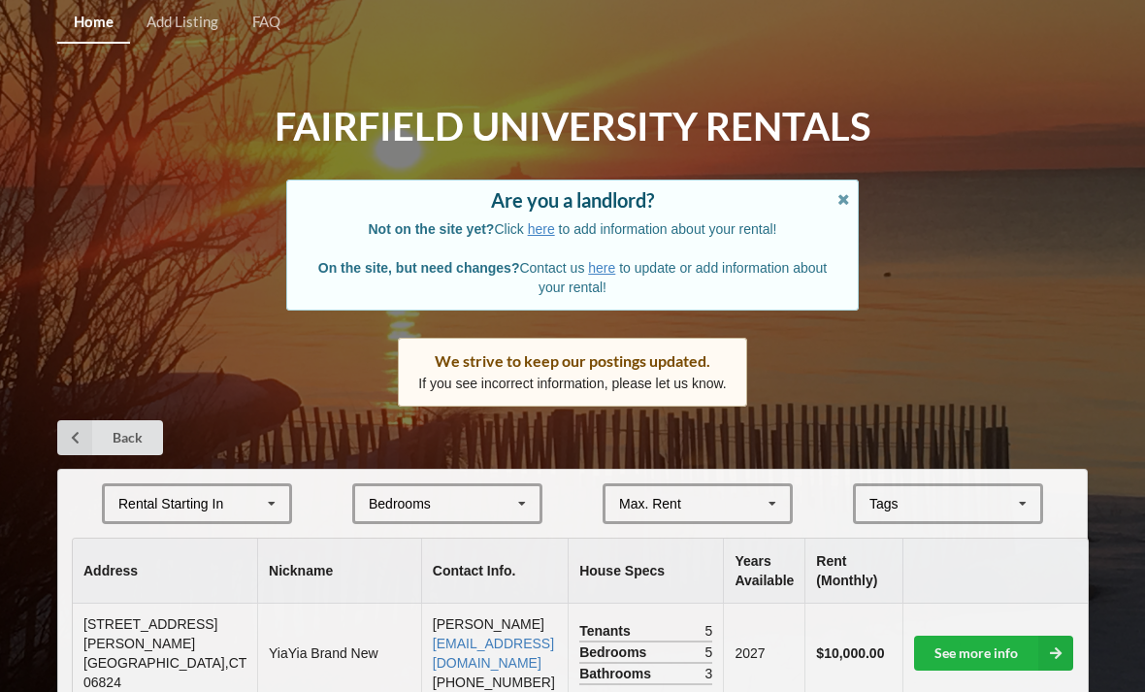
click at [763, 498] on icon at bounding box center [772, 504] width 29 height 36
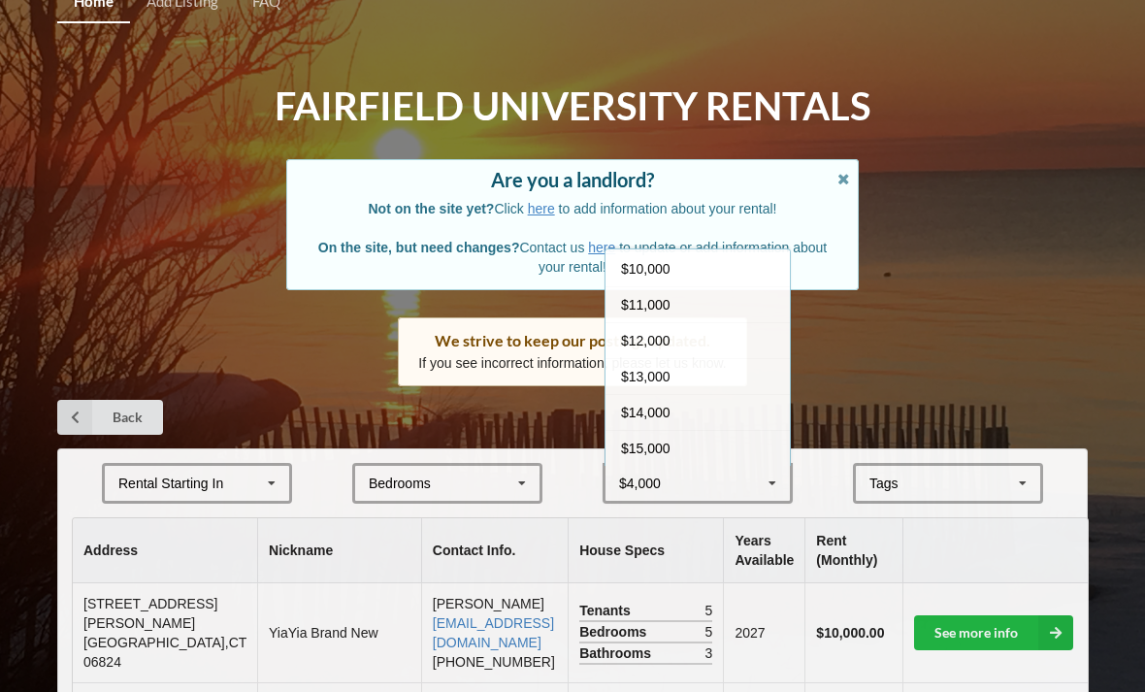
scroll to position [214, 0]
click at [709, 447] on div "$15,000" at bounding box center [697, 448] width 184 height 36
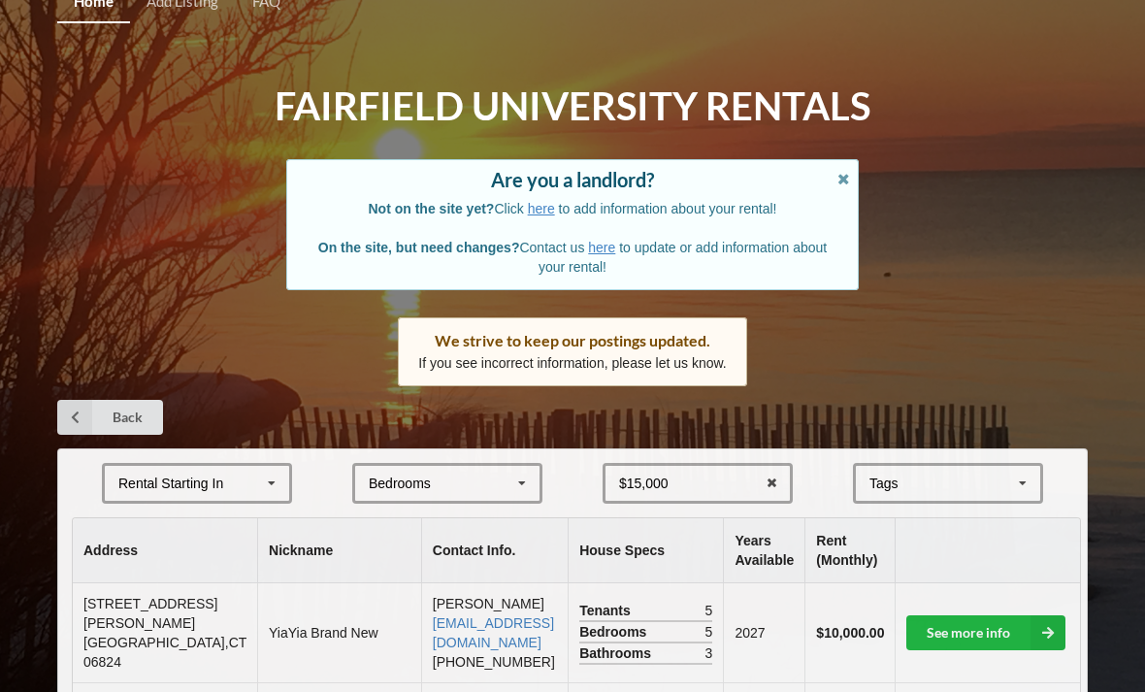
click at [838, 540] on th "Rent (Monthly)" at bounding box center [849, 550] width 90 height 65
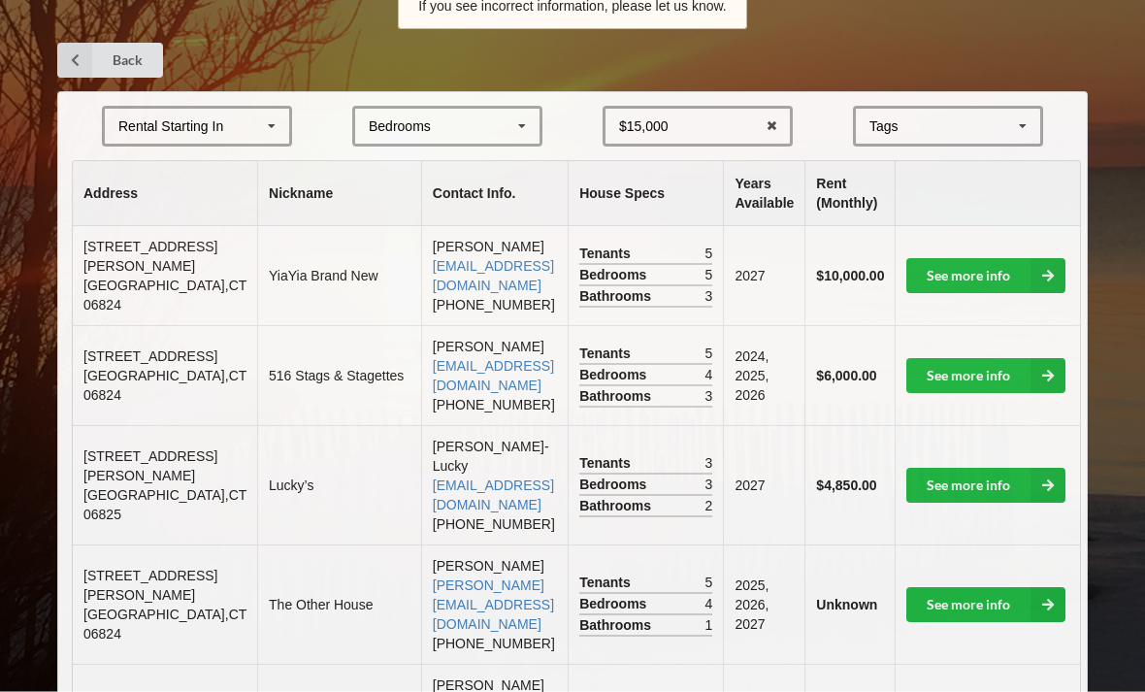
scroll to position [378, 0]
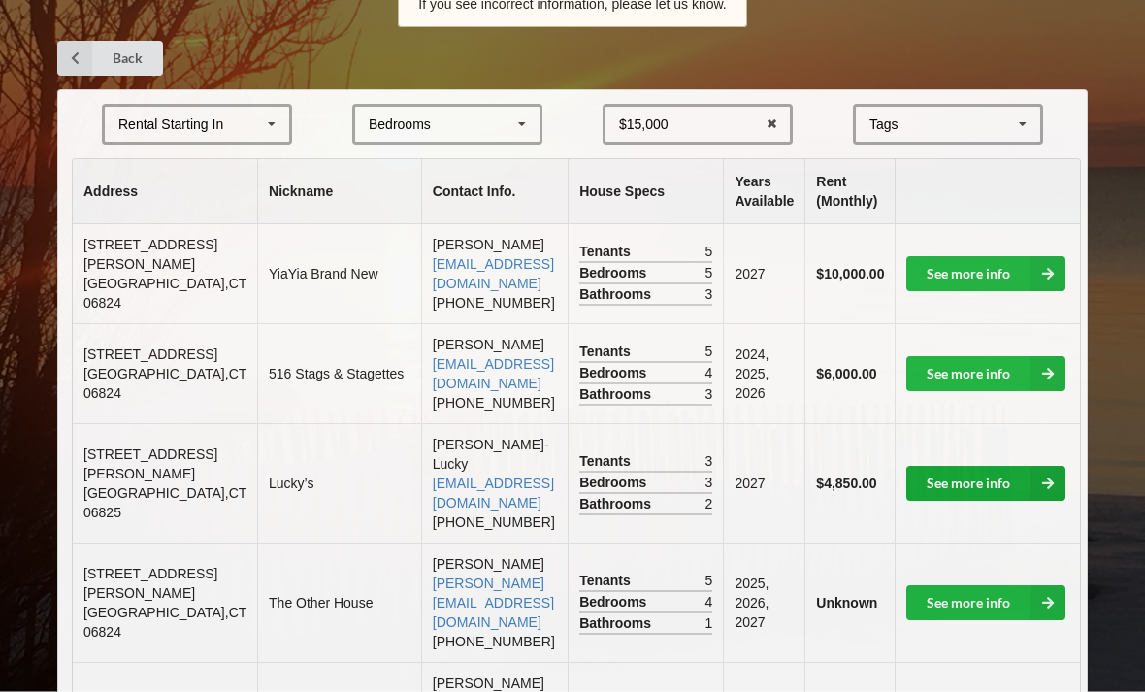
click at [990, 467] on link "See more info" at bounding box center [985, 484] width 159 height 35
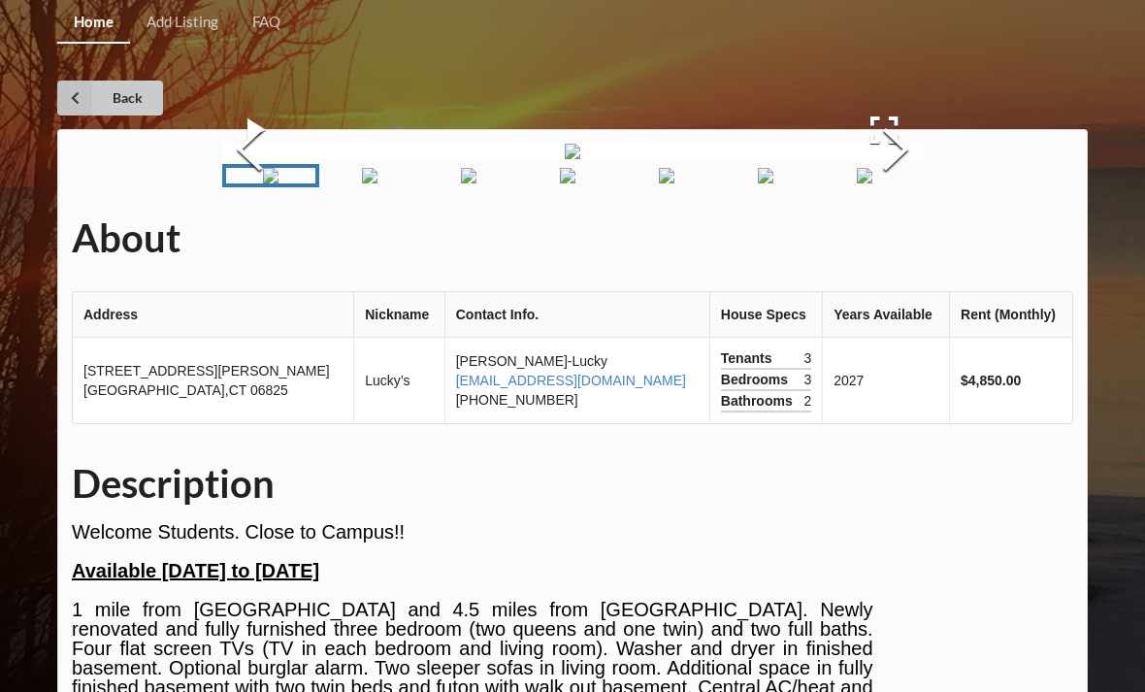
click at [133, 102] on link "Back" at bounding box center [110, 98] width 106 height 35
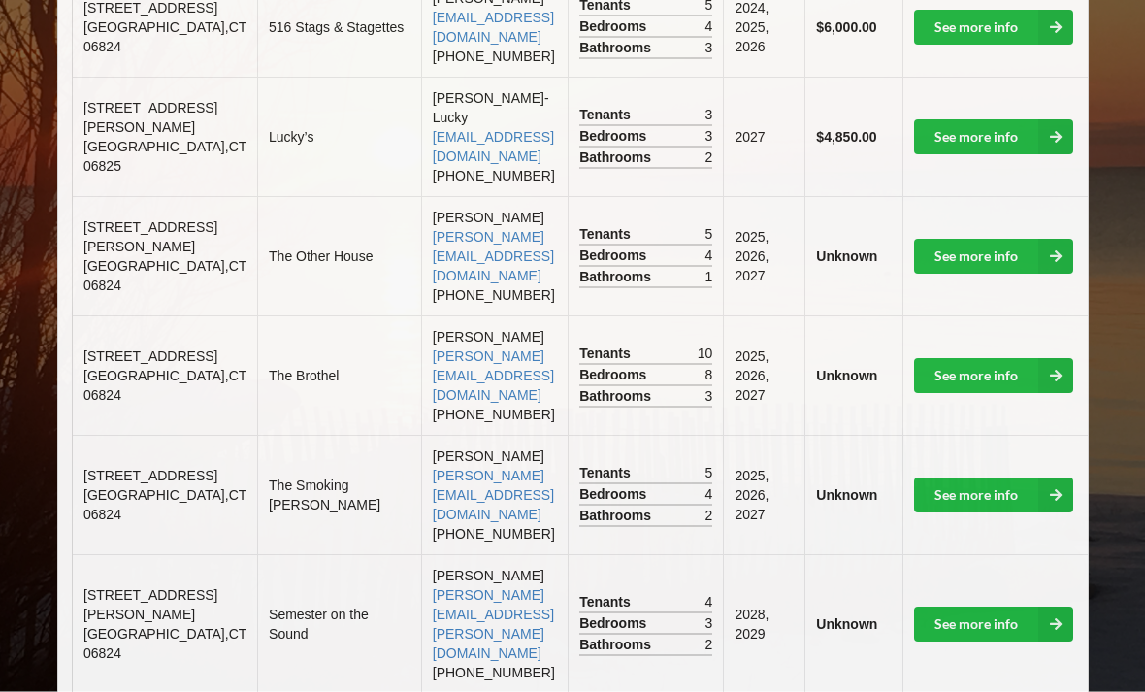
scroll to position [726, 0]
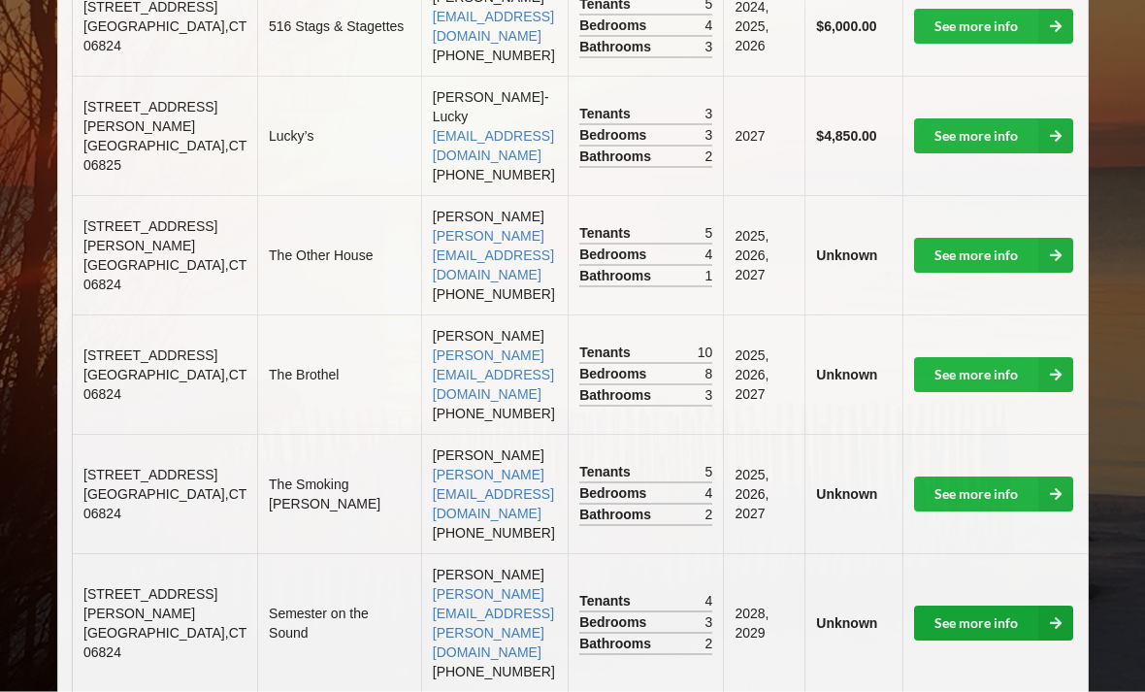
click at [981, 606] on link "See more info" at bounding box center [993, 623] width 159 height 35
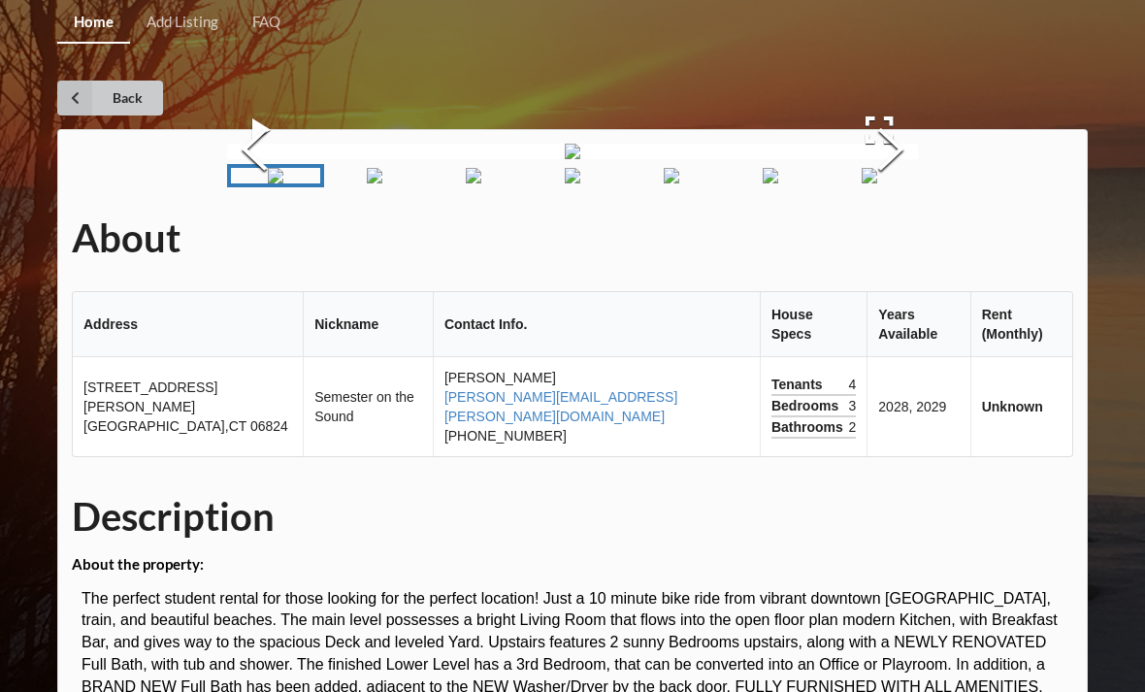
click at [138, 94] on link "Back" at bounding box center [110, 98] width 106 height 35
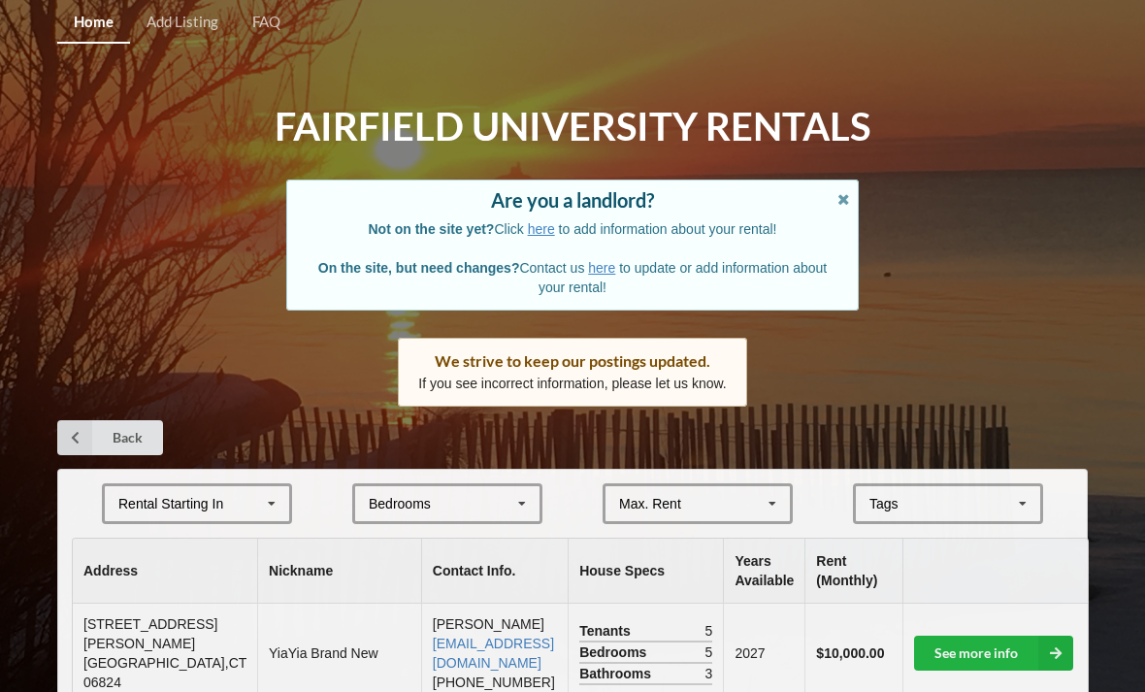
click at [258, 501] on icon at bounding box center [271, 504] width 29 height 36
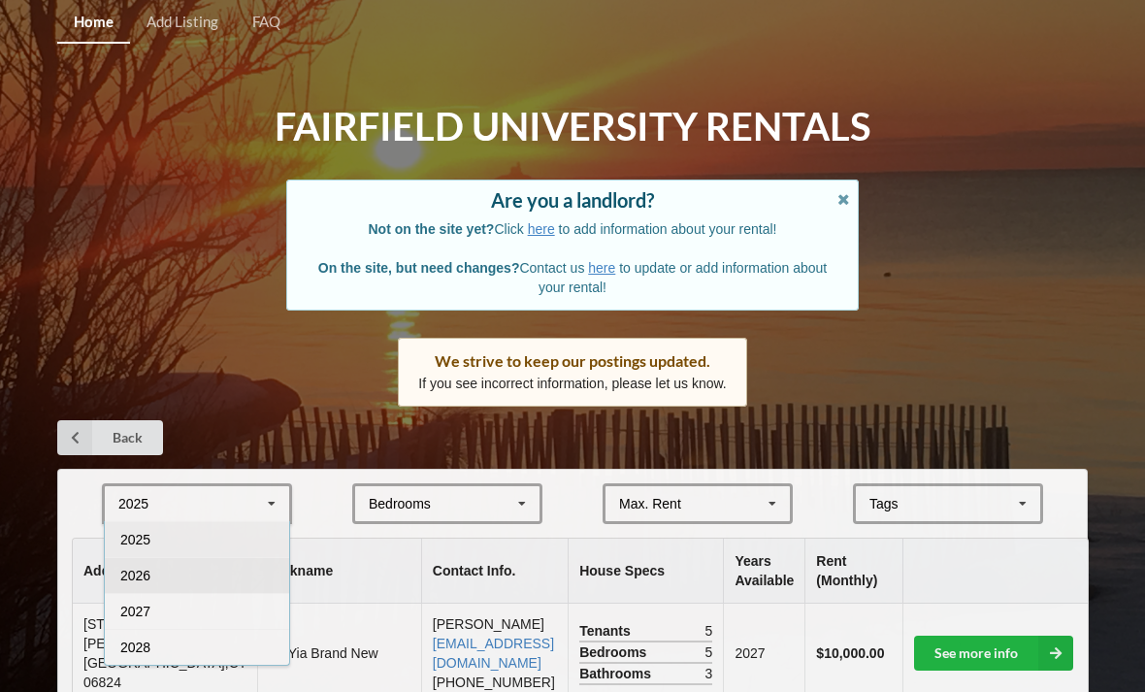
click at [223, 570] on div "2026" at bounding box center [197, 575] width 184 height 36
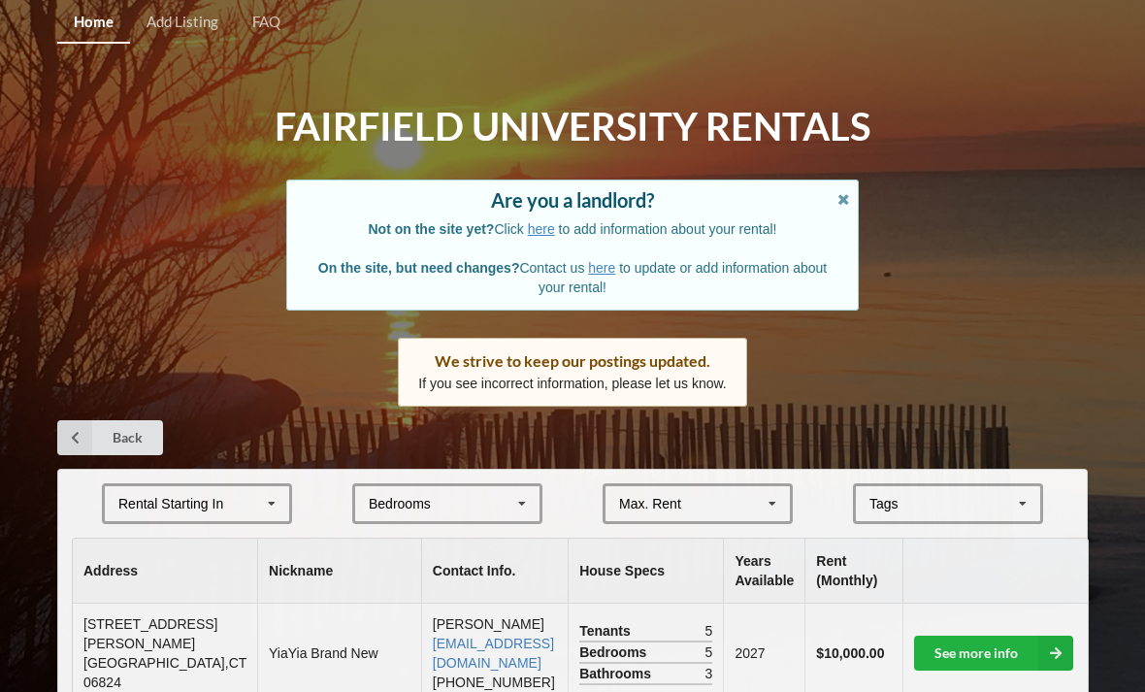
scroll to position [789, 0]
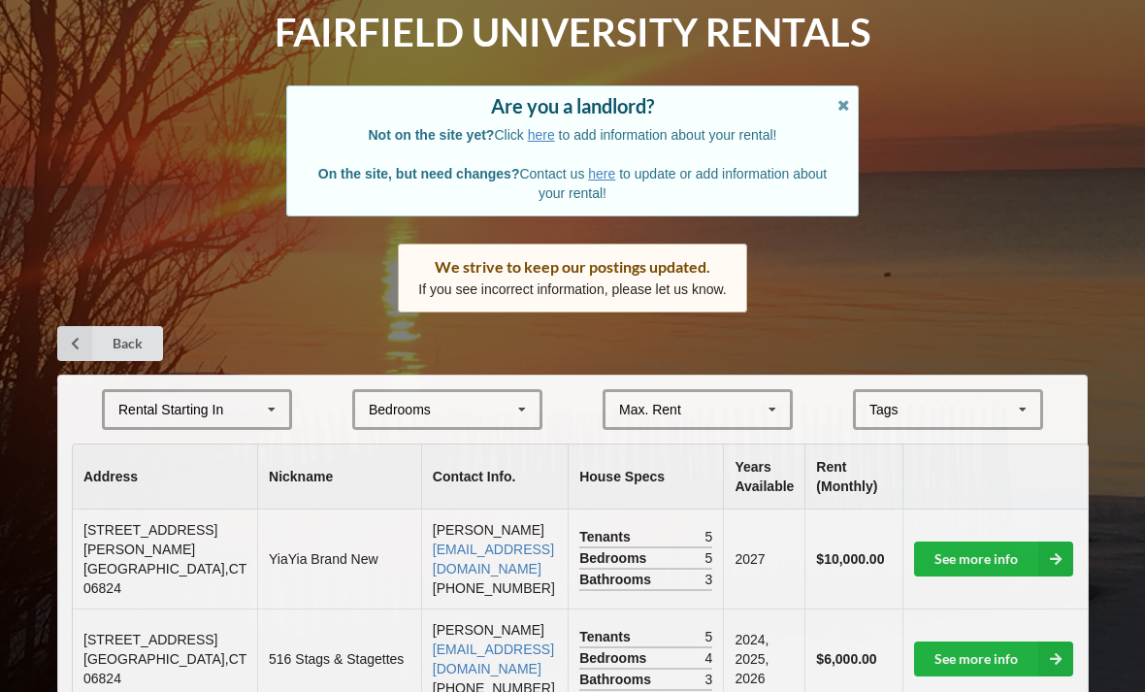
scroll to position [707, 0]
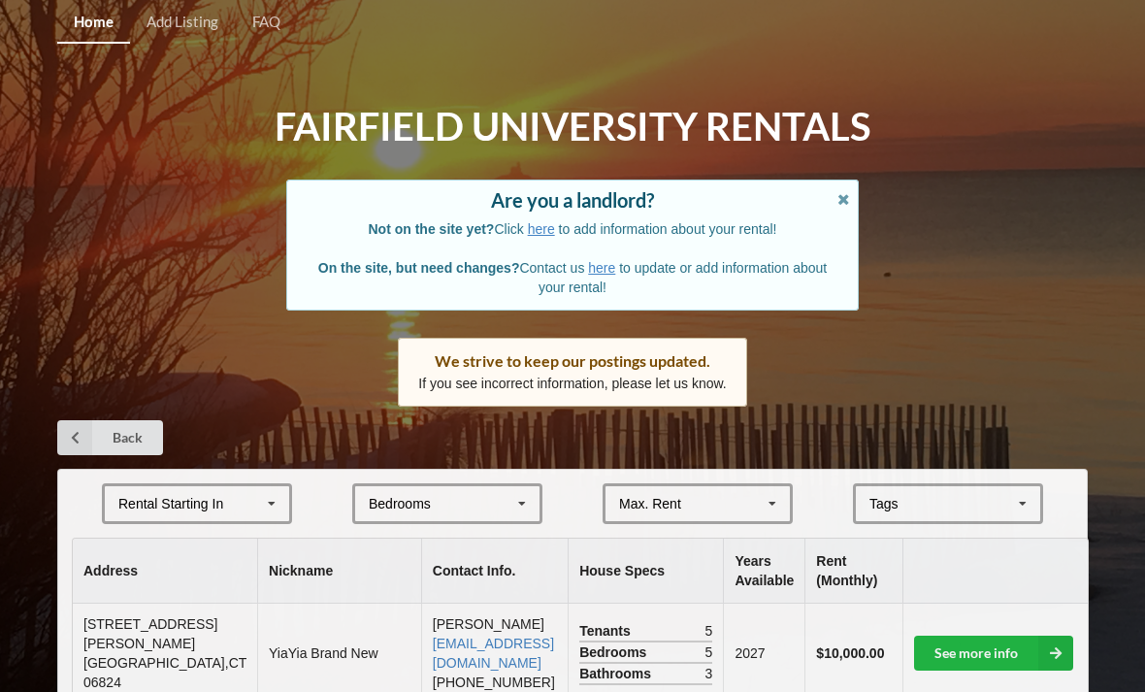
scroll to position [470, 0]
